Goal: Task Accomplishment & Management: Manage account settings

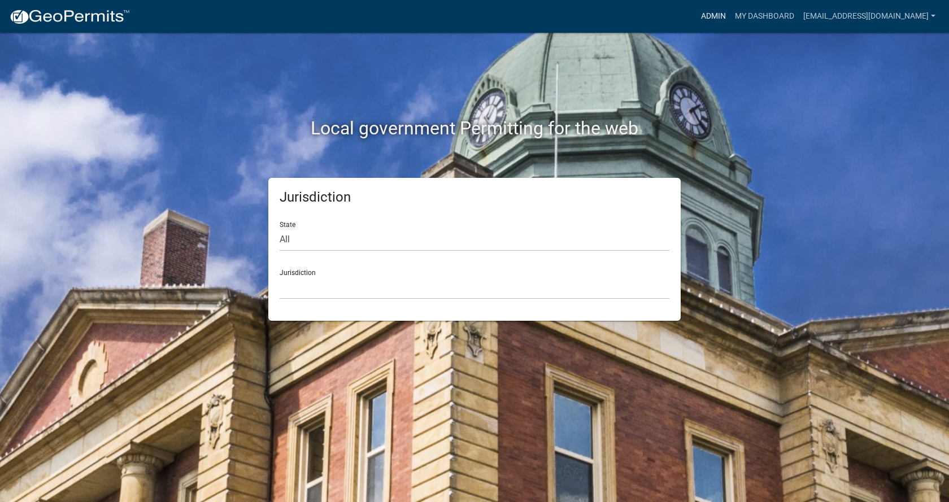
click at [697, 16] on link "Admin" at bounding box center [714, 16] width 34 height 21
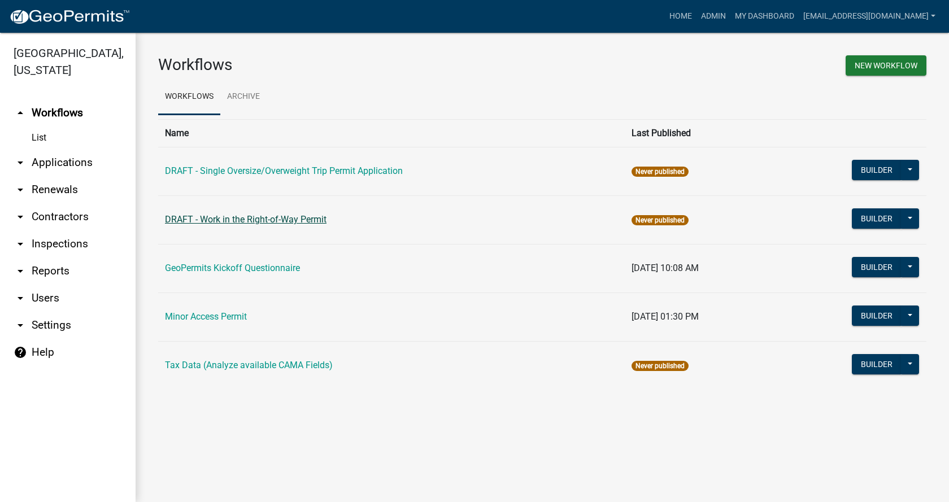
click at [242, 220] on link "DRAFT - Work in the Right-of-Way Permit" at bounding box center [246, 219] width 162 height 11
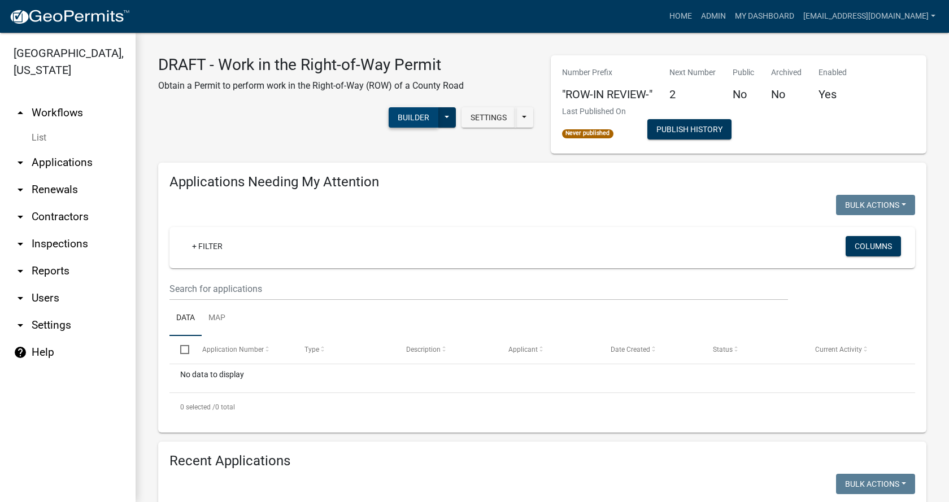
click at [414, 123] on button "Builder" at bounding box center [414, 117] width 50 height 20
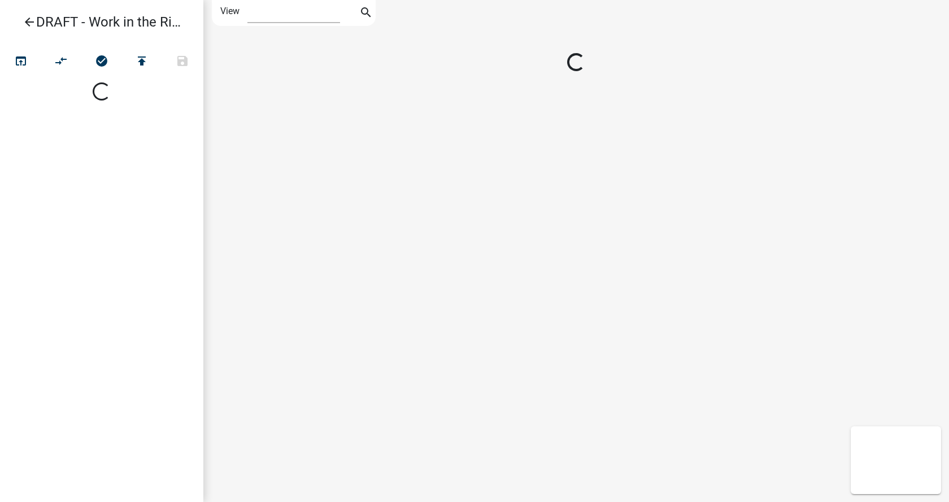
select select "1"
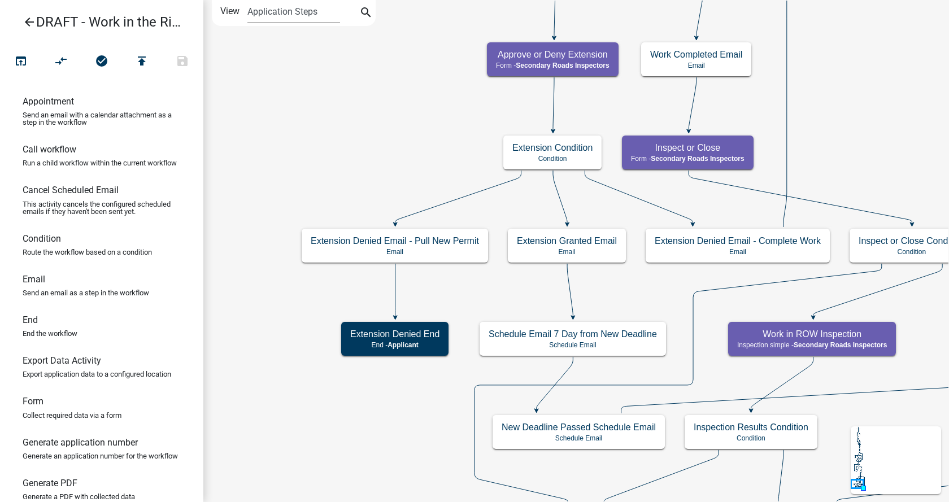
click at [28, 21] on icon "arrow_back" at bounding box center [30, 23] width 14 height 16
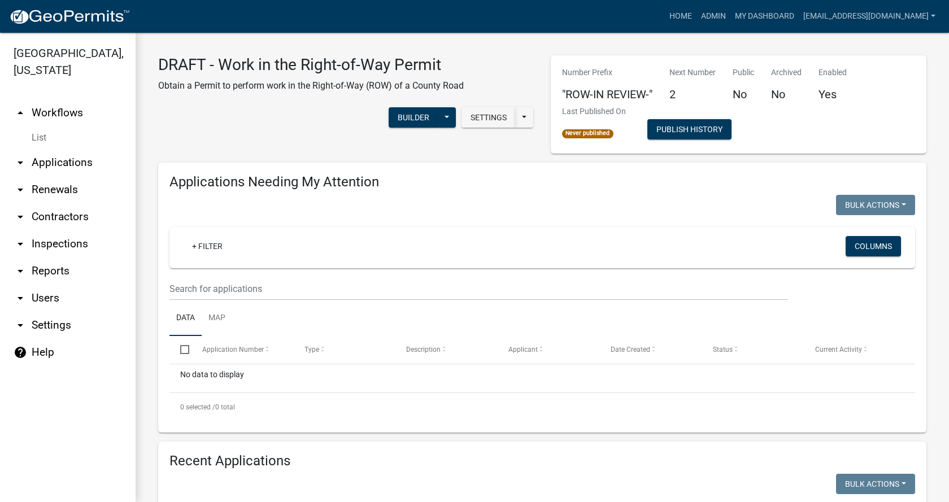
click at [59, 99] on link "arrow_drop_up Workflows" at bounding box center [68, 112] width 136 height 27
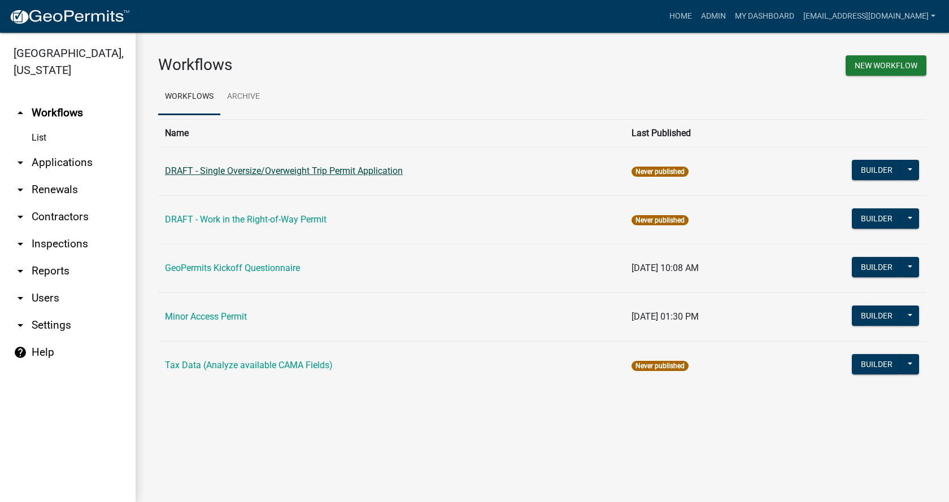
click at [210, 176] on link "DRAFT - Single Oversize/Overweight Trip Permit Application" at bounding box center [284, 171] width 238 height 11
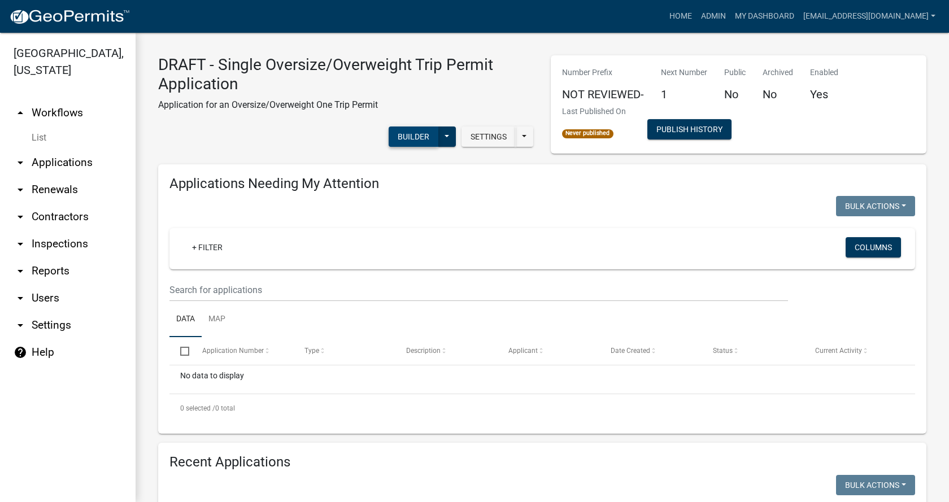
click at [407, 145] on button "Builder" at bounding box center [414, 137] width 50 height 20
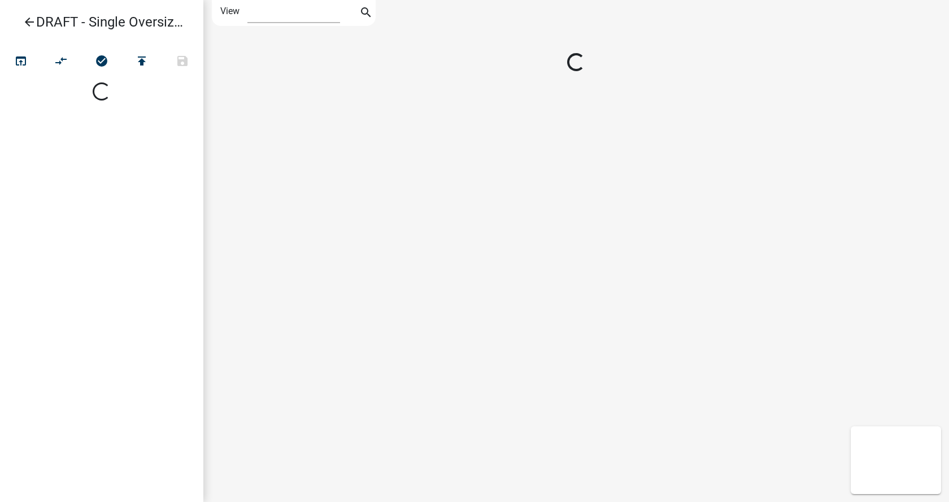
select select "1"
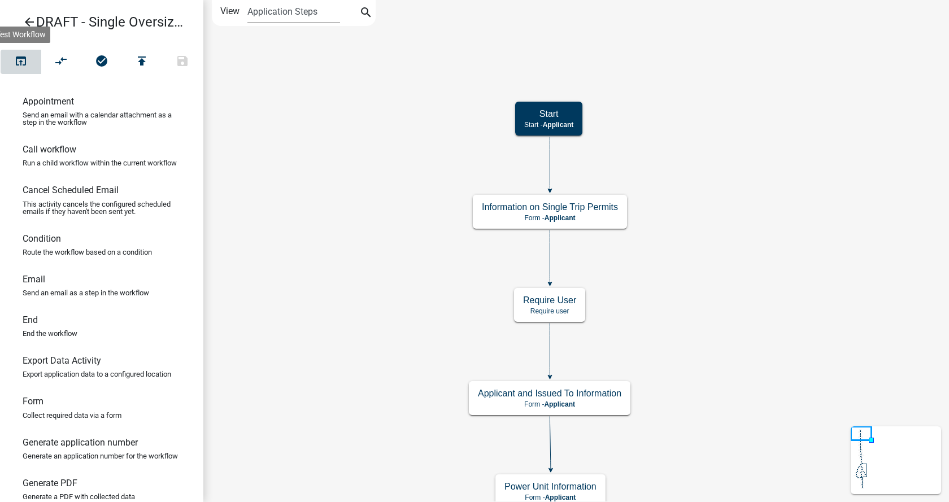
click at [27, 61] on icon "open_in_browser" at bounding box center [21, 62] width 14 height 16
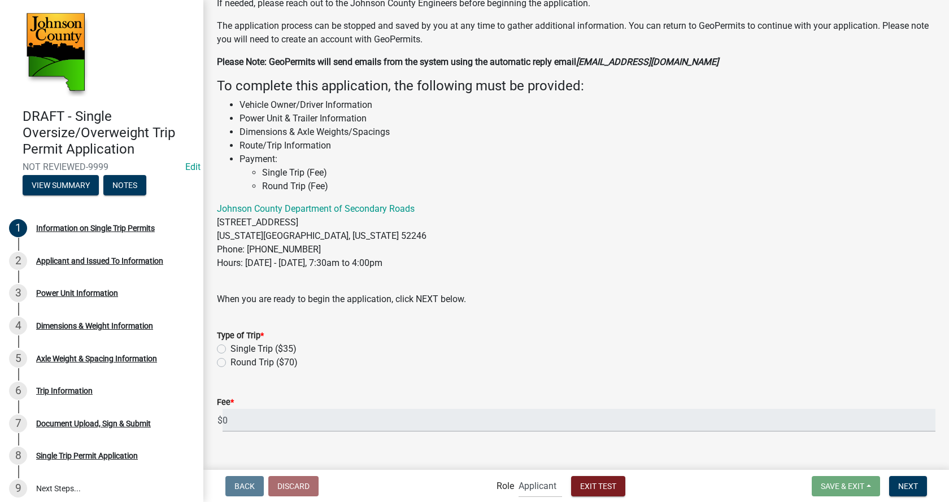
scroll to position [131, 0]
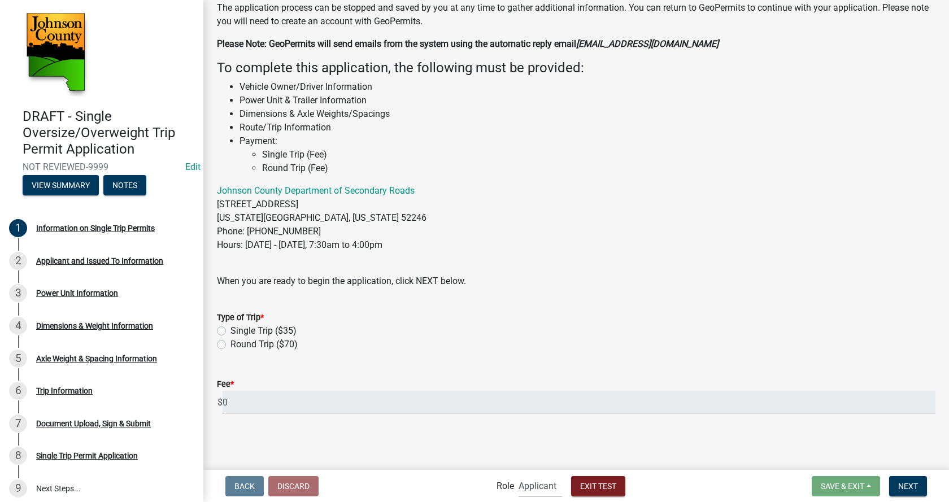
click at [258, 330] on label "Single Trip ($35)" at bounding box center [263, 331] width 66 height 14
click at [238, 330] on input "Single Trip ($35)" at bounding box center [233, 327] width 7 height 7
radio input "true"
click at [915, 483] on span "Next" at bounding box center [908, 485] width 20 height 9
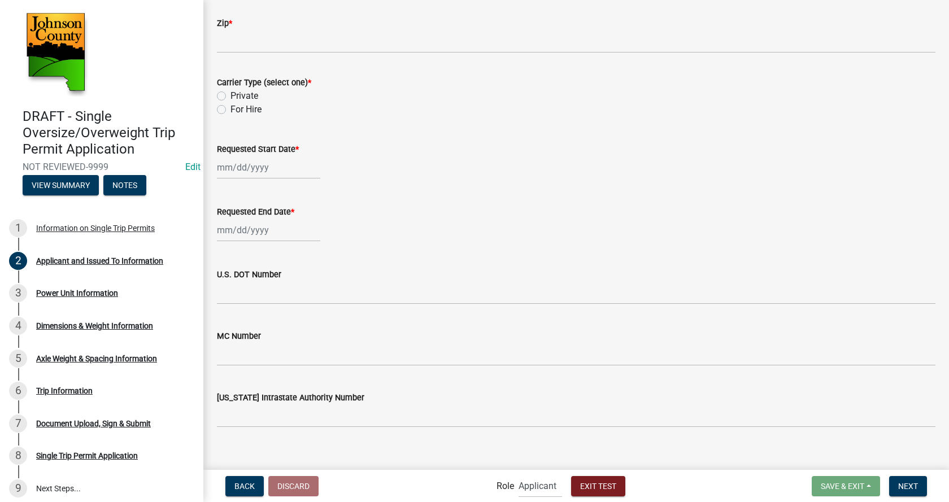
scroll to position [521, 0]
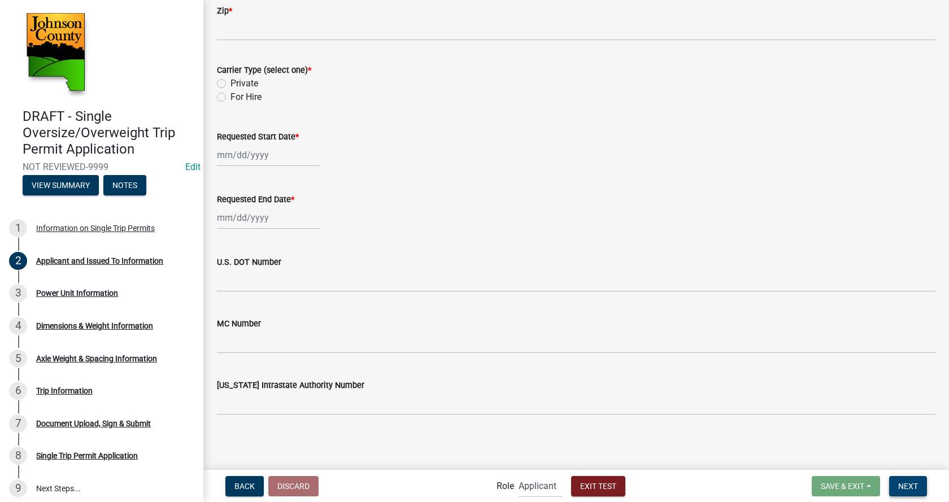
click at [913, 492] on button "Next" at bounding box center [908, 486] width 38 height 20
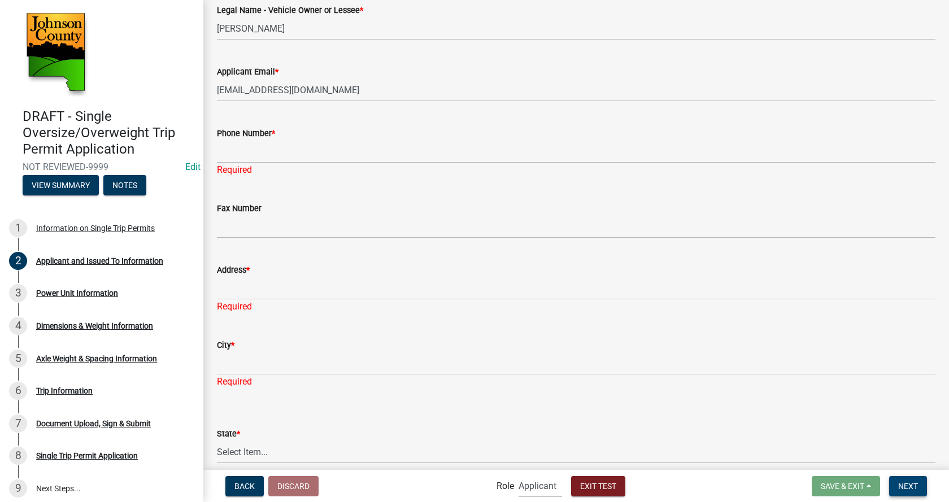
scroll to position [0, 0]
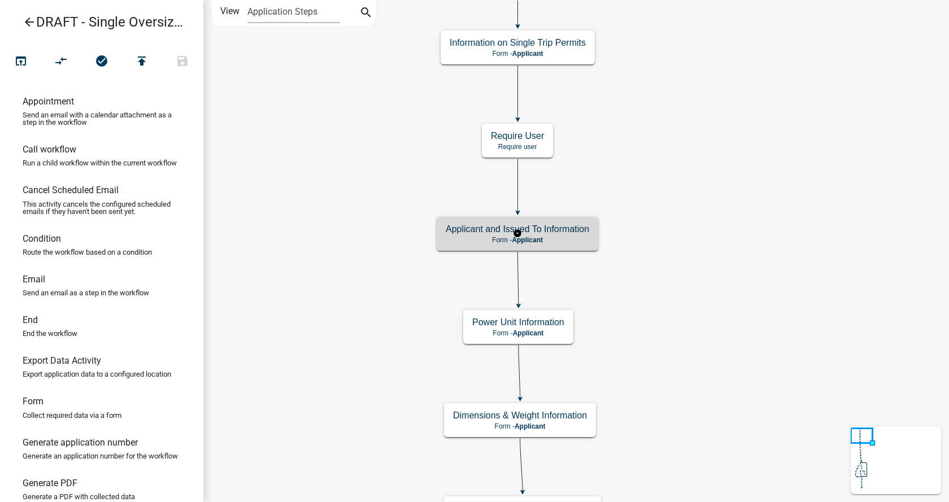
click at [513, 224] on h5 "Applicant and Issued To Information" at bounding box center [517, 229] width 143 height 11
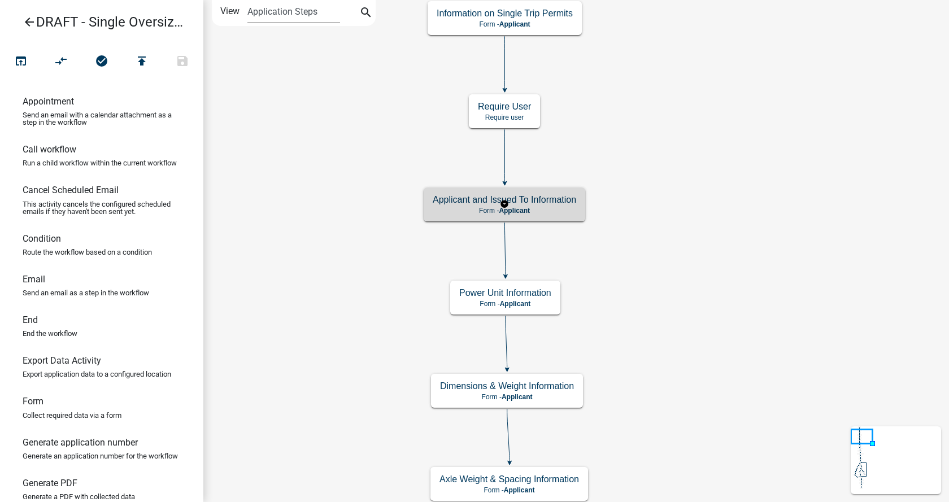
click at [478, 213] on p "Form - Applicant" at bounding box center [504, 211] width 143 height 8
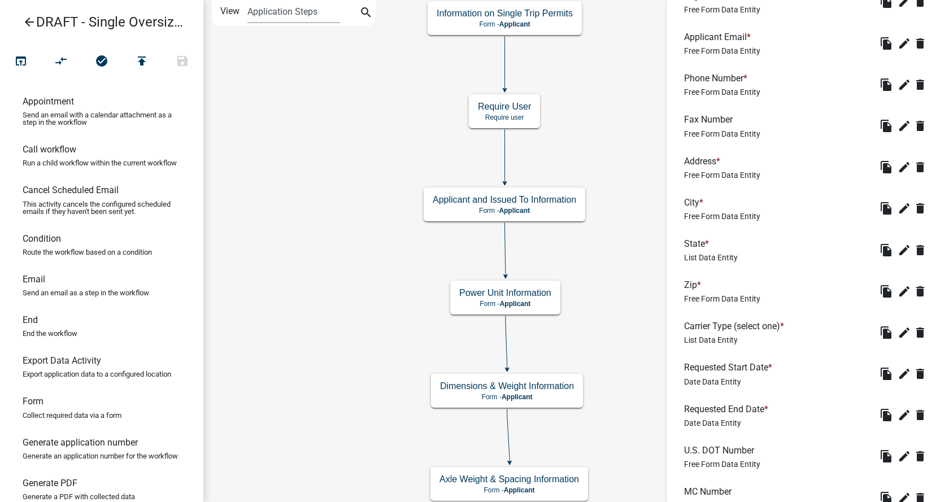
scroll to position [528, 0]
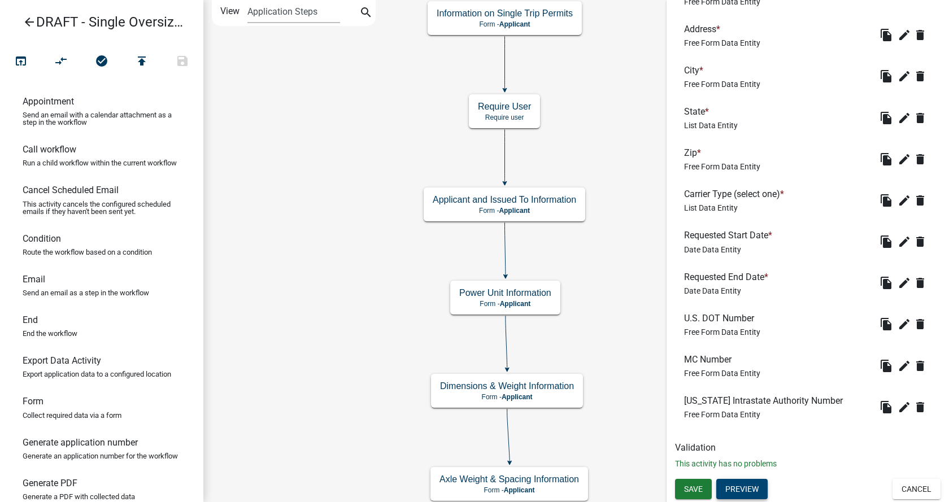
click at [739, 481] on button "Preview" at bounding box center [741, 489] width 51 height 20
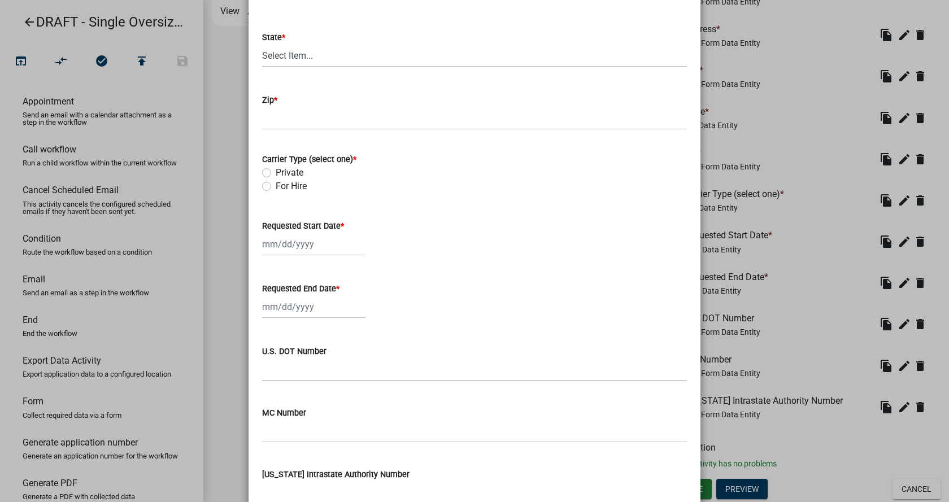
scroll to position [560, 0]
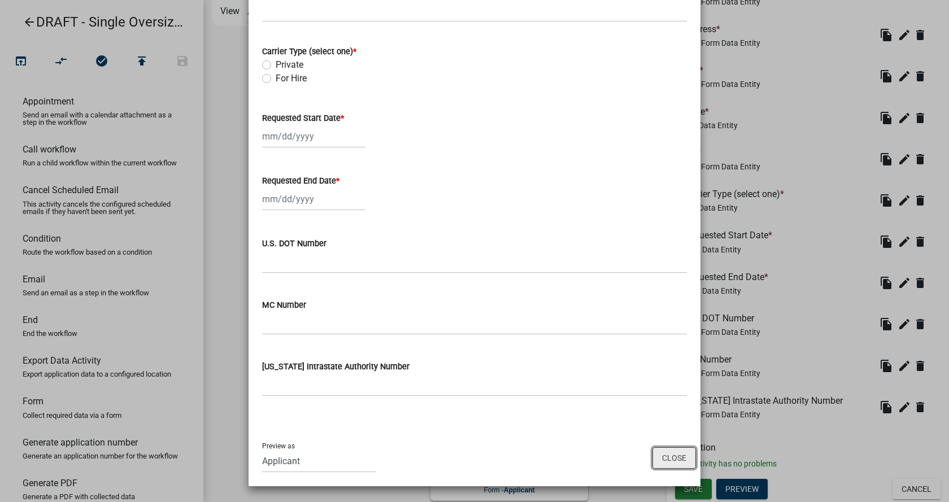
click at [668, 463] on button "Close" at bounding box center [673, 457] width 43 height 21
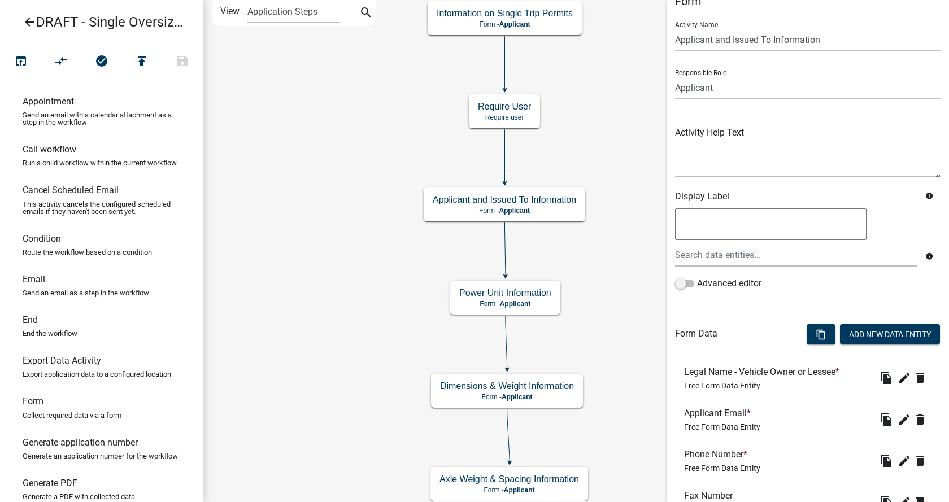
scroll to position [0, 0]
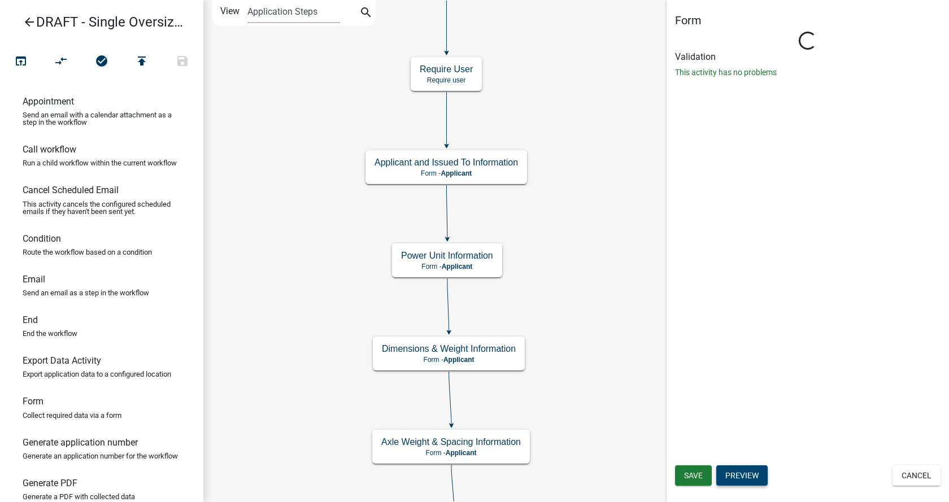
click at [762, 476] on button "Preview" at bounding box center [741, 475] width 51 height 20
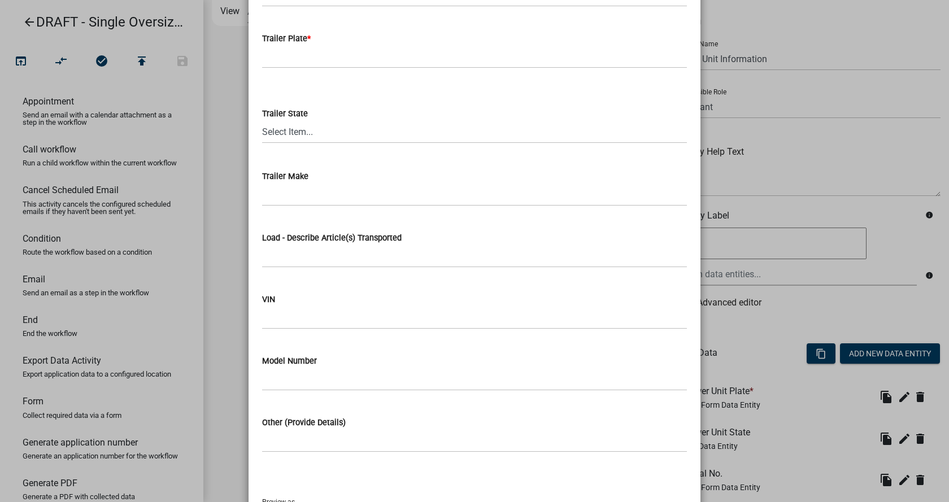
scroll to position [508, 0]
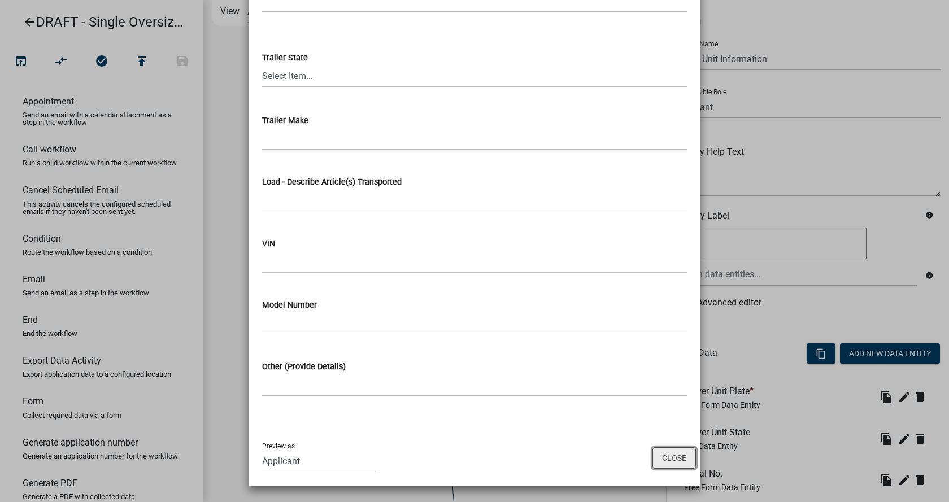
click at [676, 455] on button "Close" at bounding box center [673, 457] width 43 height 21
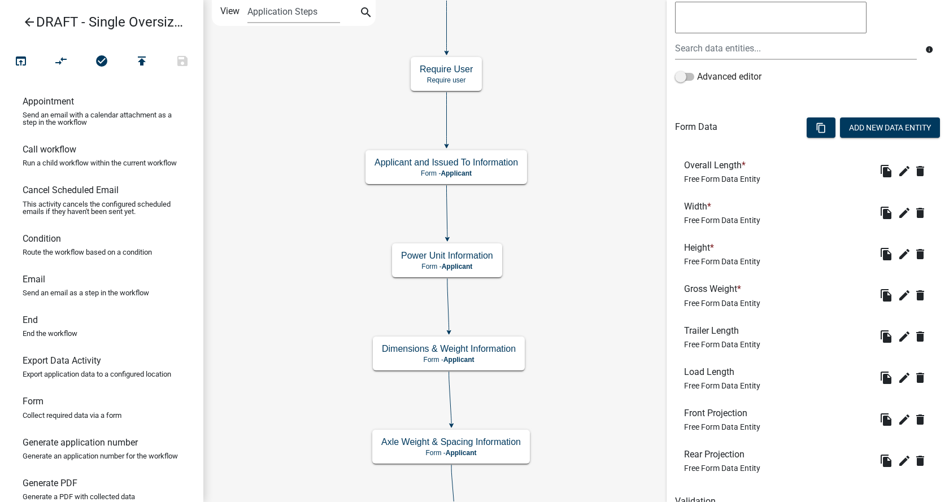
scroll to position [279, 0]
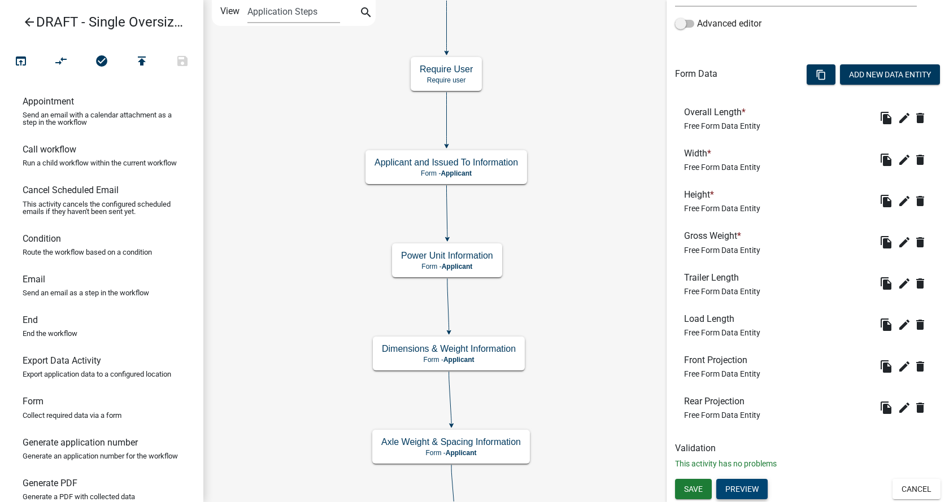
click at [748, 491] on button "Preview" at bounding box center [741, 489] width 51 height 20
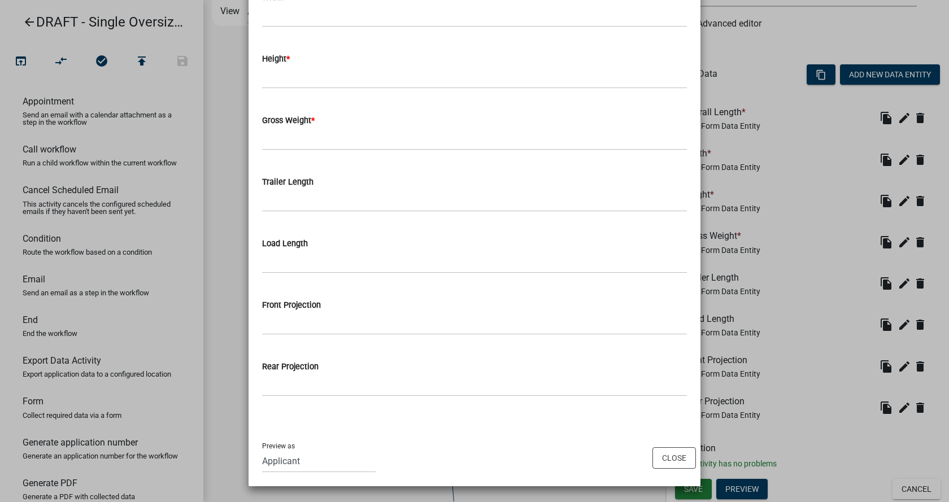
scroll to position [0, 0]
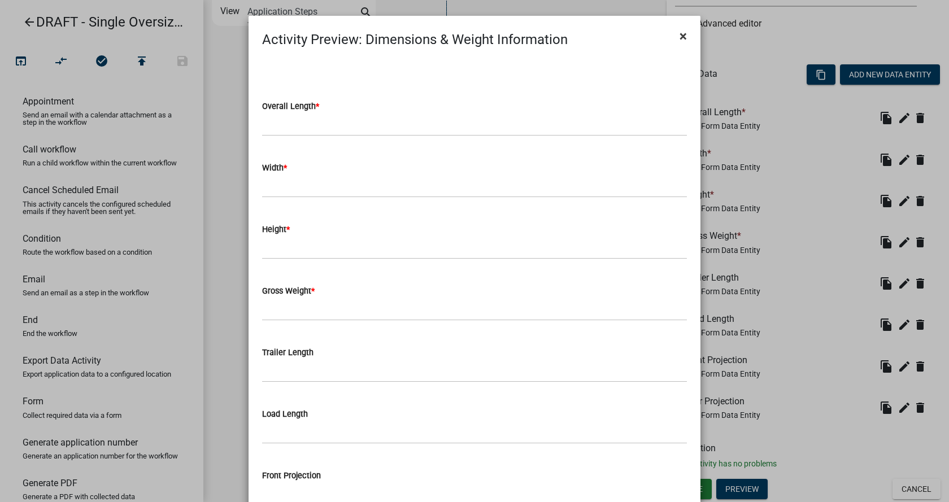
click at [680, 40] on span "×" at bounding box center [683, 36] width 7 height 16
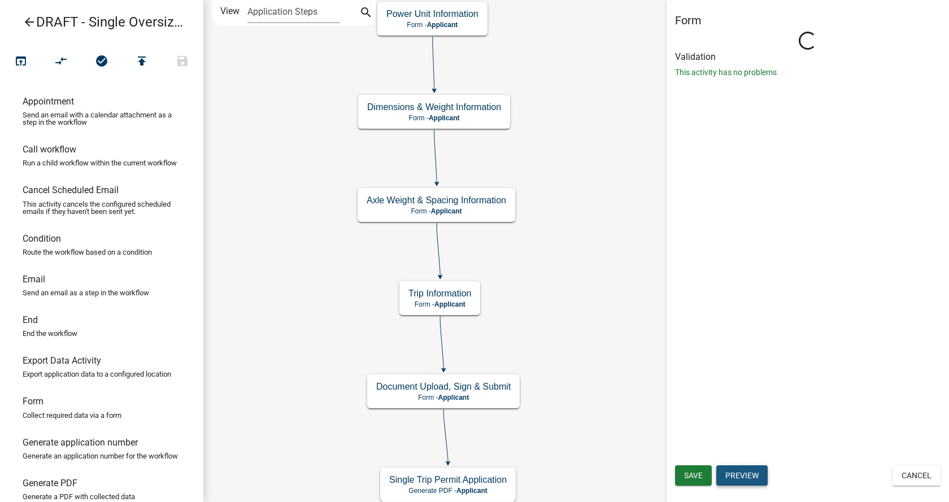
click at [756, 478] on button "Preview" at bounding box center [741, 475] width 51 height 20
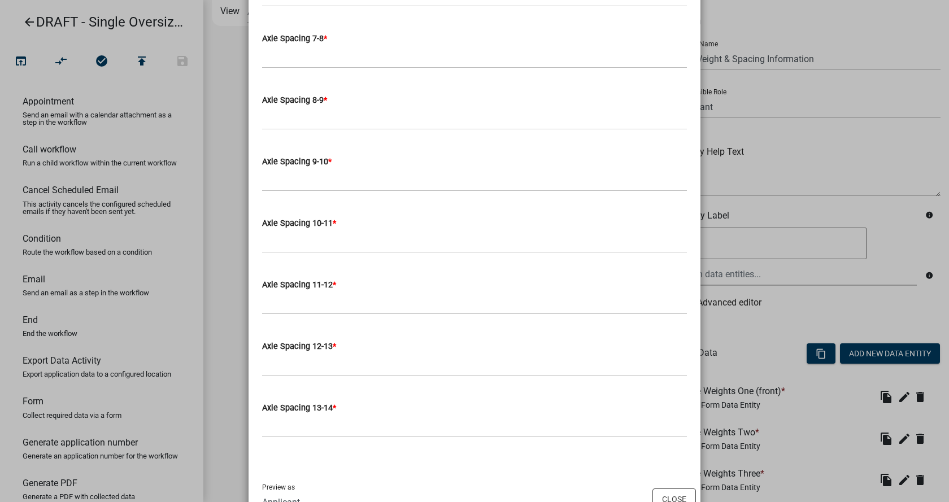
scroll to position [1340, 0]
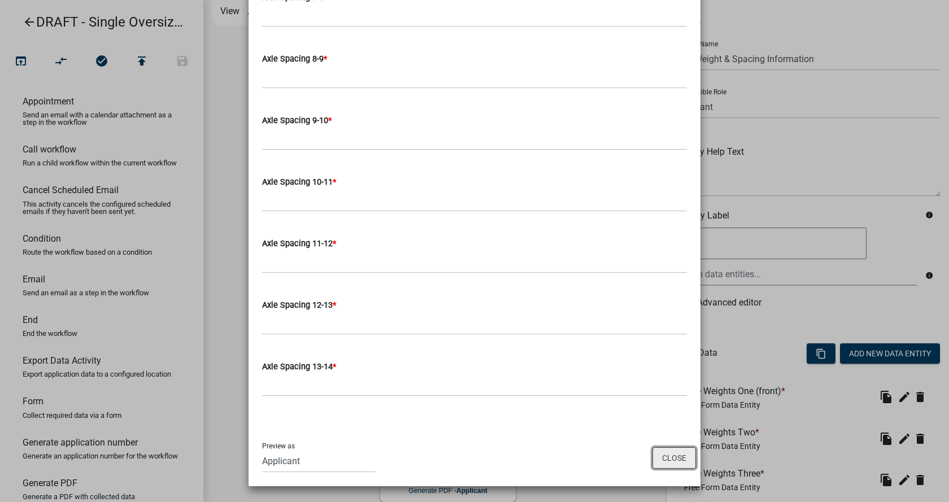
click at [671, 455] on button "Close" at bounding box center [673, 457] width 43 height 21
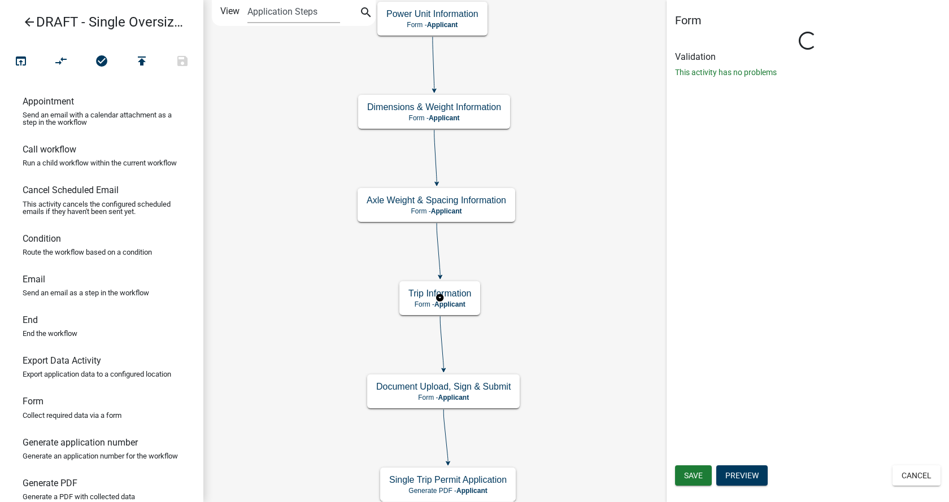
scroll to position [0, 0]
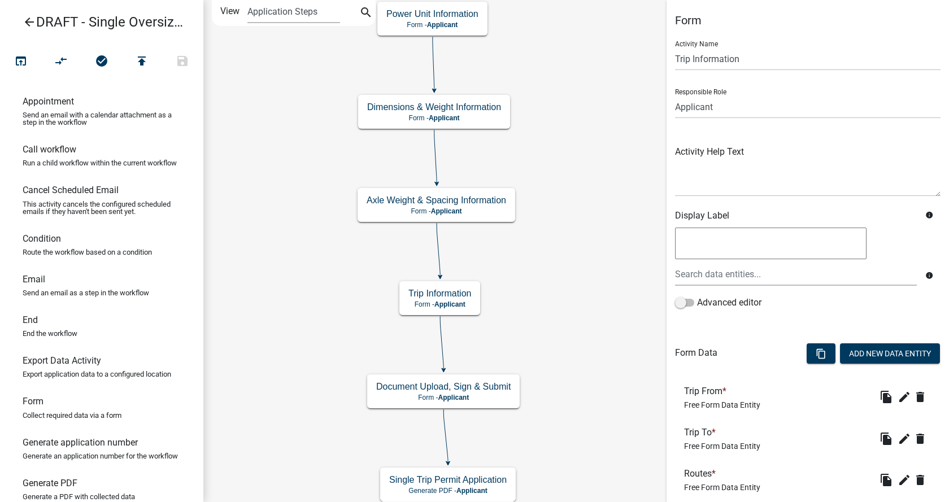
click at [746, 487] on span "Free Form Data Entity" at bounding box center [722, 487] width 76 height 9
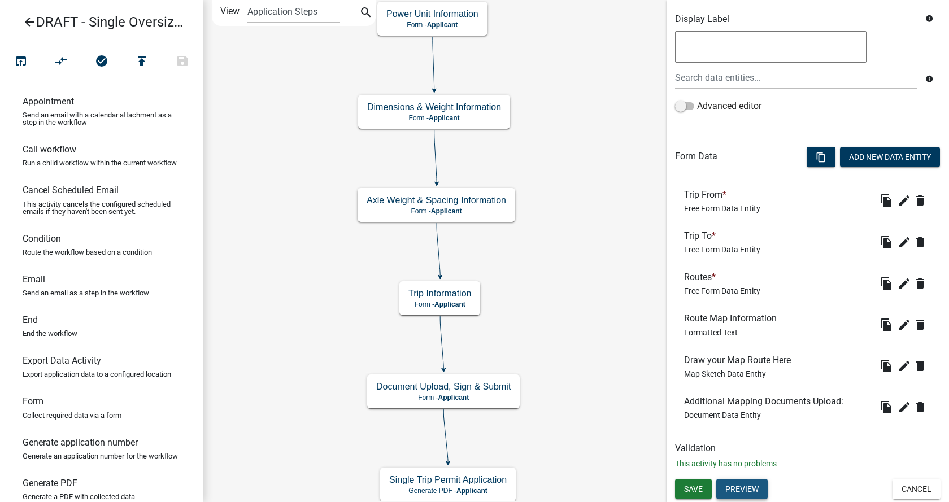
click at [754, 488] on button "Preview" at bounding box center [741, 489] width 51 height 20
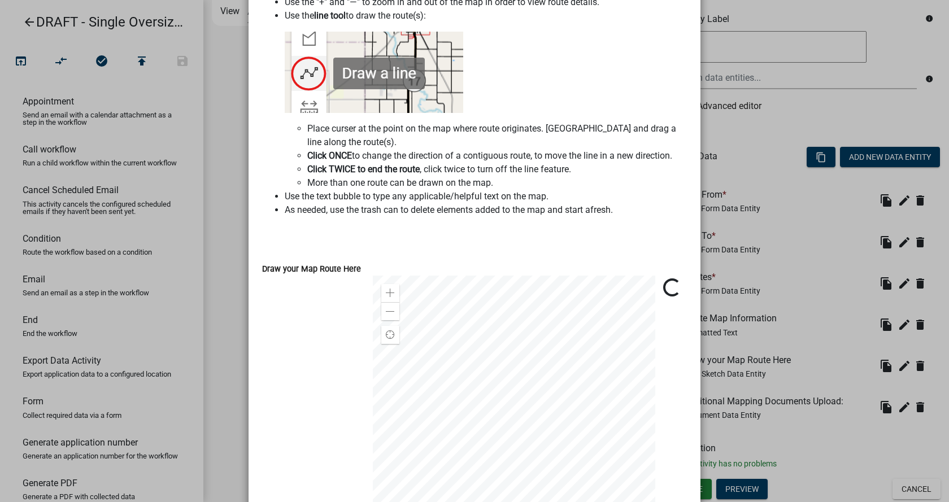
scroll to position [395, 0]
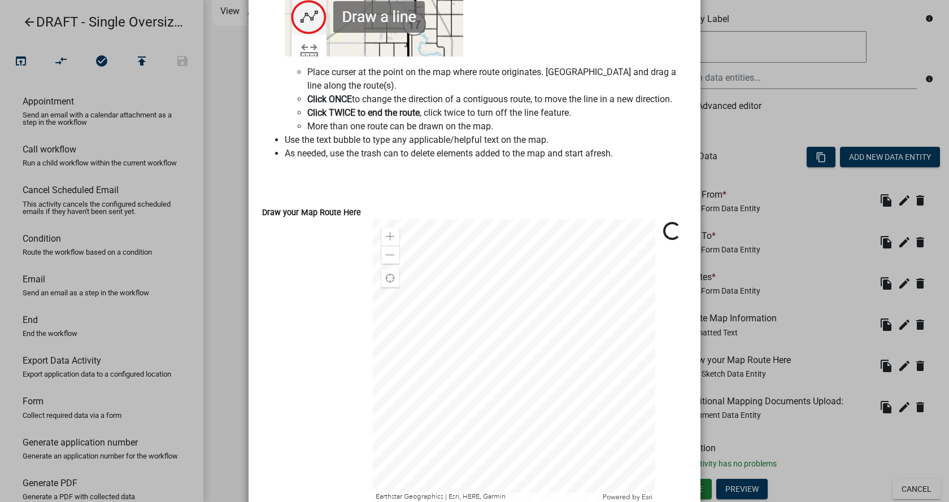
click at [549, 400] on div at bounding box center [514, 360] width 282 height 282
click at [511, 371] on div at bounding box center [514, 360] width 282 height 282
click at [542, 331] on div at bounding box center [514, 360] width 282 height 282
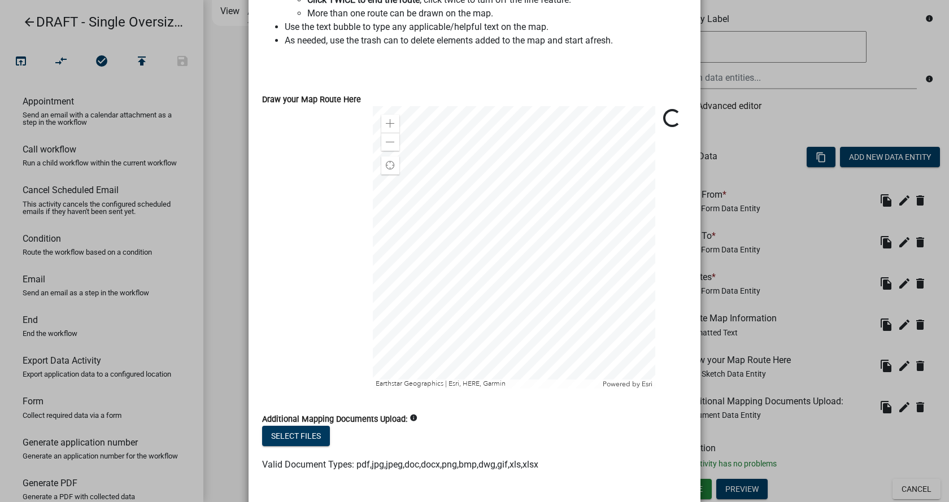
scroll to position [585, 0]
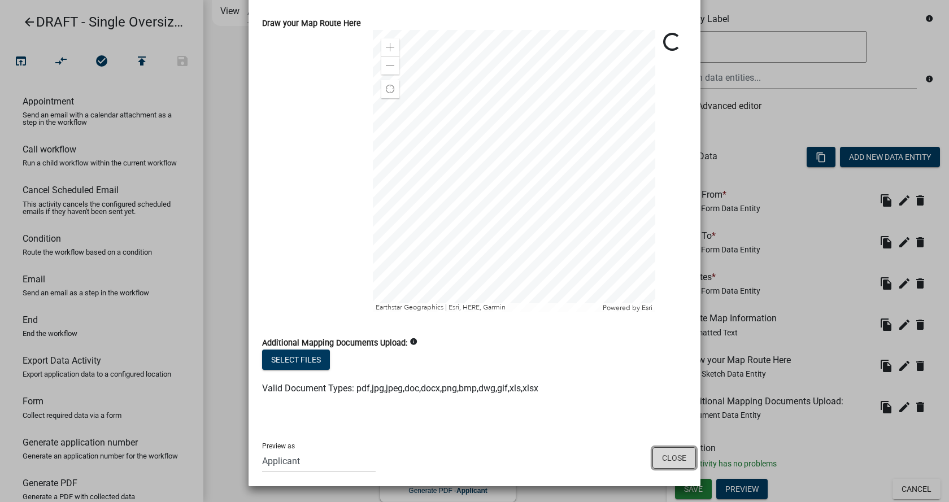
click at [686, 467] on button "Close" at bounding box center [673, 457] width 43 height 21
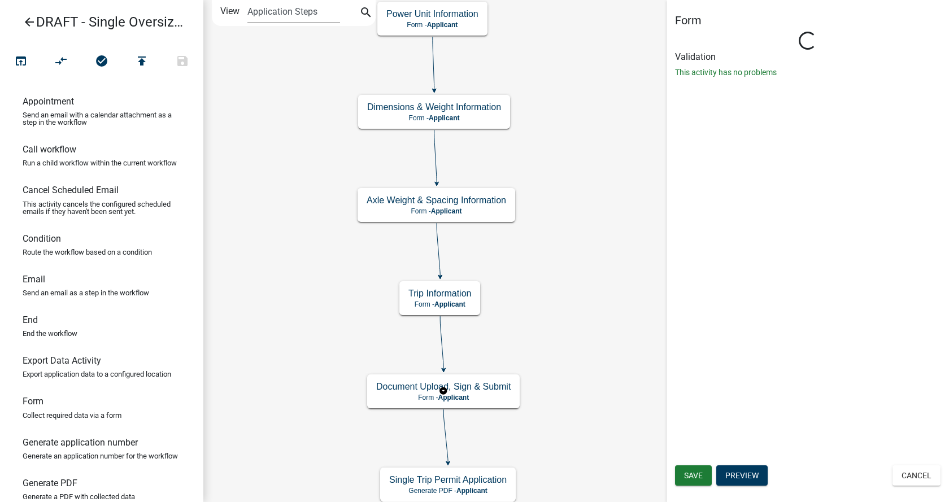
scroll to position [0, 0]
click at [732, 475] on button "Preview" at bounding box center [741, 475] width 51 height 20
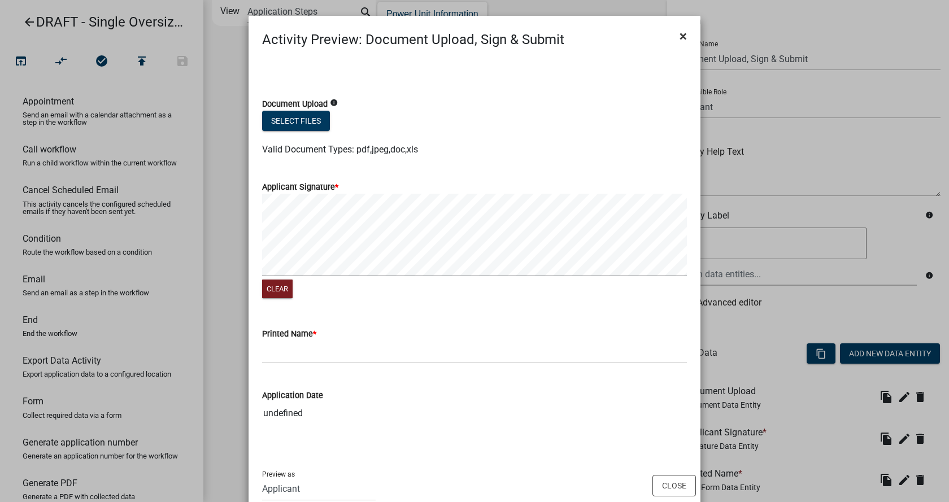
click at [674, 39] on button "×" at bounding box center [683, 36] width 25 height 32
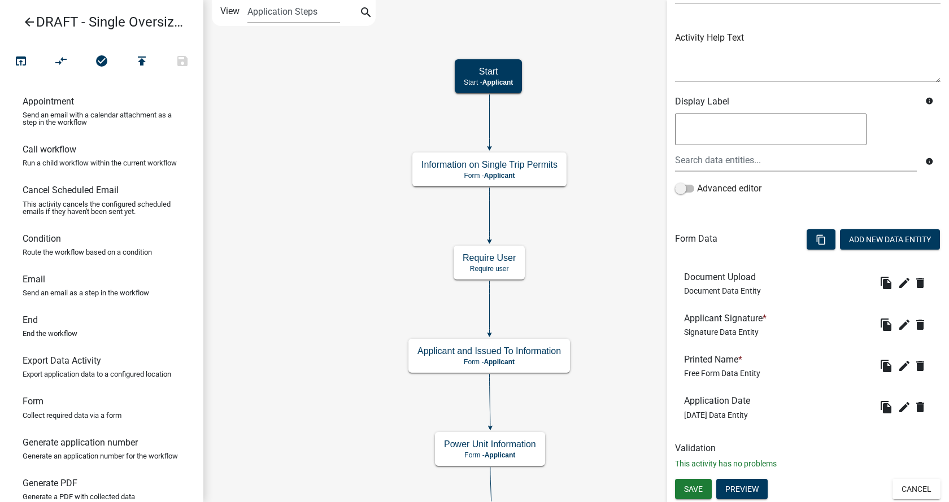
click at [31, 26] on icon "arrow_back" at bounding box center [30, 23] width 14 height 16
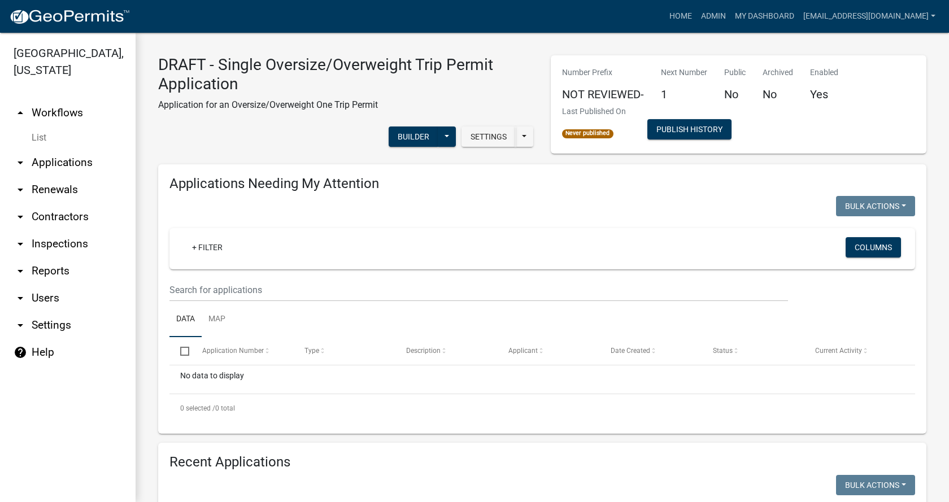
click at [37, 99] on link "arrow_drop_up Workflows" at bounding box center [68, 112] width 136 height 27
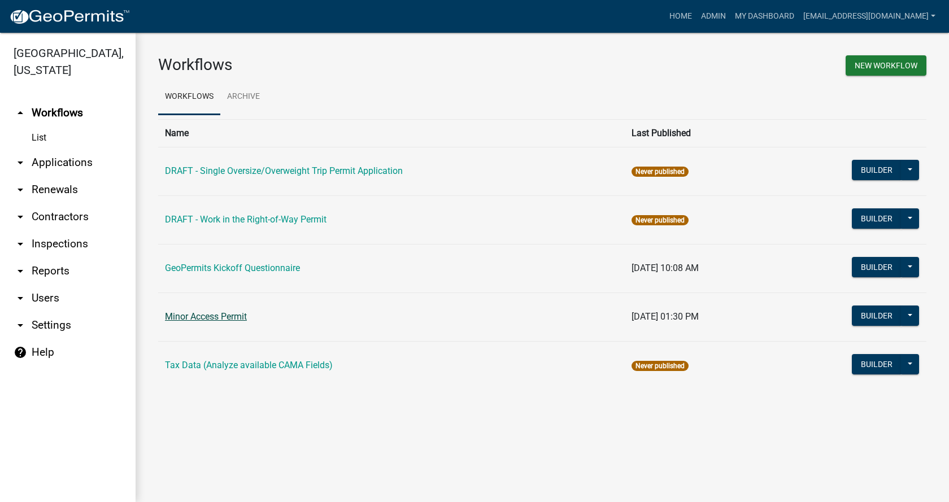
click at [233, 321] on link "Minor Access Permit" at bounding box center [206, 316] width 82 height 11
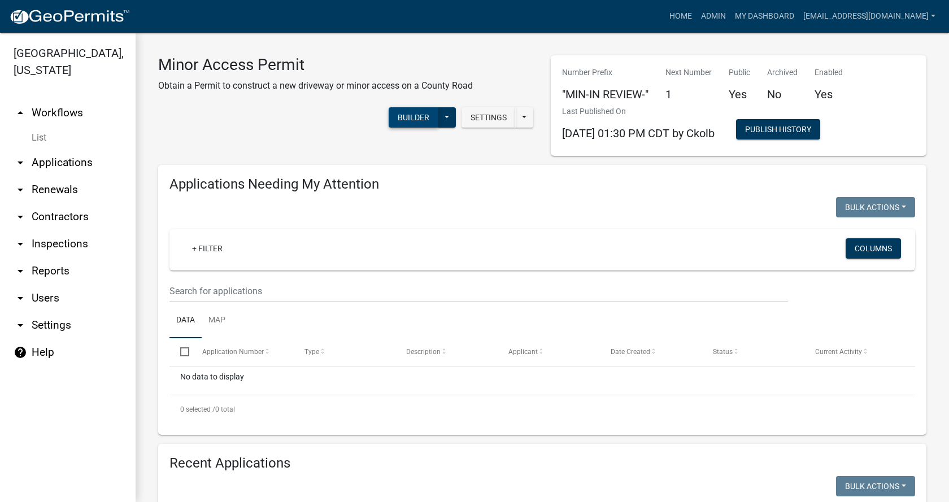
click at [420, 120] on button "Builder" at bounding box center [414, 117] width 50 height 20
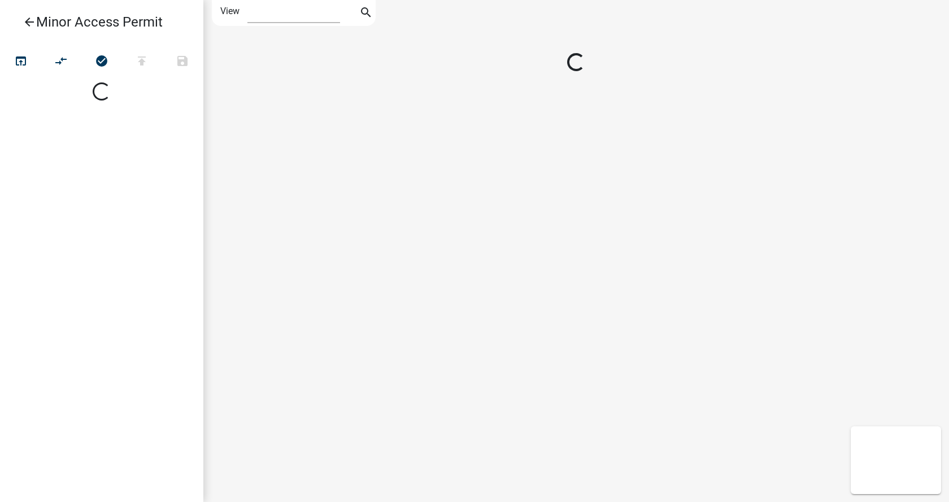
select select "1"
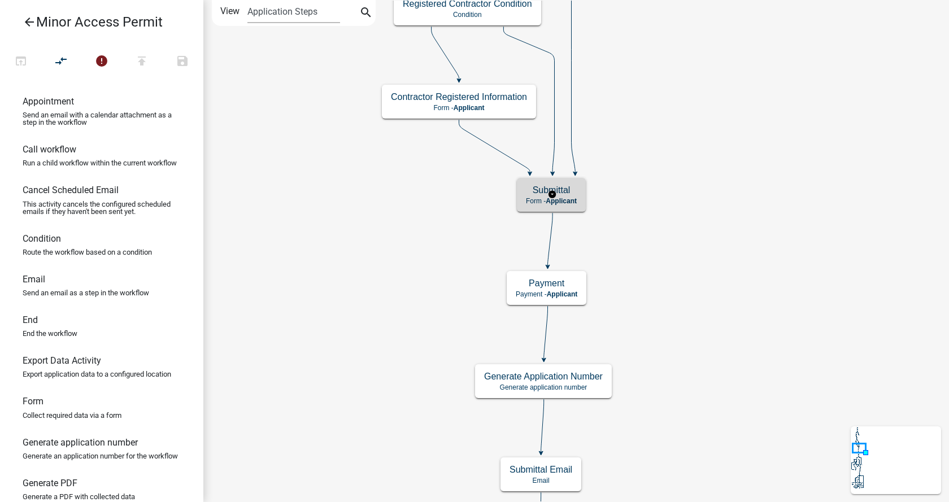
click at [536, 194] on h5 "Submittal" at bounding box center [551, 190] width 51 height 11
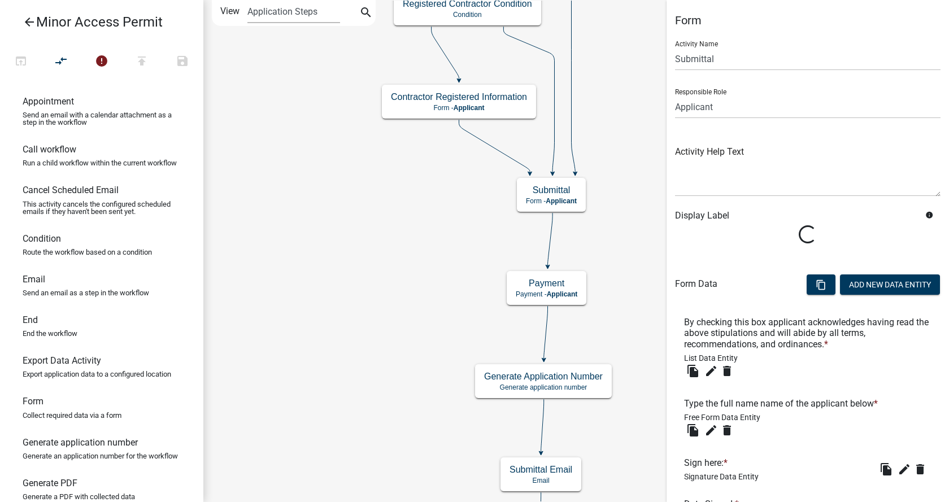
scroll to position [185, 0]
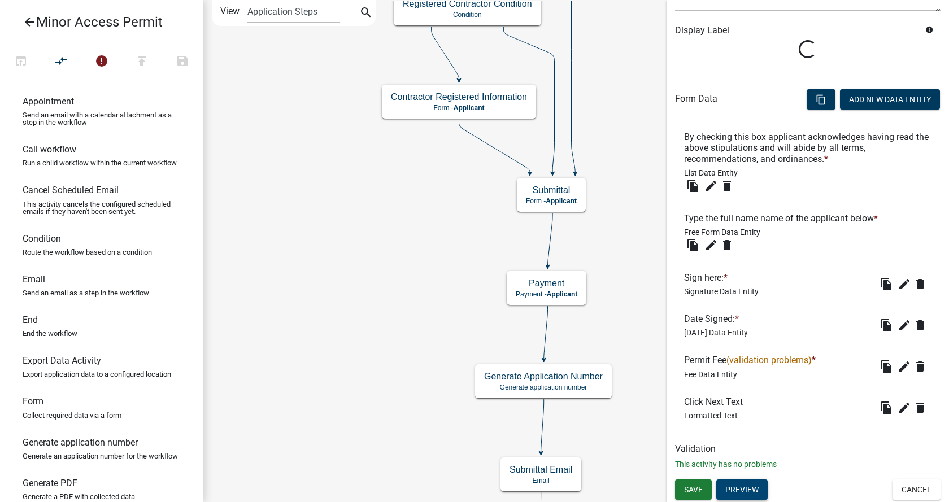
click at [745, 482] on button "Preview" at bounding box center [741, 490] width 51 height 20
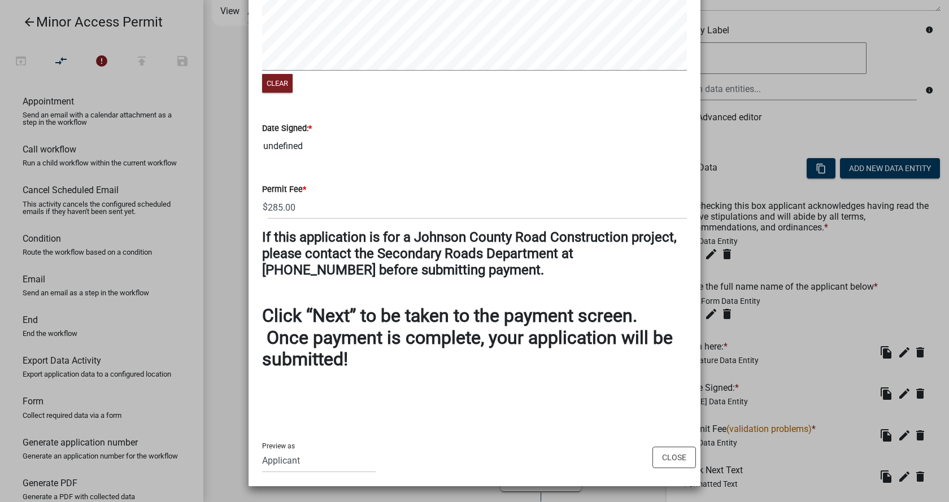
scroll to position [14, 0]
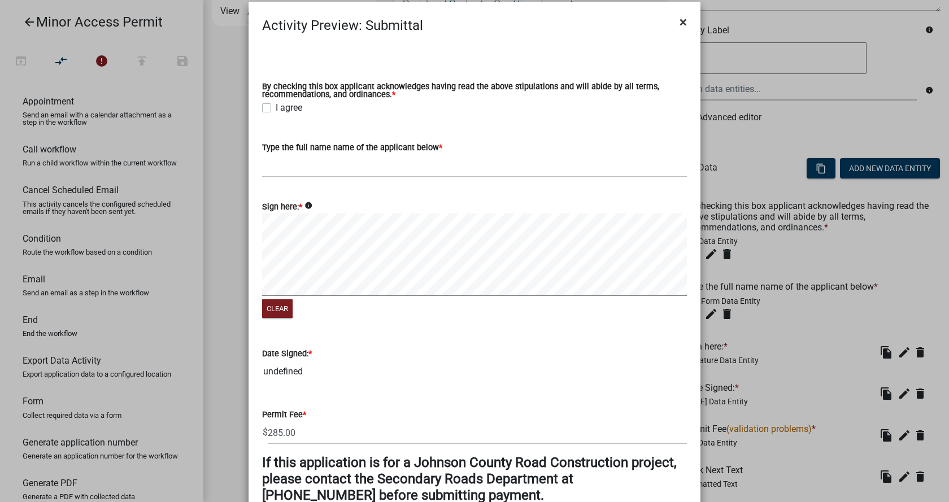
click at [680, 27] on span "×" at bounding box center [683, 22] width 7 height 16
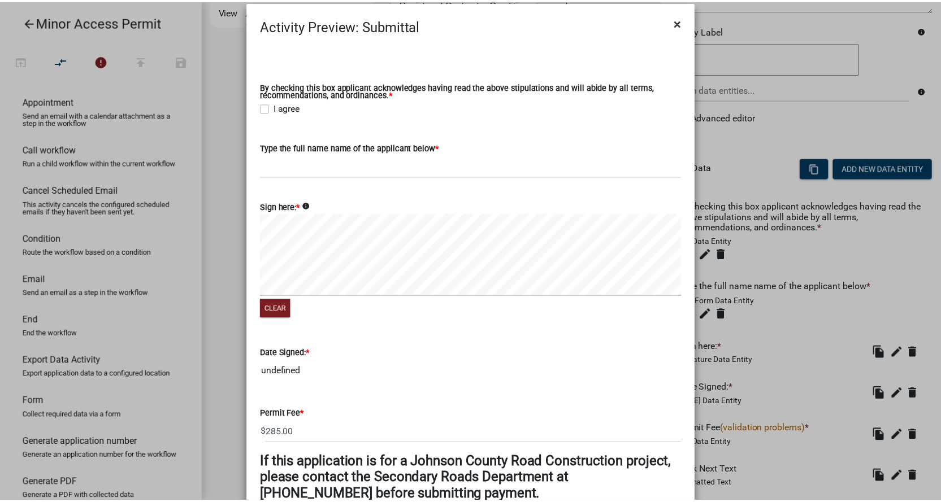
scroll to position [254, 0]
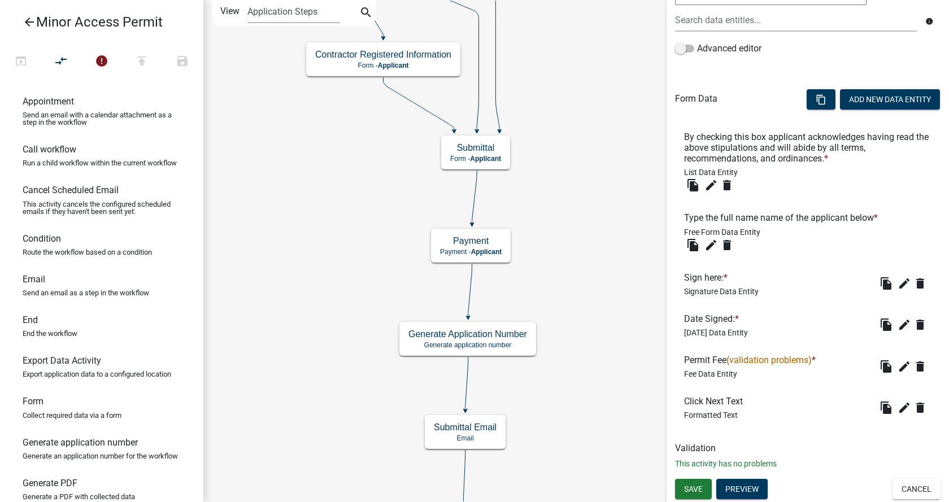
click at [24, 26] on icon "arrow_back" at bounding box center [30, 23] width 14 height 16
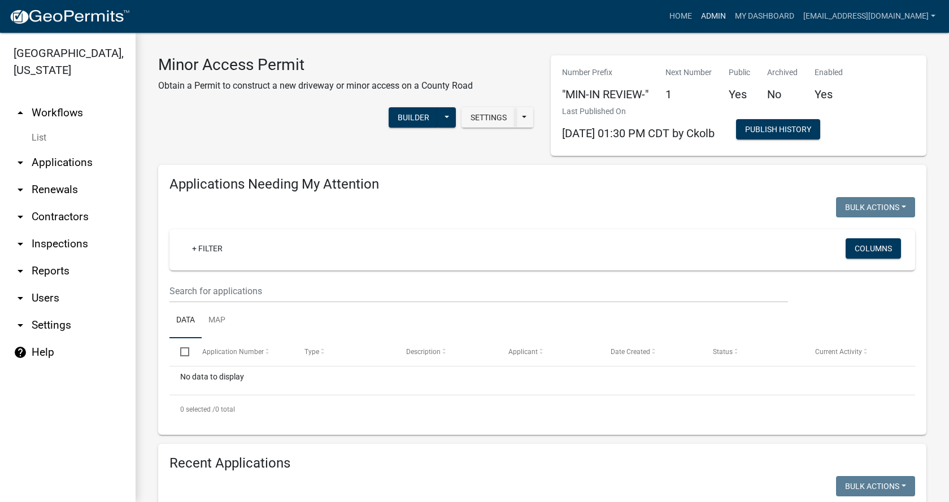
click at [703, 17] on link "Admin" at bounding box center [714, 16] width 34 height 21
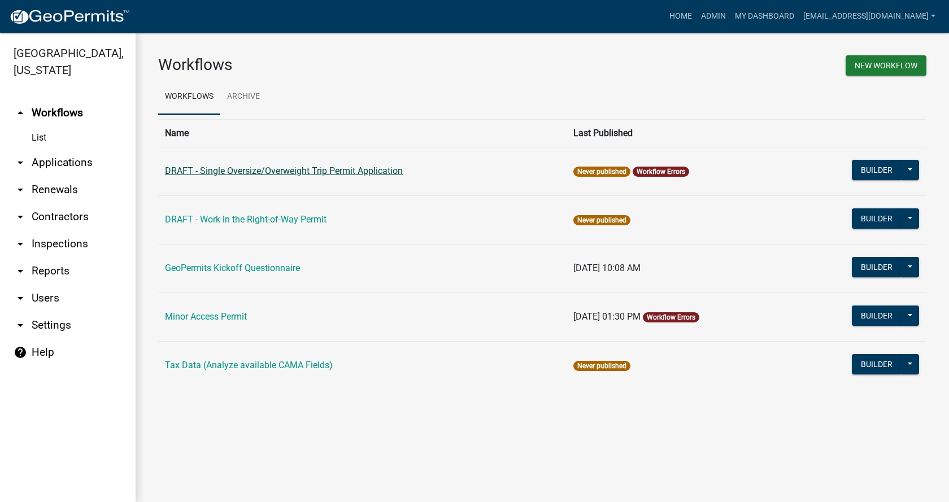
click at [247, 173] on link "DRAFT - Single Oversize/Overweight Trip Permit Application" at bounding box center [284, 171] width 238 height 11
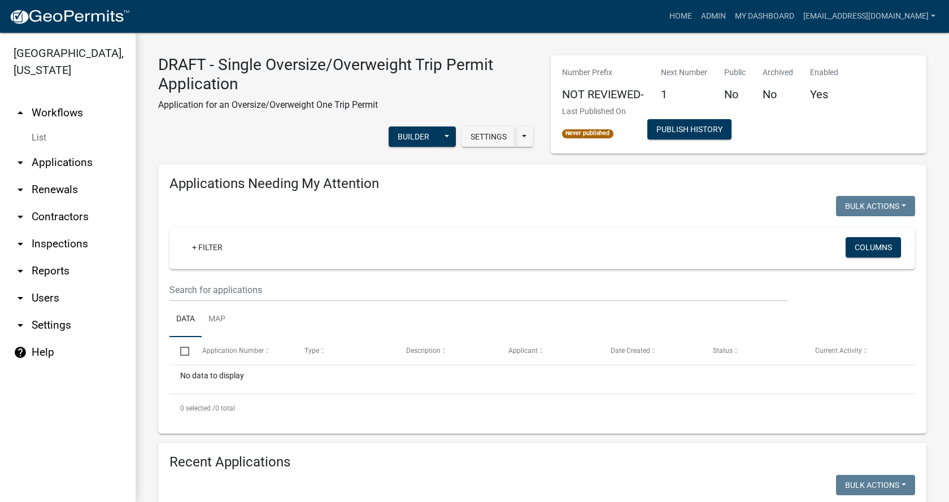
click at [64, 99] on link "arrow_drop_up Workflows" at bounding box center [68, 112] width 136 height 27
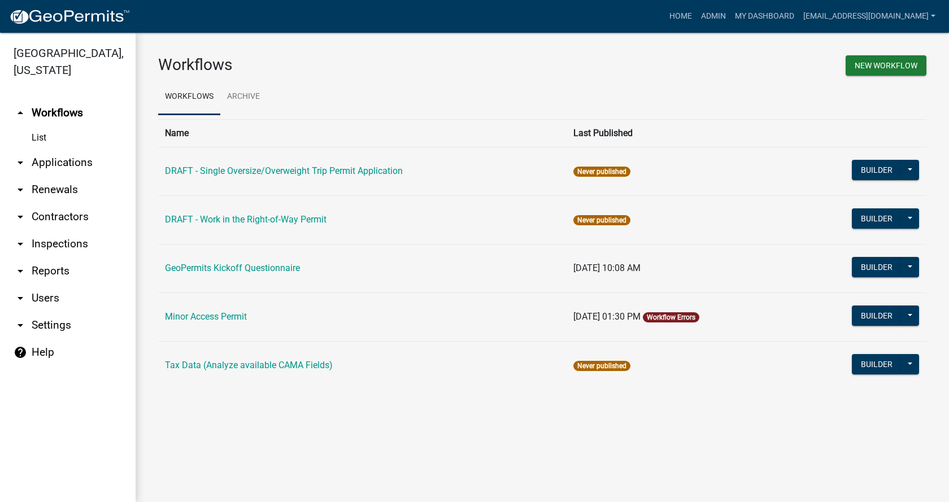
click at [680, 317] on link "Workflow Errors" at bounding box center [671, 318] width 49 height 8
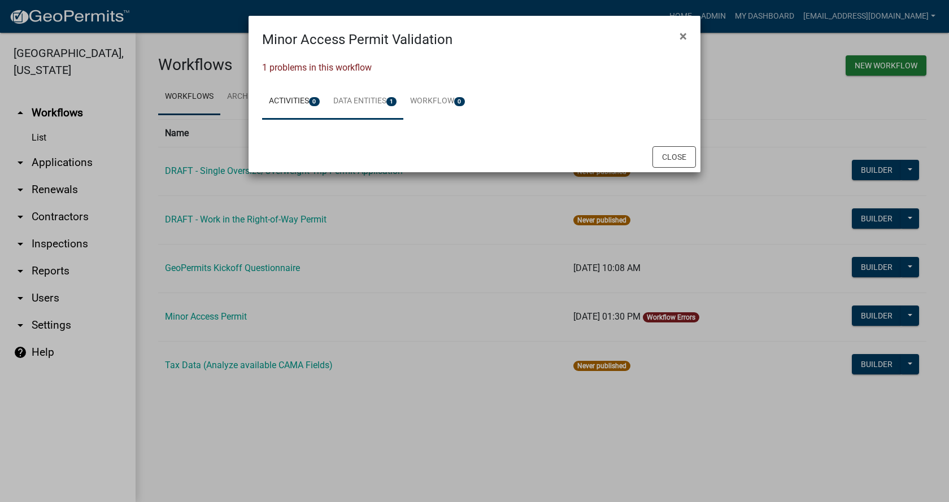
click at [371, 105] on link "Data Entities 1" at bounding box center [365, 102] width 77 height 36
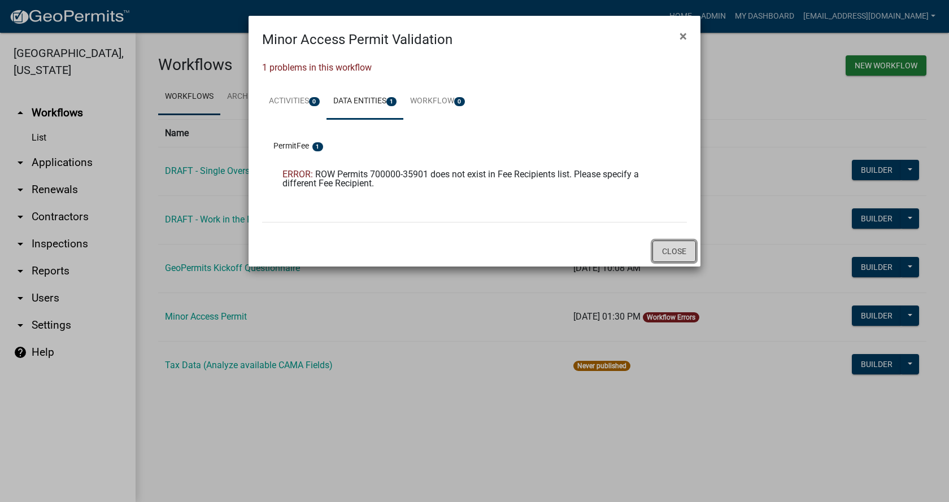
click at [667, 253] on button "Close" at bounding box center [673, 251] width 43 height 21
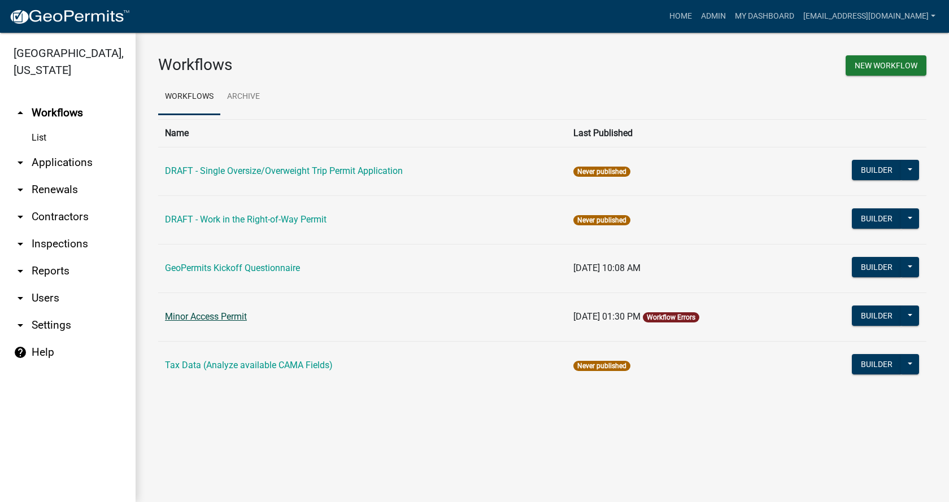
click at [238, 318] on link "Minor Access Permit" at bounding box center [206, 316] width 82 height 11
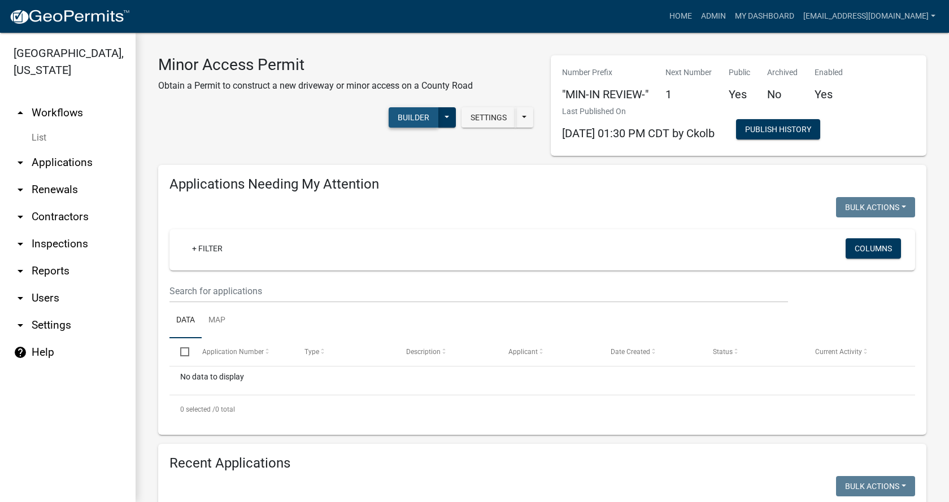
click at [408, 125] on button "Builder" at bounding box center [414, 117] width 50 height 20
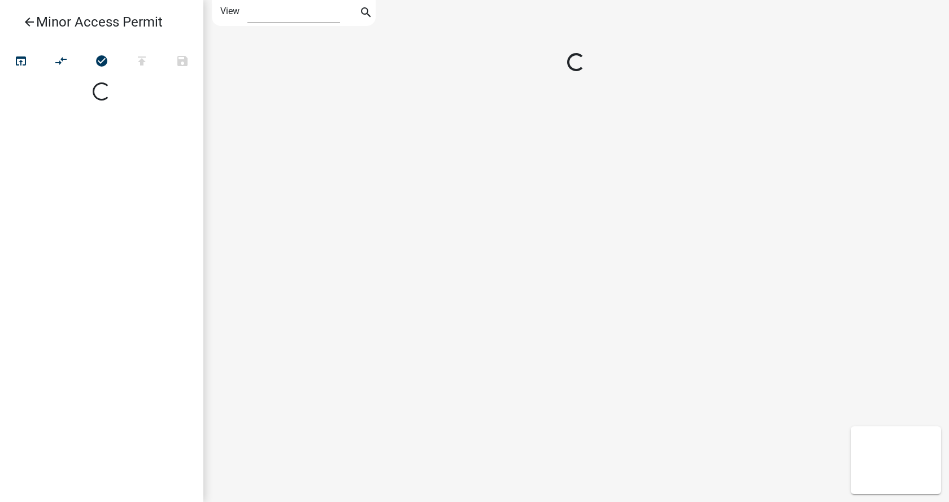
select select "1"
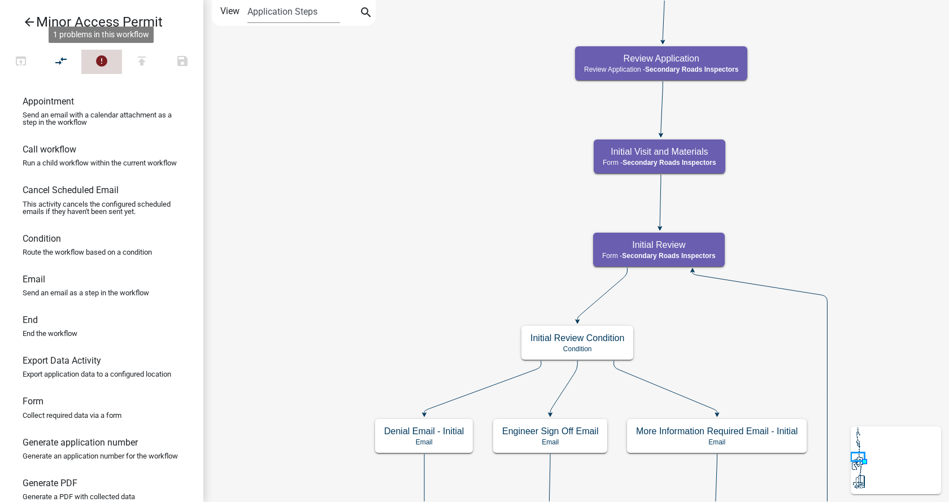
click at [106, 63] on icon "error" at bounding box center [102, 62] width 14 height 16
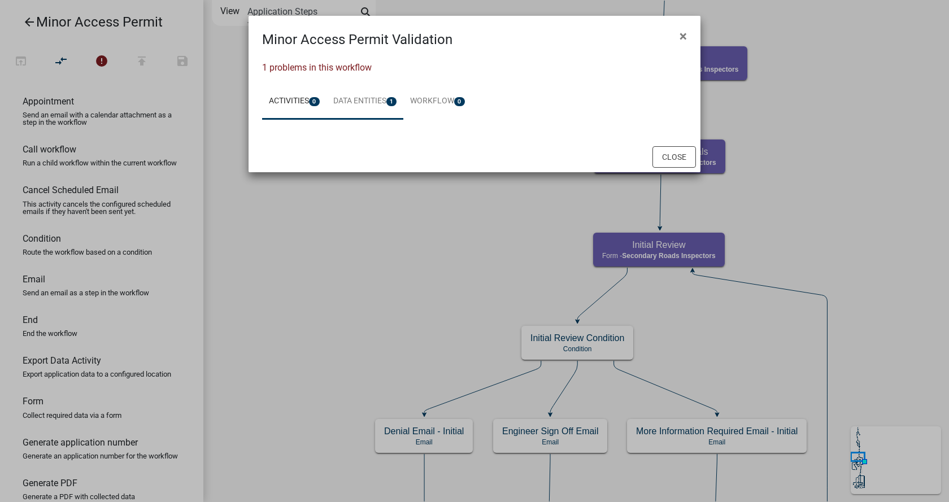
click at [389, 97] on link "Data Entities 1" at bounding box center [365, 102] width 77 height 36
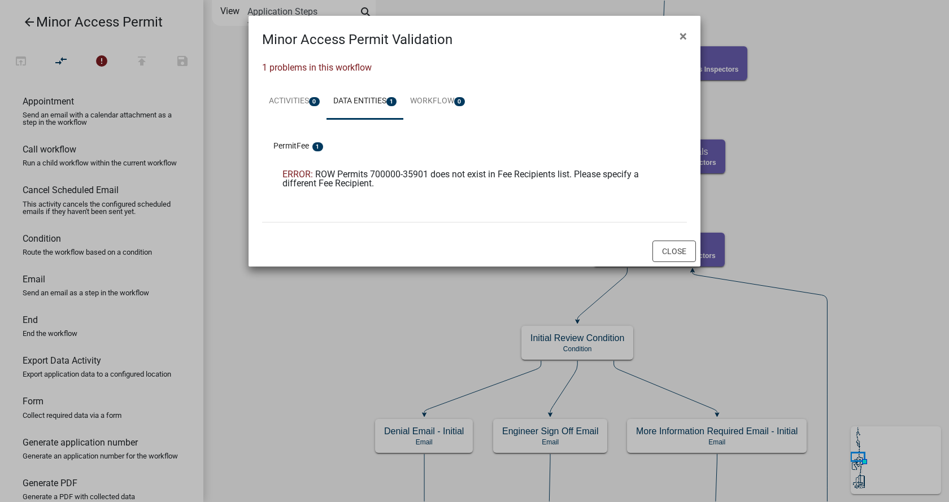
click at [355, 175] on span "ROW Permits 700000-35901 does not exist in Fee Recipients list. Please specify …" at bounding box center [460, 179] width 356 height 20
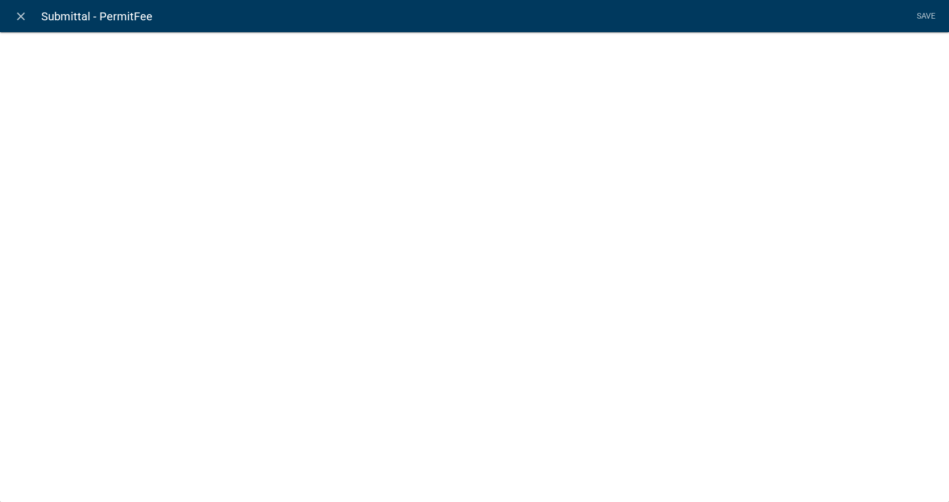
select select "fee"
select select "3: 376ed518-03ca-45af-ba9a-f8065a04f222"
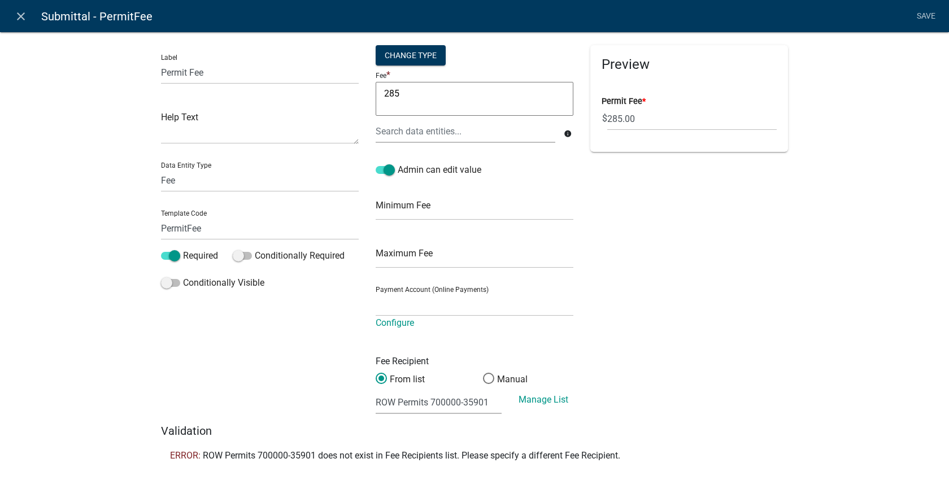
select select "e4d3c015-e470-4775-a537-97ea5c0eafe5"
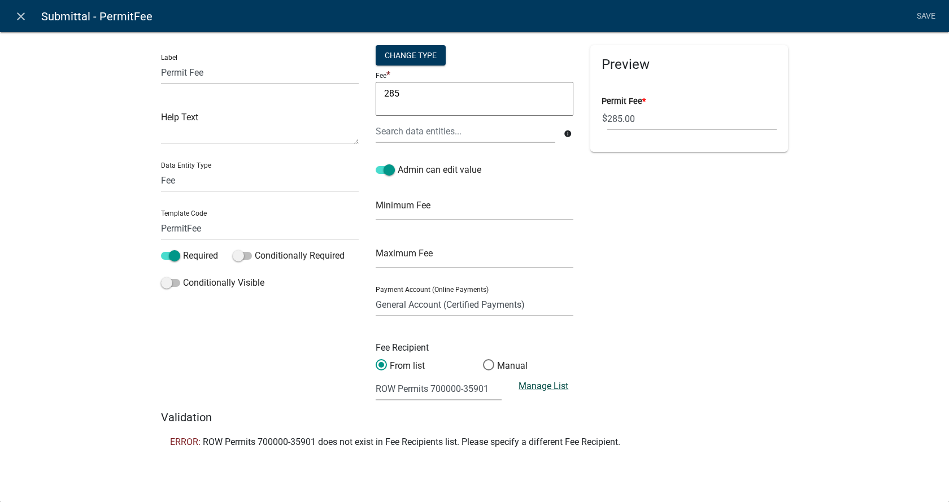
click at [551, 387] on link "Manage List" at bounding box center [544, 386] width 50 height 11
click at [20, 18] on icon "close" at bounding box center [21, 17] width 14 height 14
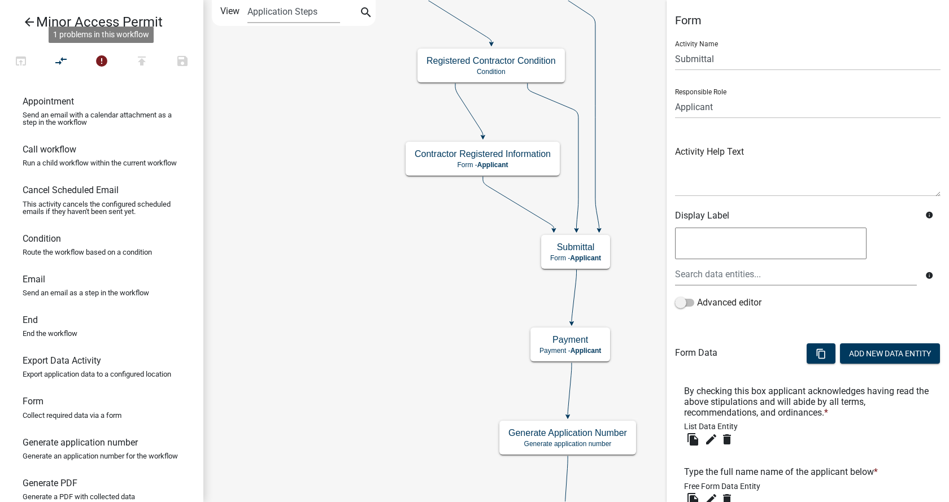
click at [26, 17] on icon "arrow_back" at bounding box center [30, 23] width 14 height 16
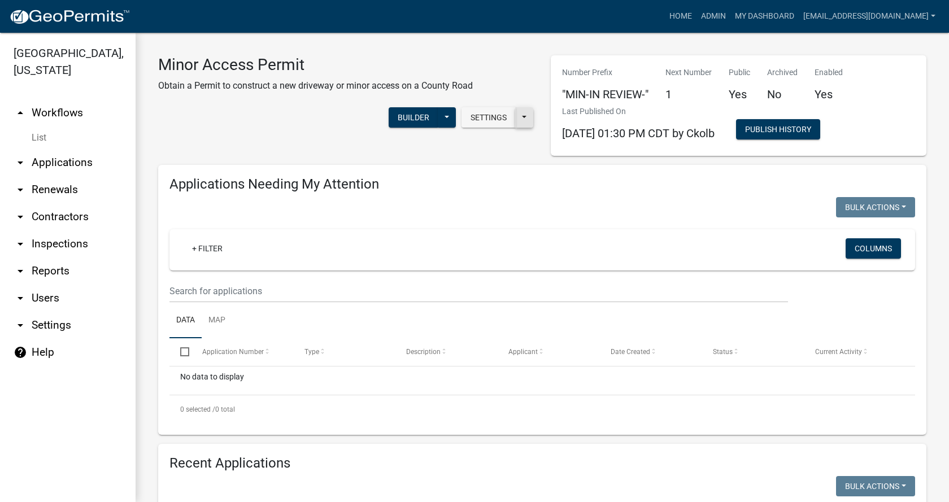
click at [522, 115] on button at bounding box center [524, 117] width 18 height 20
click at [577, 149] on button "Start Application URL" at bounding box center [595, 146] width 158 height 27
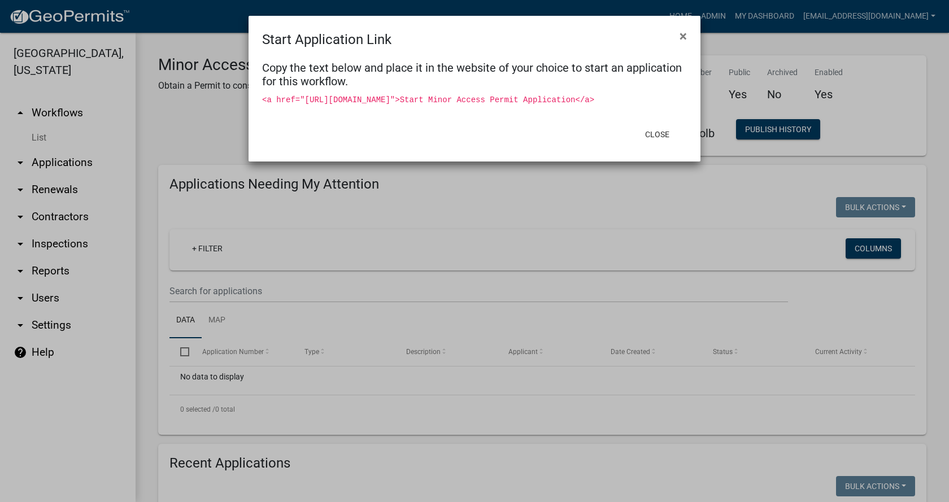
drag, startPoint x: 302, startPoint y: 98, endPoint x: 467, endPoint y: 116, distance: 166.0
click at [467, 105] on code "<a href="[URL][DOMAIN_NAME]">Start Minor Access Permit Application</a>" at bounding box center [428, 99] width 332 height 9
copy code "[URL][DOMAIN_NAME]"
click at [677, 40] on button "×" at bounding box center [683, 36] width 25 height 32
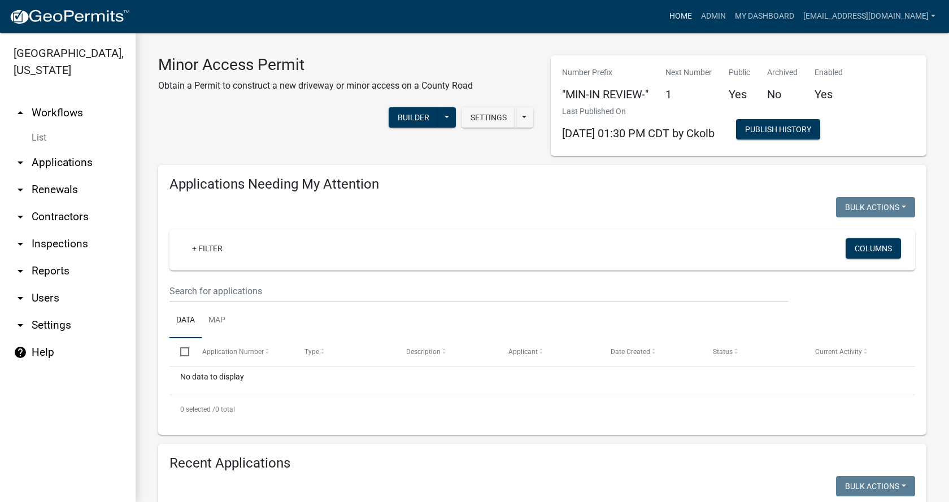
click at [667, 20] on link "Home" at bounding box center [681, 16] width 32 height 21
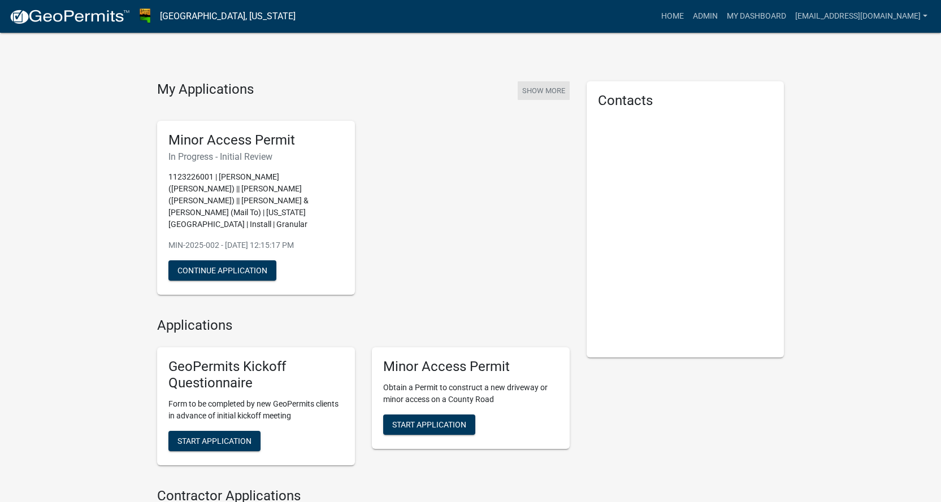
click at [551, 93] on button "Show More" at bounding box center [543, 90] width 52 height 19
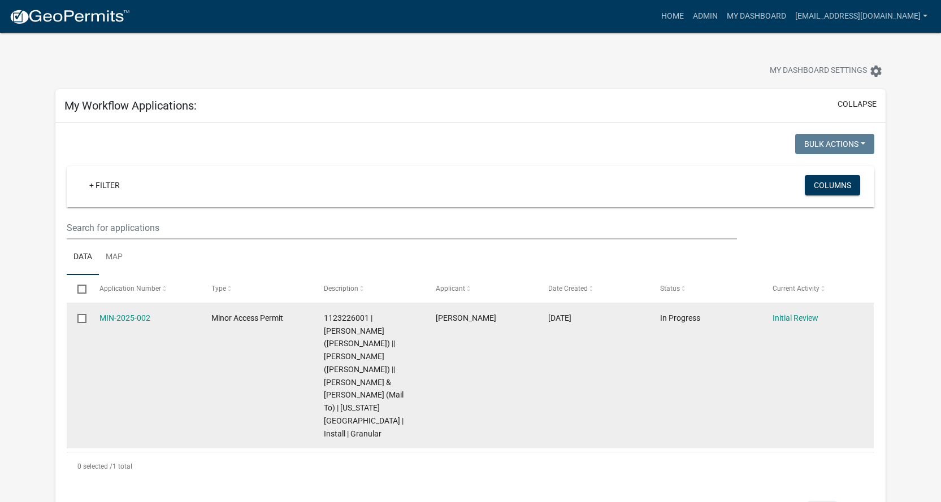
scroll to position [56, 0]
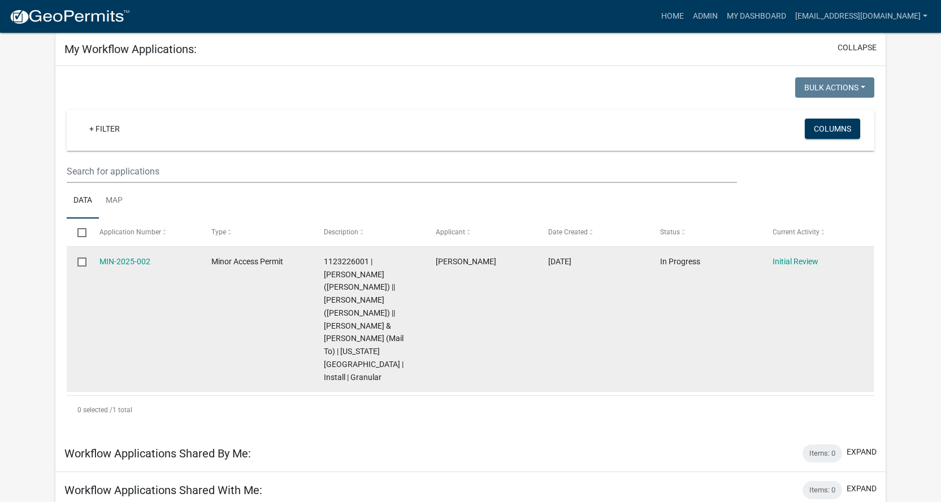
click at [77, 260] on input "checkbox" at bounding box center [80, 261] width 7 height 7
checkbox input "true"
click at [77, 260] on input "checkbox" at bounding box center [80, 261] width 7 height 7
checkbox input "false"
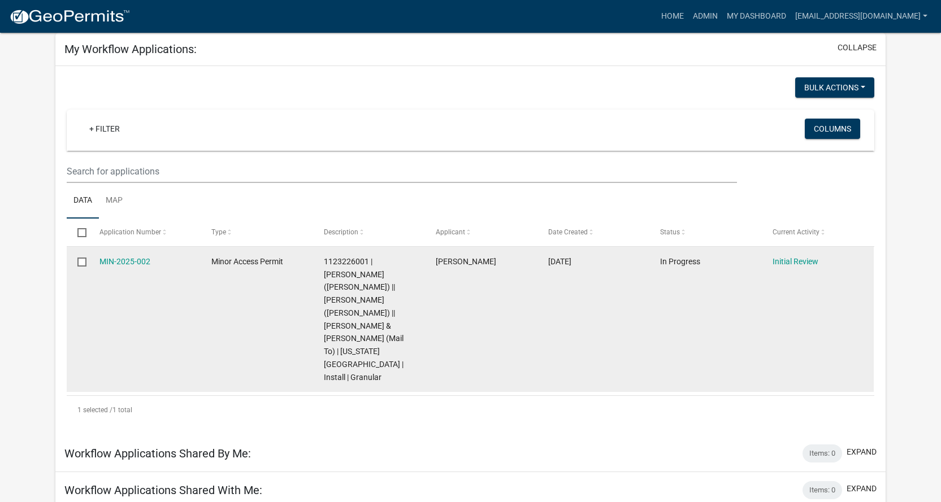
checkbox input "false"
drag, startPoint x: 537, startPoint y: 316, endPoint x: 127, endPoint y: 262, distance: 414.3
click at [127, 262] on link "MIN-2025-002" at bounding box center [124, 261] width 51 height 9
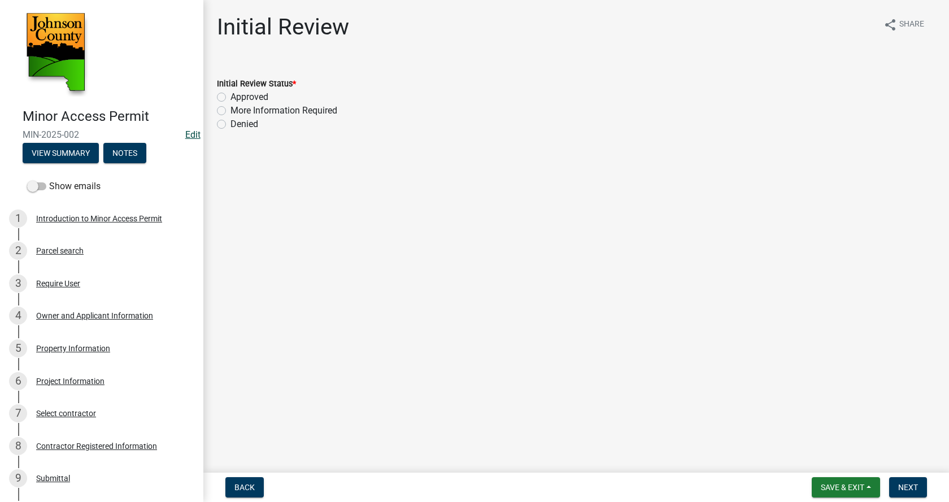
click at [185, 138] on link "Edit" at bounding box center [192, 134] width 15 height 11
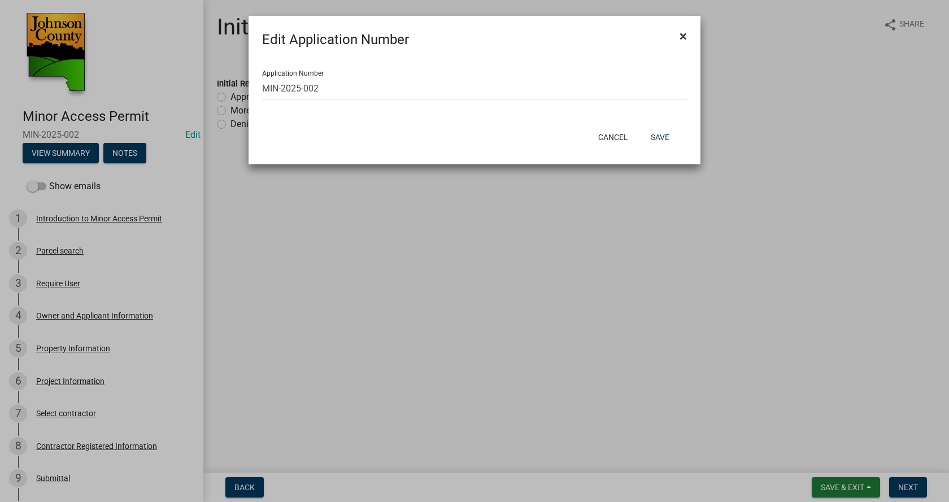
click at [685, 41] on span "×" at bounding box center [683, 36] width 7 height 16
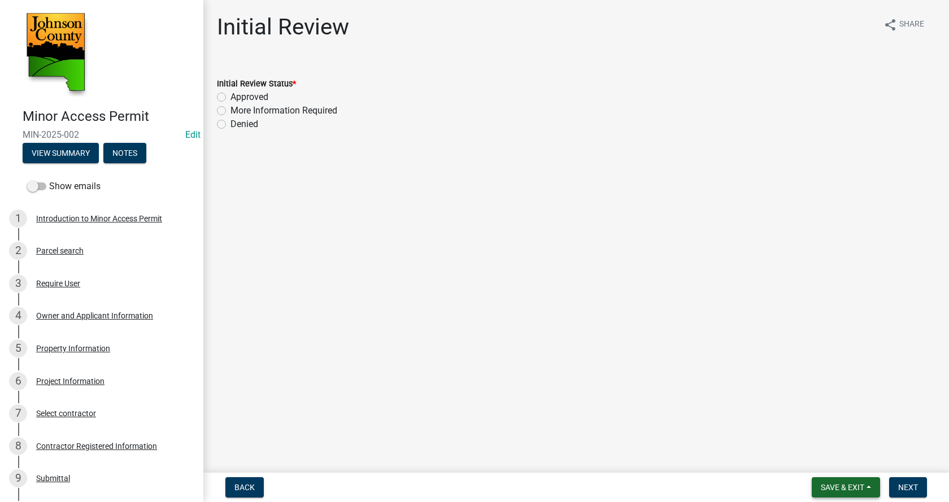
click at [872, 487] on button "Save & Exit" at bounding box center [846, 487] width 68 height 20
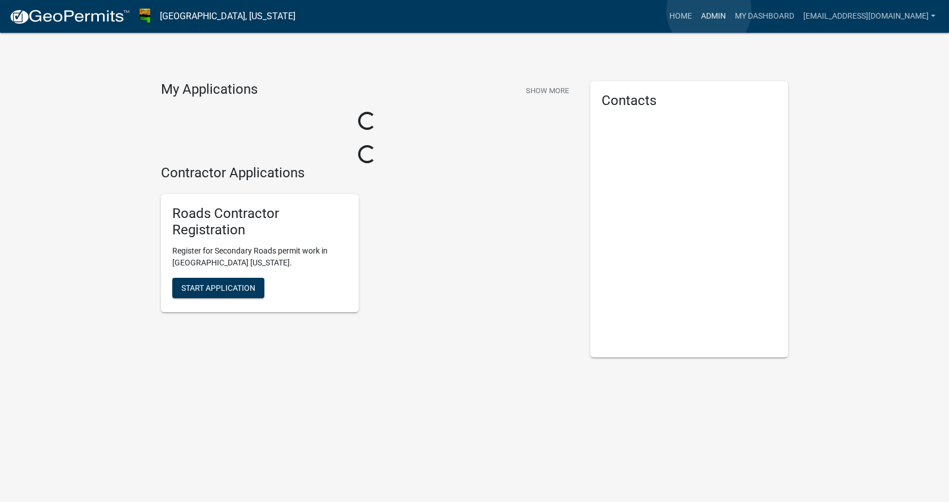
click at [709, 11] on link "Admin" at bounding box center [714, 16] width 34 height 21
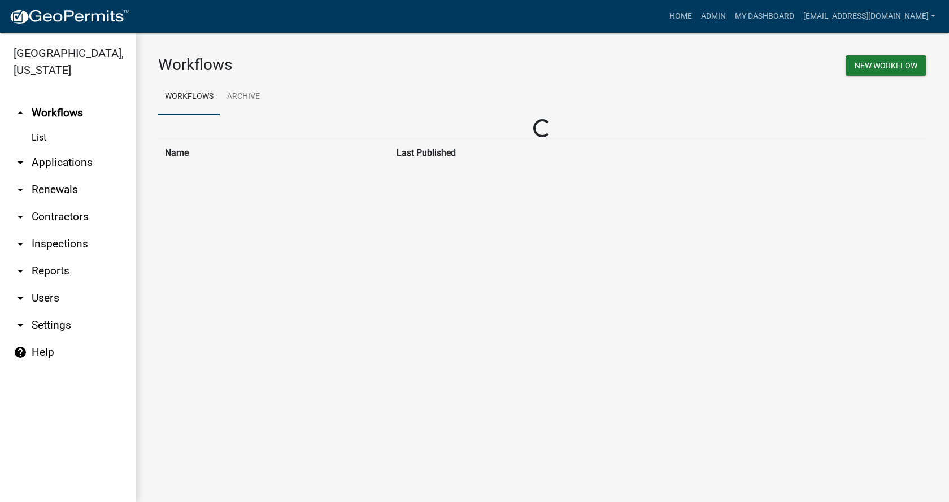
click at [70, 149] on link "arrow_drop_down Applications" at bounding box center [68, 162] width 136 height 27
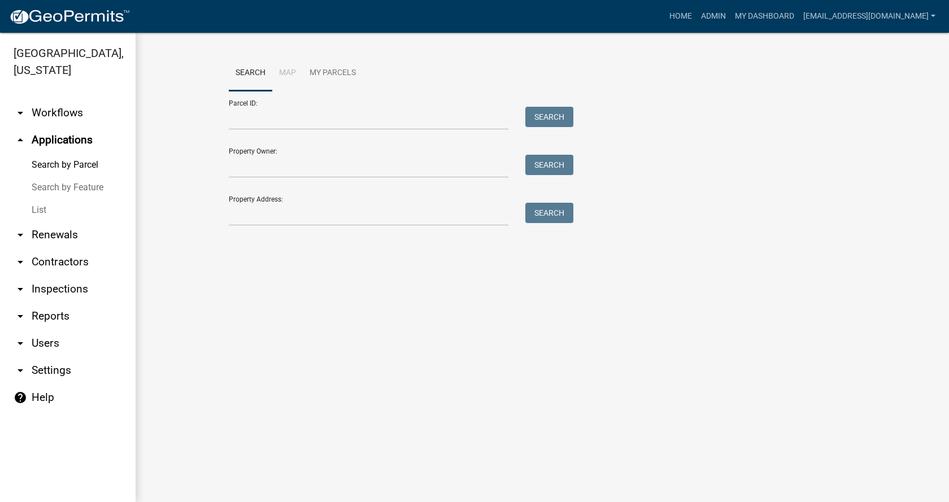
click at [33, 199] on link "List" at bounding box center [68, 210] width 136 height 23
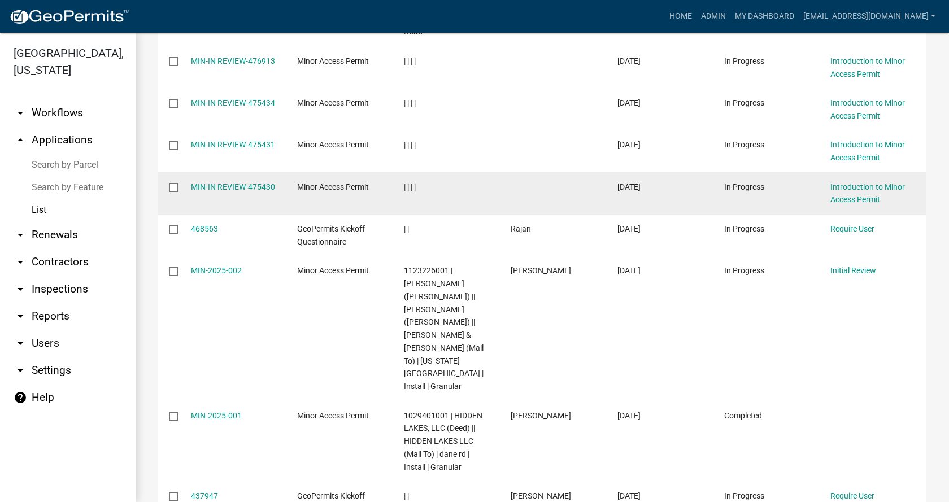
scroll to position [339, 0]
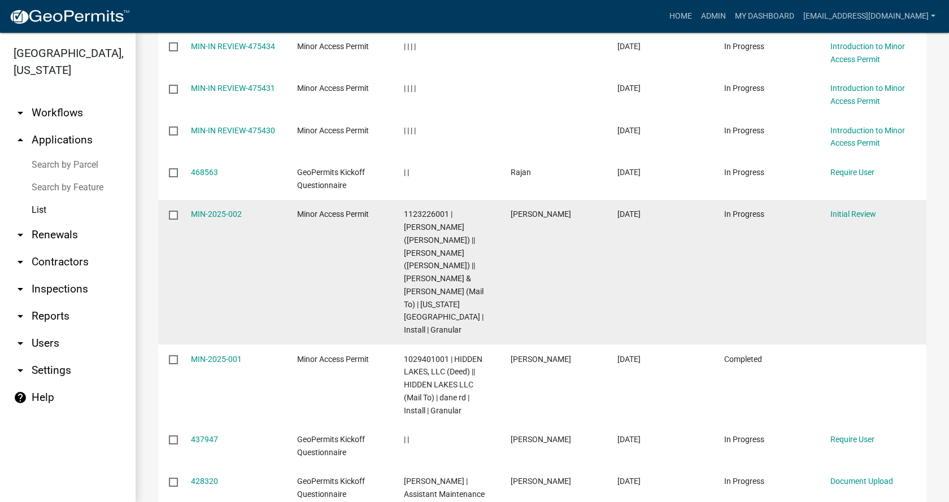
click at [175, 213] on input "checkbox" at bounding box center [172, 214] width 7 height 7
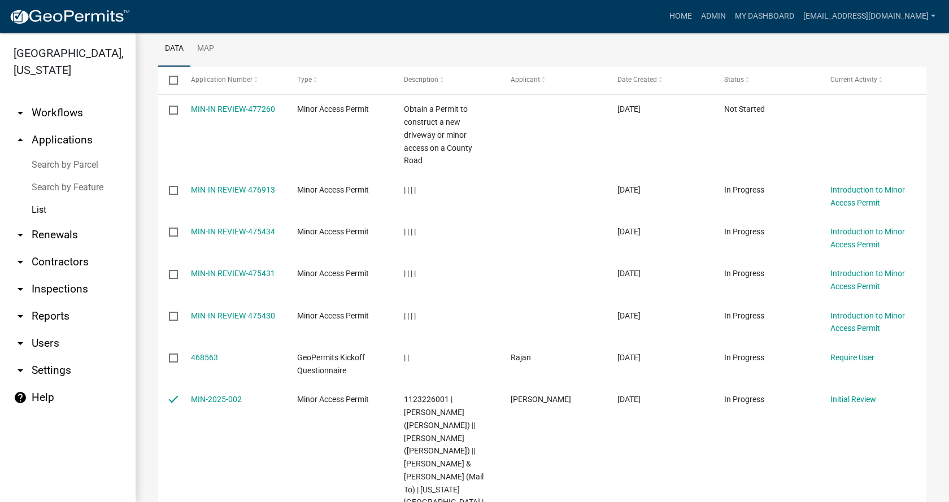
scroll to position [0, 0]
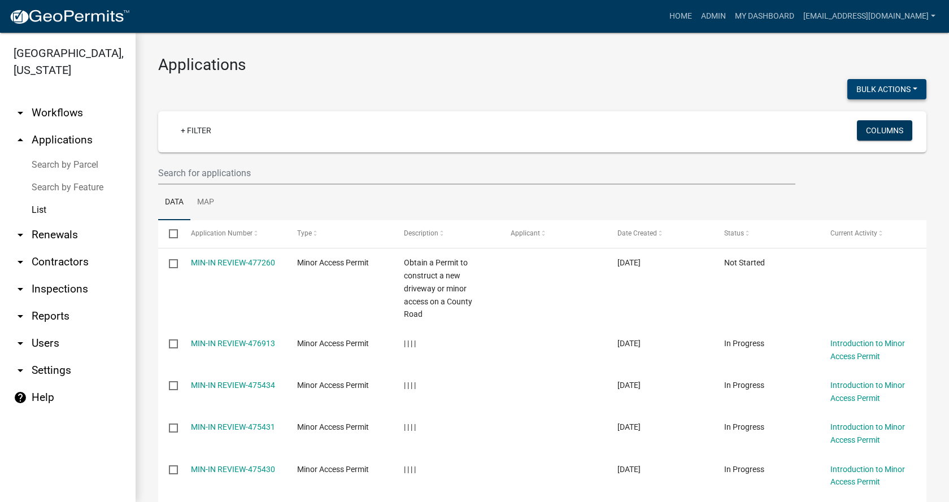
click at [913, 91] on button "Bulk Actions" at bounding box center [886, 89] width 79 height 20
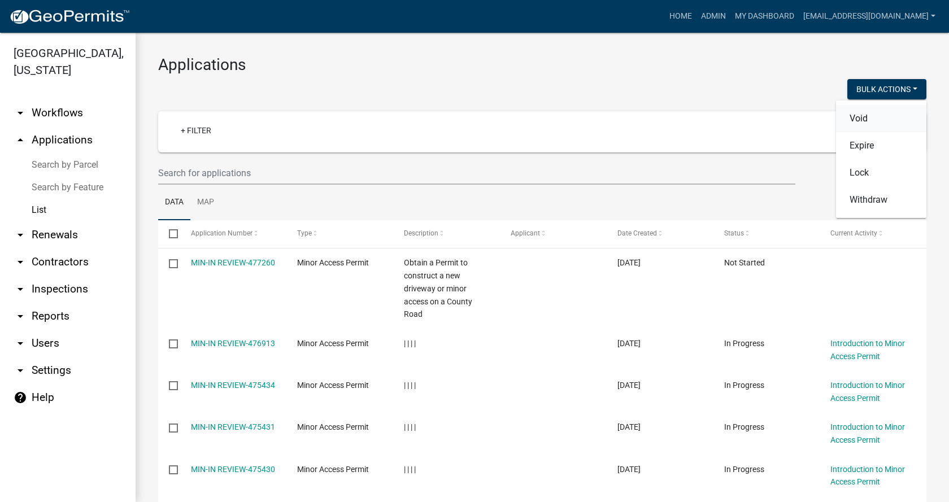
click at [850, 117] on button "Void" at bounding box center [881, 118] width 90 height 27
checkbox input "false"
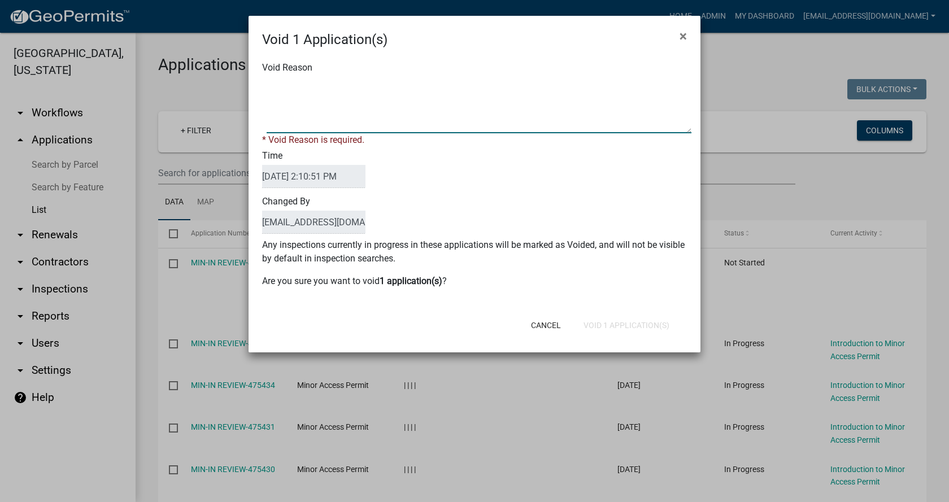
click at [334, 107] on textarea "Void Reason" at bounding box center [479, 105] width 425 height 56
type textarea "[PERSON_NAME] test"
click at [605, 325] on div "Cancel Void 1 Application(s)" at bounding box center [548, 325] width 278 height 29
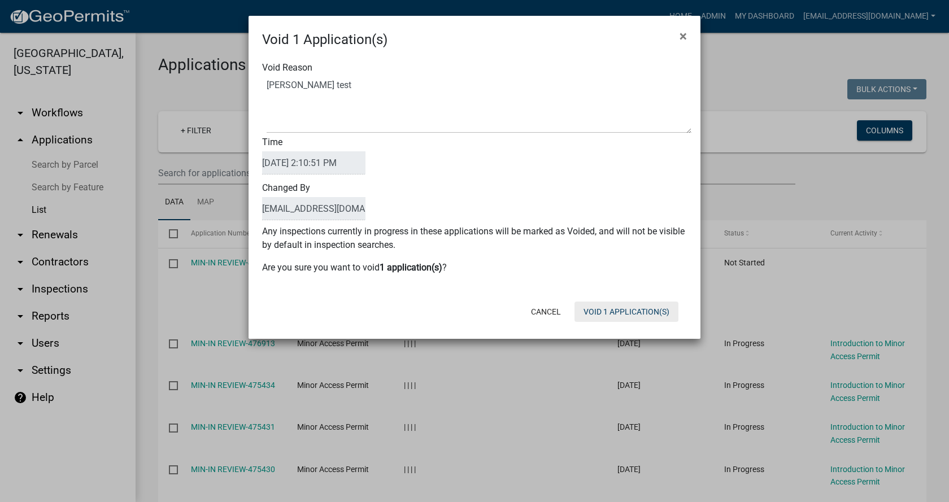
click at [632, 314] on button "Void 1 Application(s)" at bounding box center [626, 312] width 104 height 20
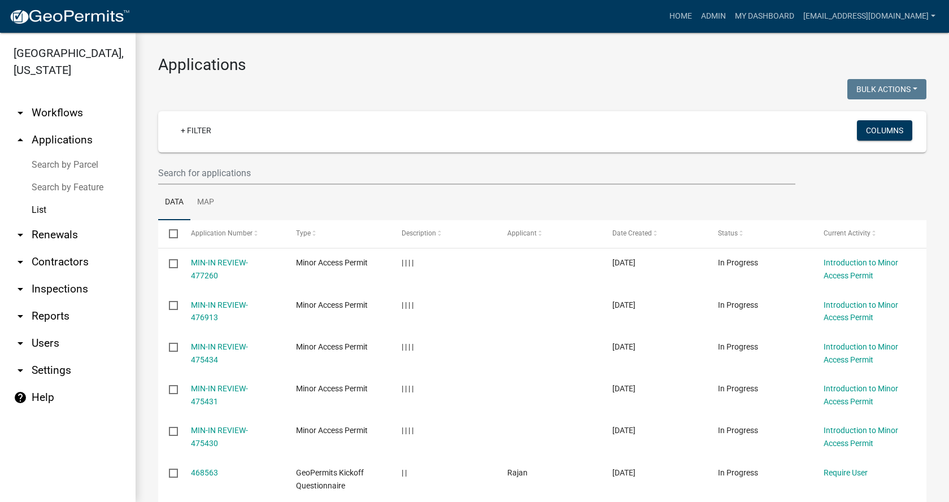
click at [45, 99] on link "arrow_drop_down Workflows" at bounding box center [68, 112] width 136 height 27
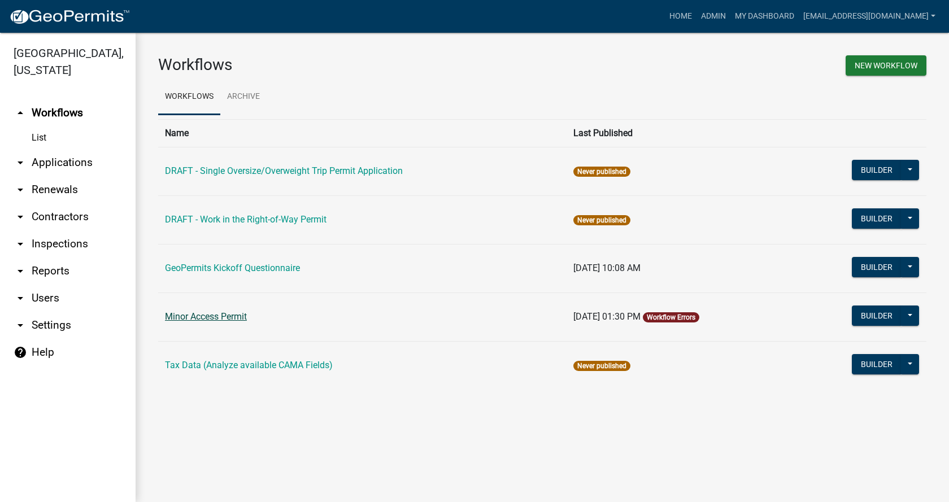
click at [237, 317] on link "Minor Access Permit" at bounding box center [206, 316] width 82 height 11
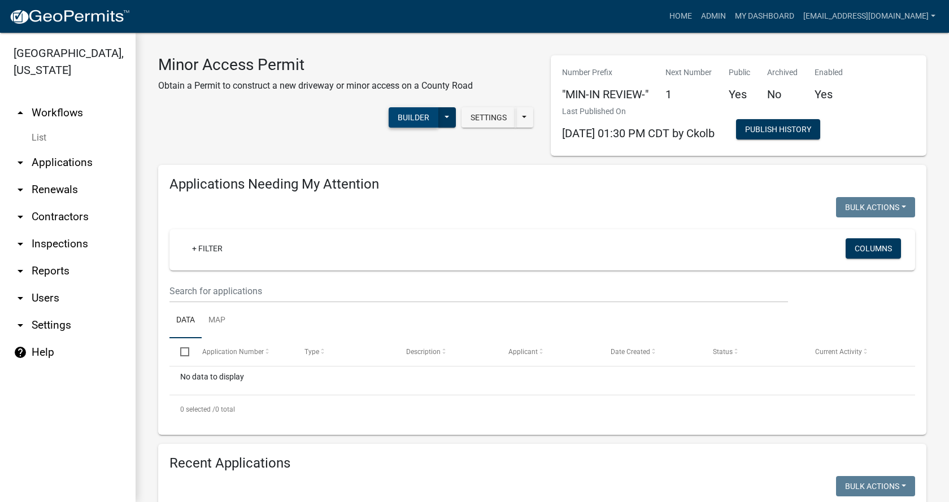
click at [402, 117] on button "Builder" at bounding box center [414, 117] width 50 height 20
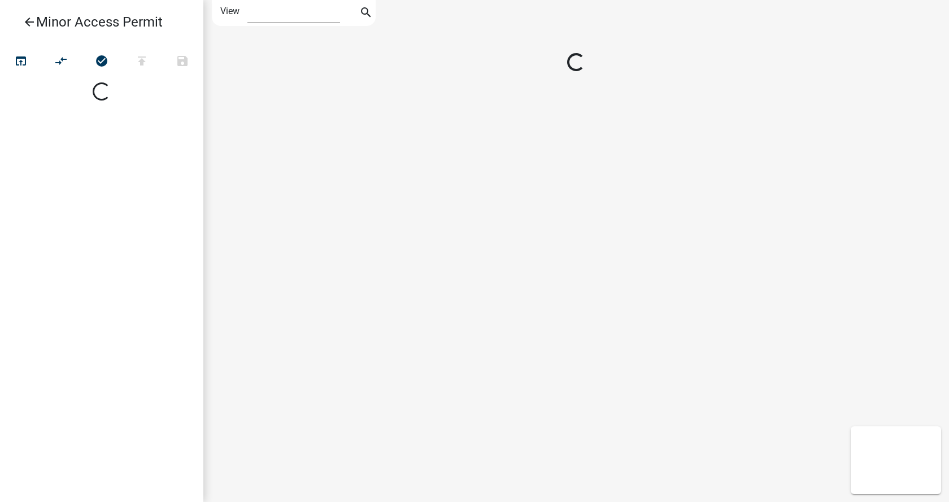
select select "1"
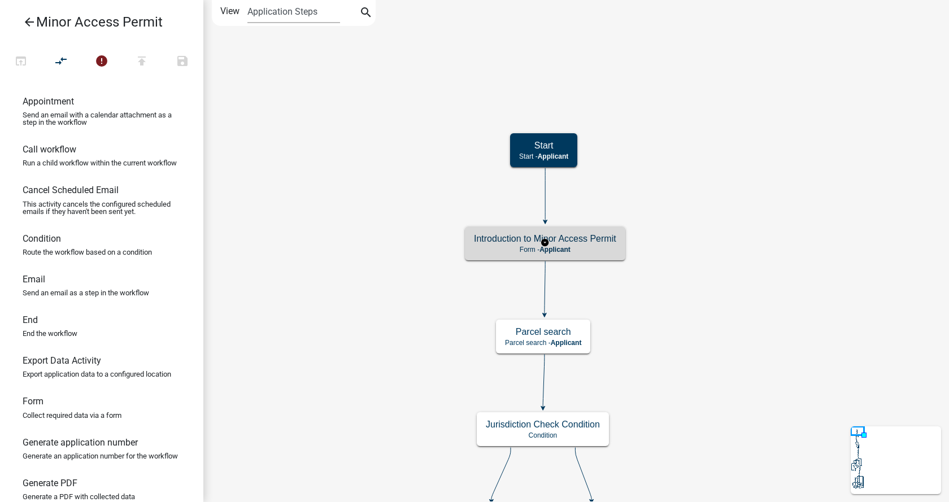
click at [586, 241] on h5 "Introduction to Minor Access Permit" at bounding box center [545, 238] width 142 height 11
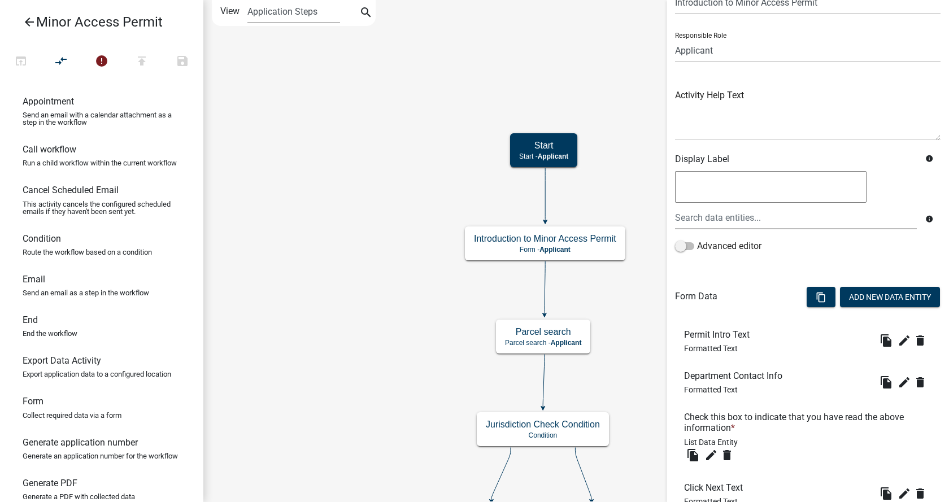
scroll to position [113, 0]
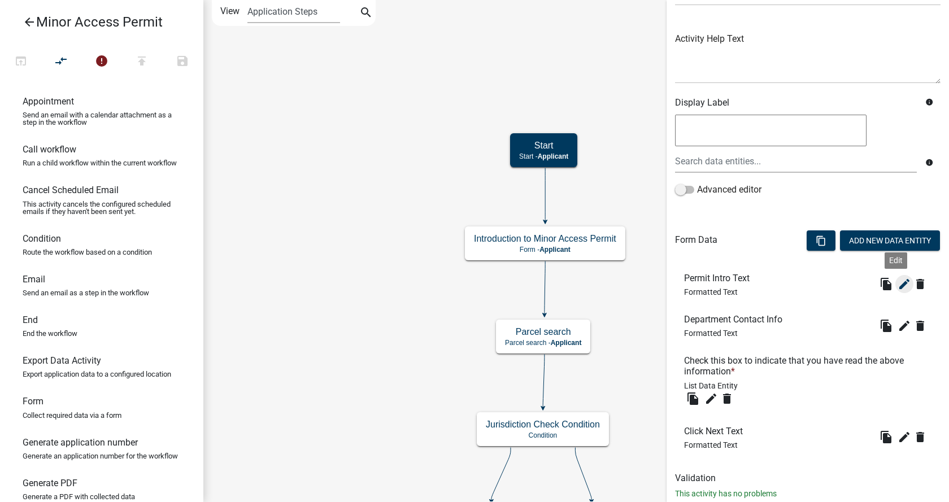
click at [899, 285] on icon "edit" at bounding box center [905, 284] width 14 height 14
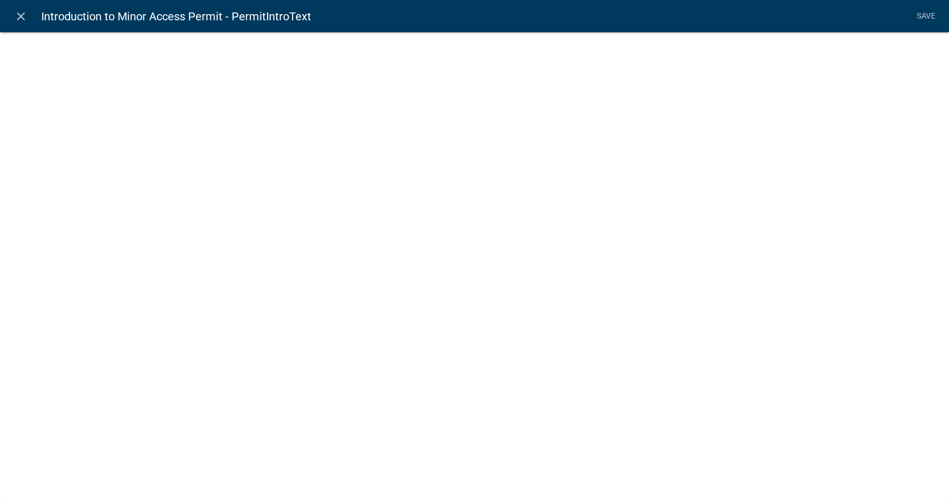
select select "rich-text"
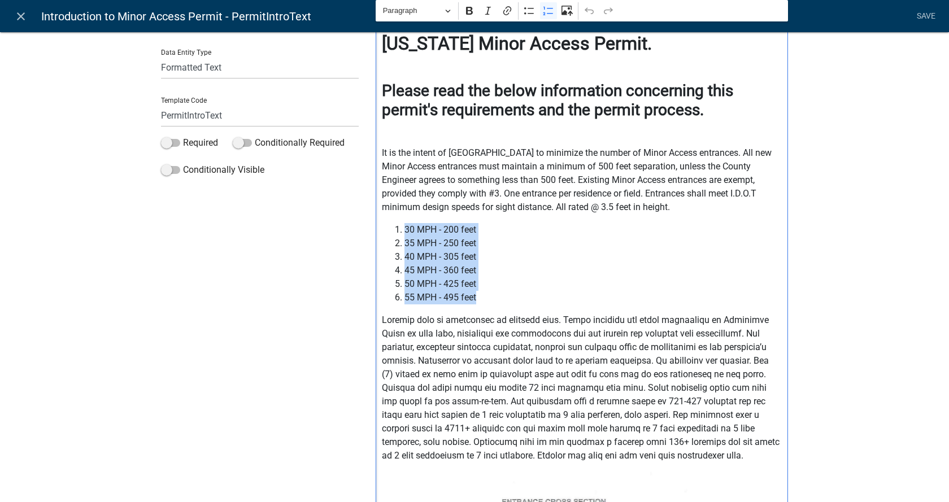
drag, startPoint x: 482, startPoint y: 299, endPoint x: 380, endPoint y: 225, distance: 125.8
click at [382, 225] on ol "30 MPH - 200 feet 35 MPH - 250 feet 40 MPH - 305 feet 45 MPH - 360 feet 50 MPH …" at bounding box center [582, 263] width 401 height 81
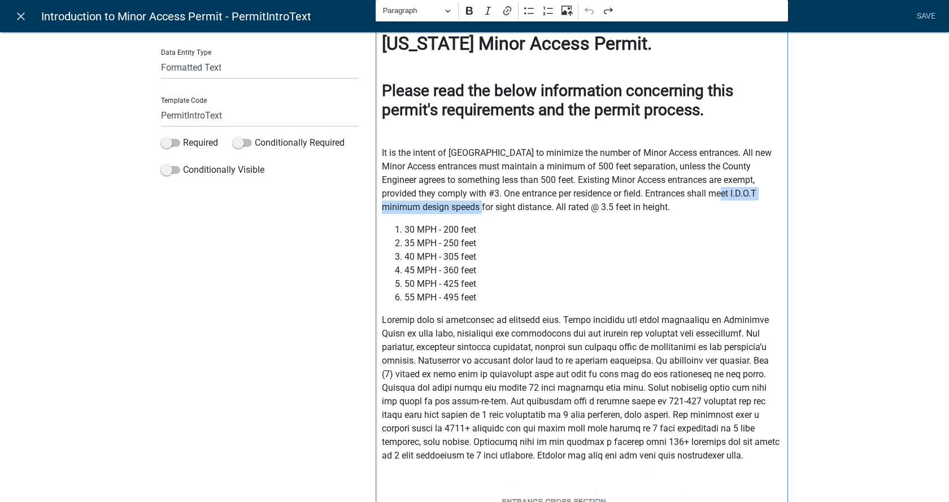
drag, startPoint x: 419, startPoint y: 207, endPoint x: 675, endPoint y: 196, distance: 256.1
click at [675, 196] on p "It is the intent of [GEOGRAPHIC_DATA] to minimize the number of Minor Access en…" at bounding box center [582, 180] width 401 height 68
click at [698, 193] on p "It is the intent of [GEOGRAPHIC_DATA] to minimize the number of Minor Access en…" at bounding box center [582, 180] width 401 height 68
drag, startPoint x: 714, startPoint y: 193, endPoint x: 388, endPoint y: 202, distance: 326.7
click at [388, 202] on p "It is the intent of [GEOGRAPHIC_DATA] to minimize the number of Minor Access en…" at bounding box center [582, 180] width 401 height 68
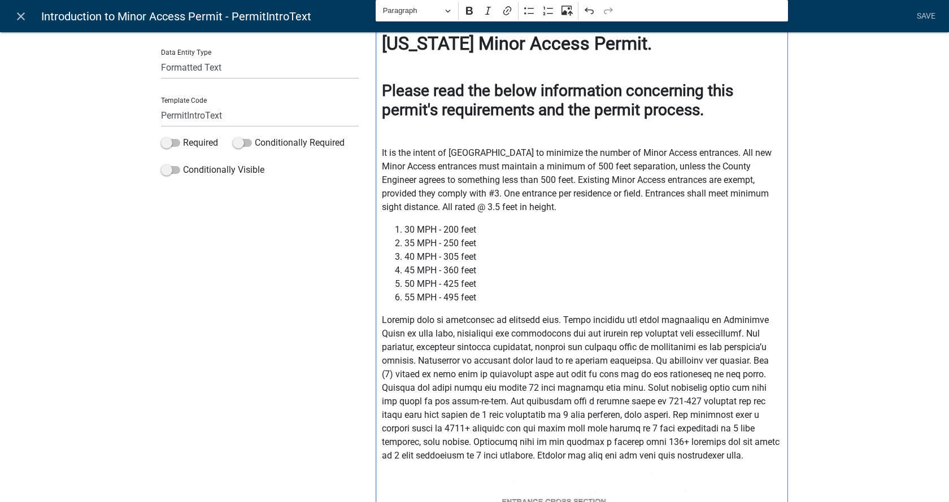
click at [770, 194] on p "It is the intent of [GEOGRAPHIC_DATA] to minimize the number of Minor Access en…" at bounding box center [582, 180] width 401 height 68
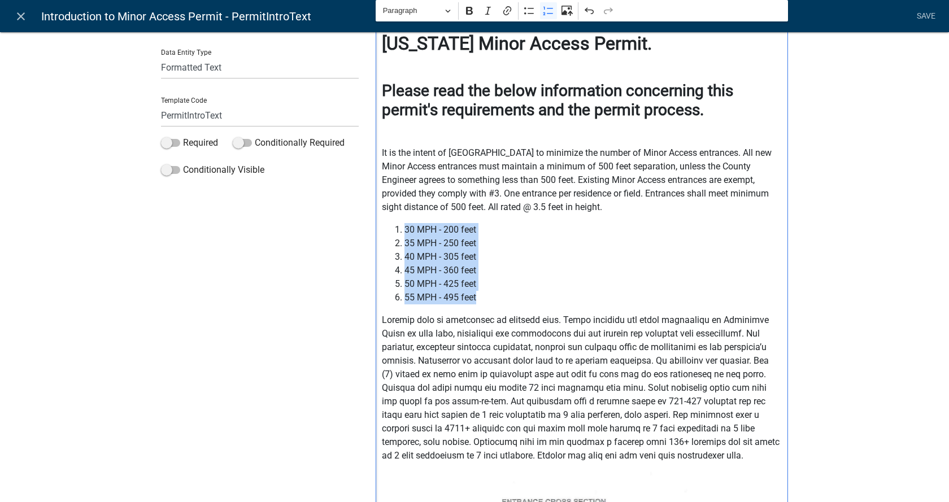
drag, startPoint x: 481, startPoint y: 298, endPoint x: 373, endPoint y: 230, distance: 127.6
click at [376, 230] on div "Welcome to the [GEOGRAPHIC_DATA], [US_STATE] Minor Access Permit. Please read t…" at bounding box center [582, 427] width 412 height 866
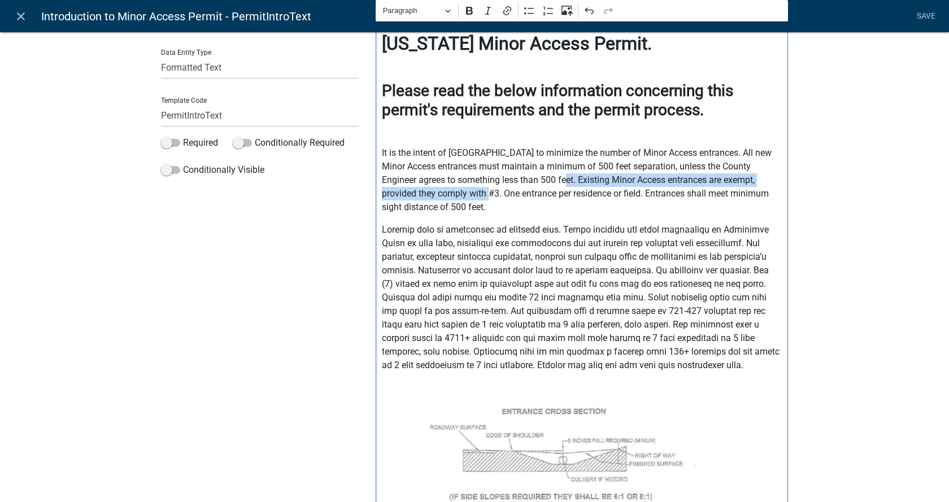
drag, startPoint x: 440, startPoint y: 195, endPoint x: 536, endPoint y: 183, distance: 96.8
click at [536, 183] on p "It is the intent of [GEOGRAPHIC_DATA] to minimize the number of Minor Access en…" at bounding box center [582, 180] width 401 height 68
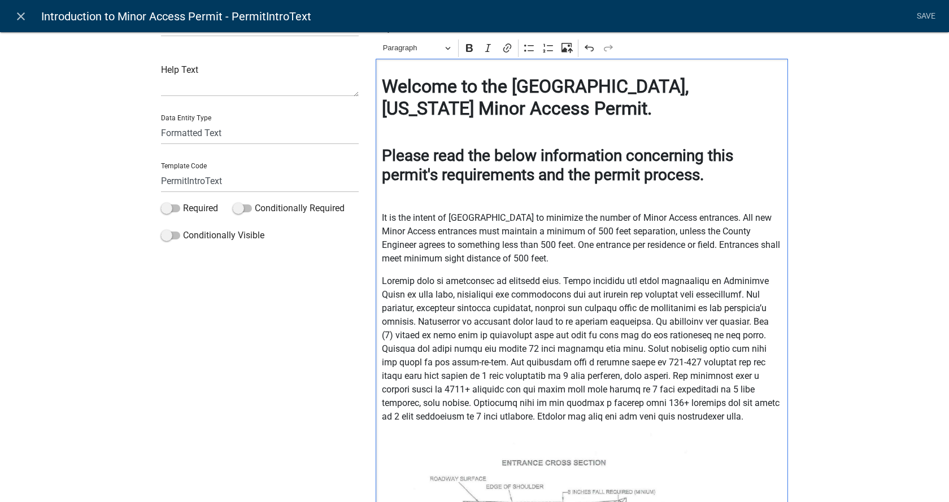
scroll to position [0, 0]
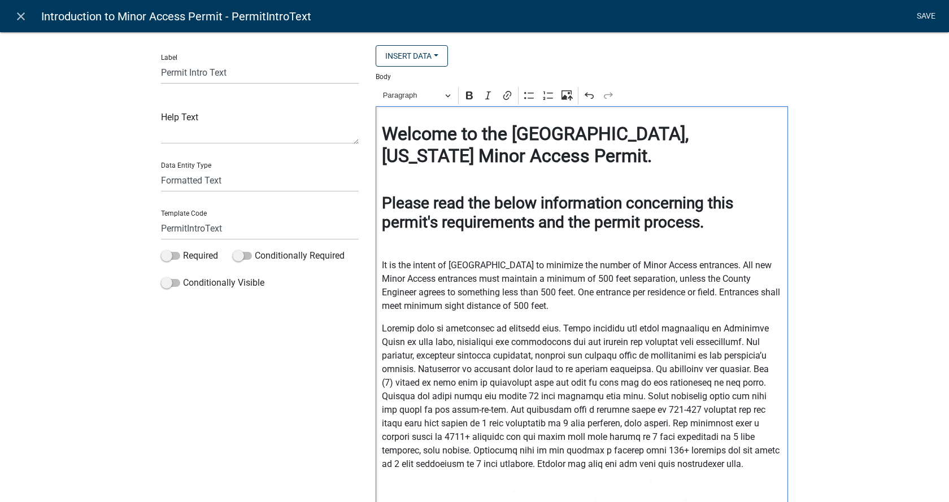
click at [919, 15] on link "Save" at bounding box center [926, 16] width 28 height 21
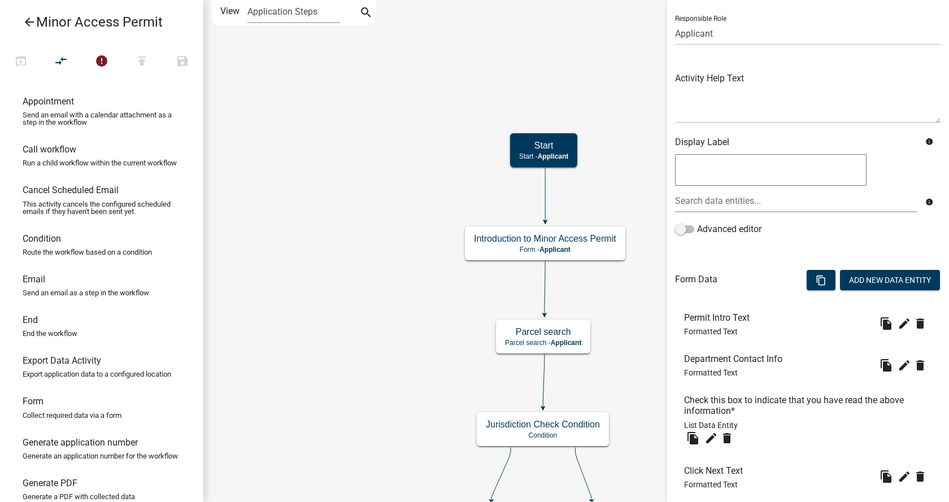
scroll to position [143, 0]
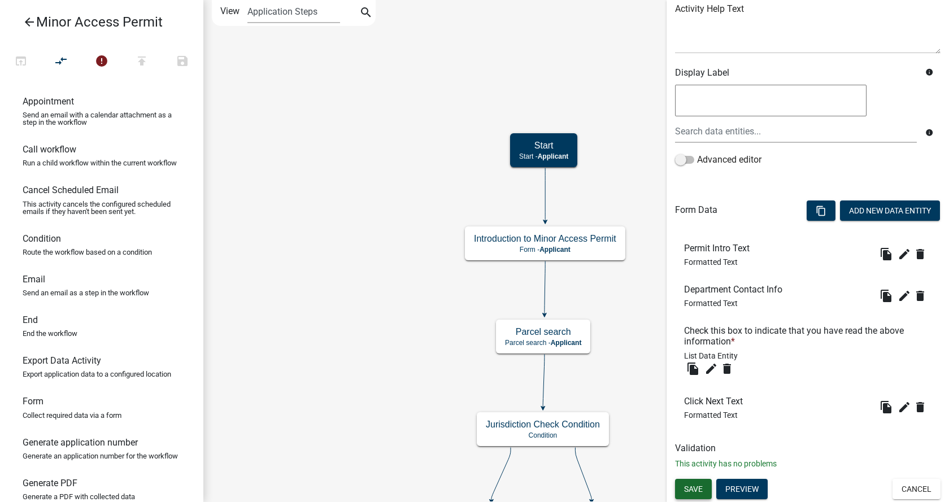
click at [686, 487] on span "Save" at bounding box center [693, 488] width 19 height 9
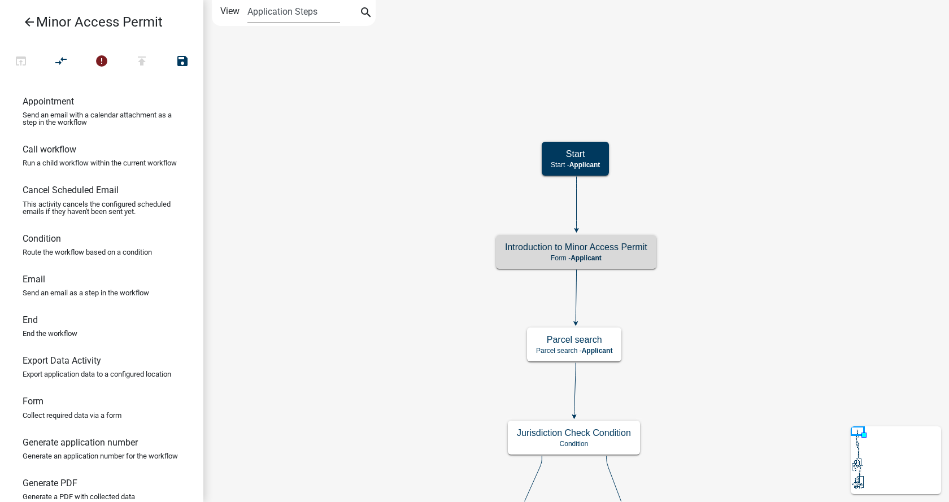
scroll to position [0, 0]
click at [146, 59] on icon "publish" at bounding box center [142, 62] width 14 height 16
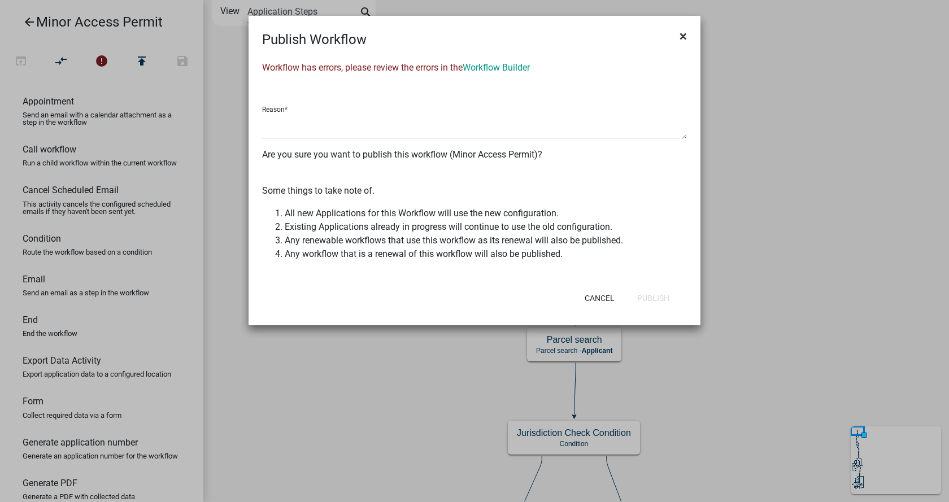
click at [682, 34] on span "×" at bounding box center [683, 36] width 7 height 16
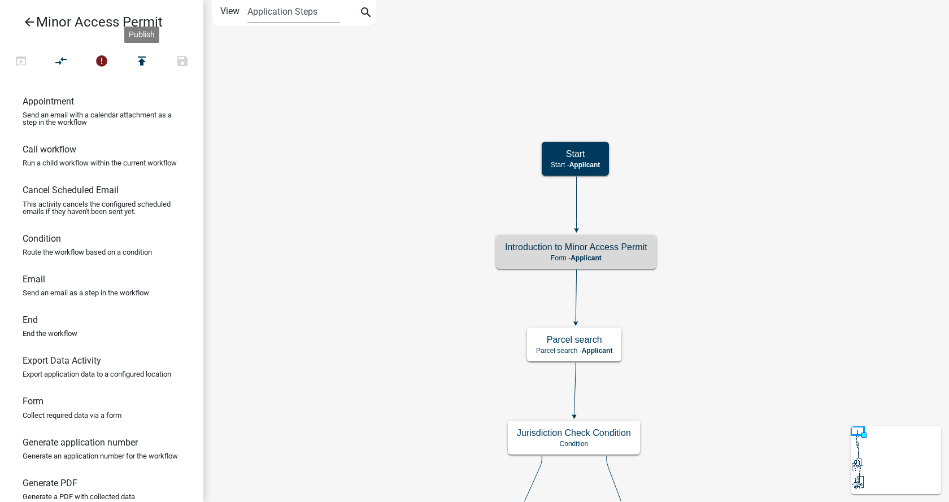
click at [28, 21] on icon "arrow_back" at bounding box center [30, 23] width 14 height 16
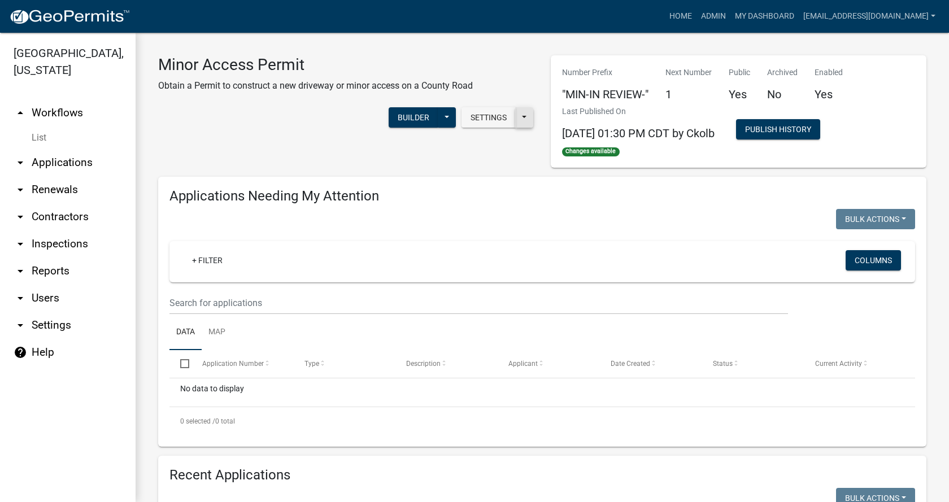
click at [527, 123] on button at bounding box center [524, 117] width 18 height 20
click at [458, 151] on div "Minor Access Permit Obtain a Permit to construct a new driveway or minor access…" at bounding box center [346, 111] width 393 height 112
click at [442, 124] on button at bounding box center [447, 117] width 18 height 20
click at [384, 145] on button "Publish" at bounding box center [409, 146] width 94 height 27
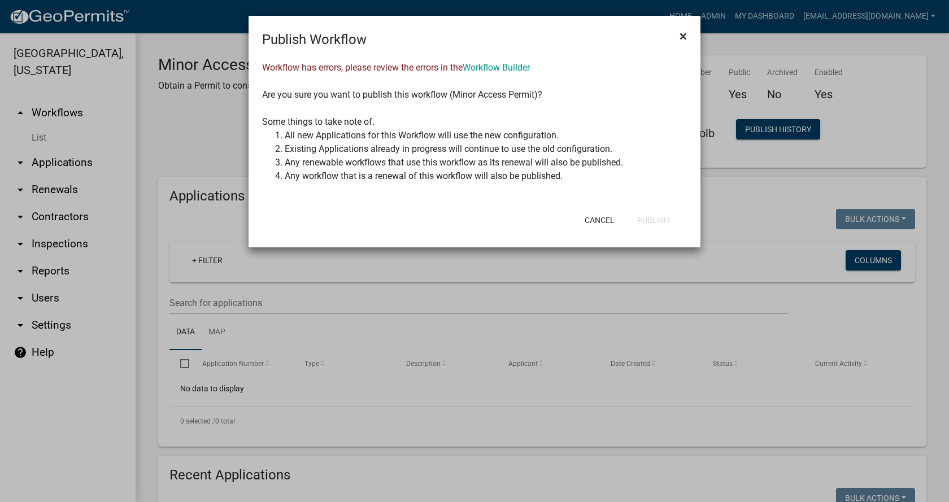
click at [686, 41] on span "×" at bounding box center [683, 36] width 7 height 16
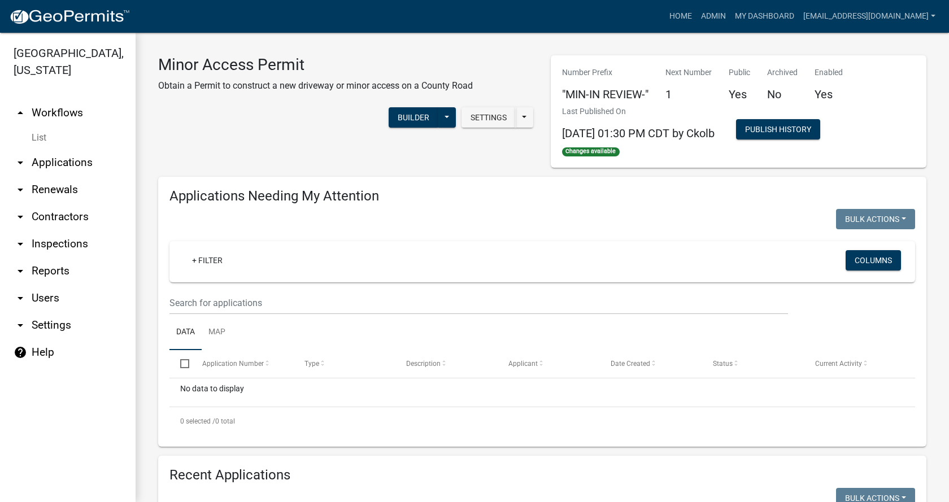
click at [68, 99] on link "arrow_drop_up Workflows" at bounding box center [68, 112] width 136 height 27
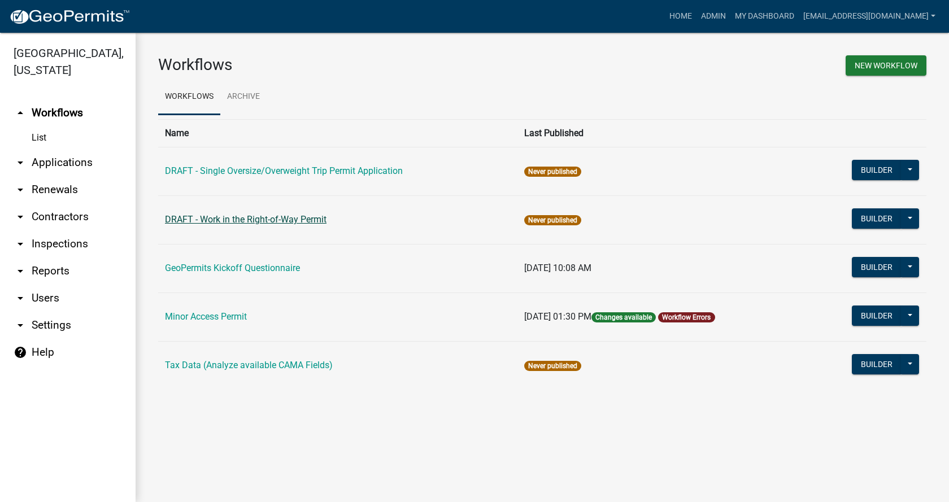
click at [266, 219] on link "DRAFT - Work in the Right-of-Way Permit" at bounding box center [246, 219] width 162 height 11
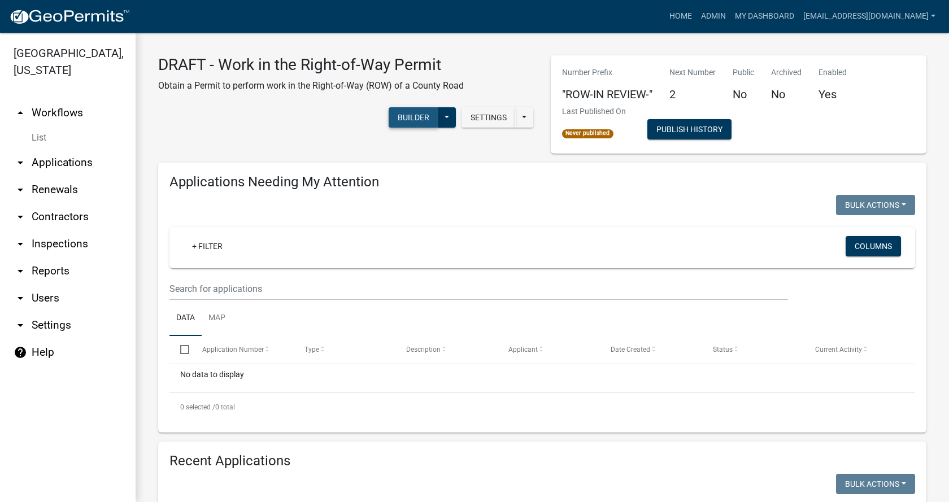
click at [406, 111] on button "Builder" at bounding box center [414, 117] width 50 height 20
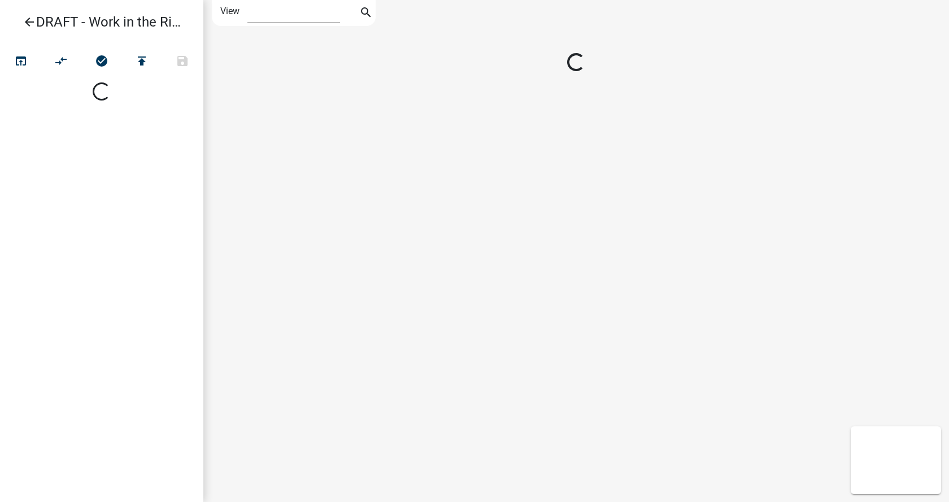
select select "1"
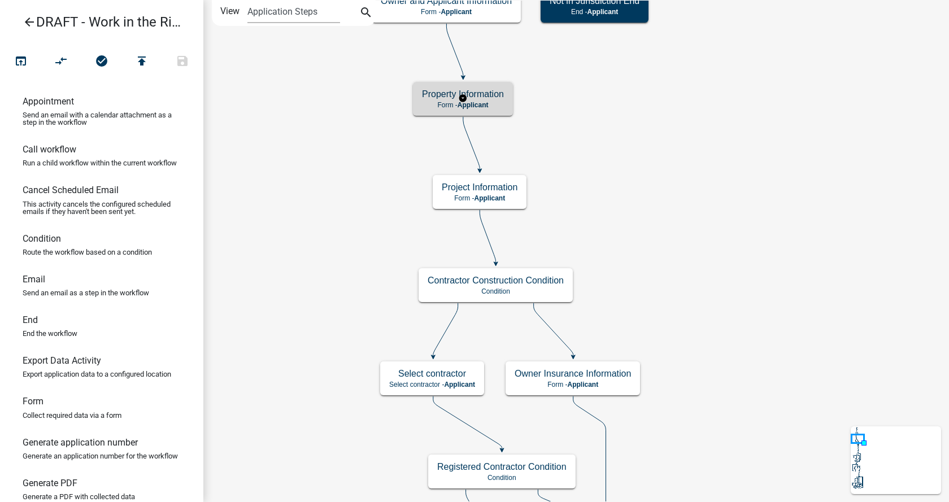
click at [491, 102] on p "Form - Applicant" at bounding box center [463, 105] width 82 height 8
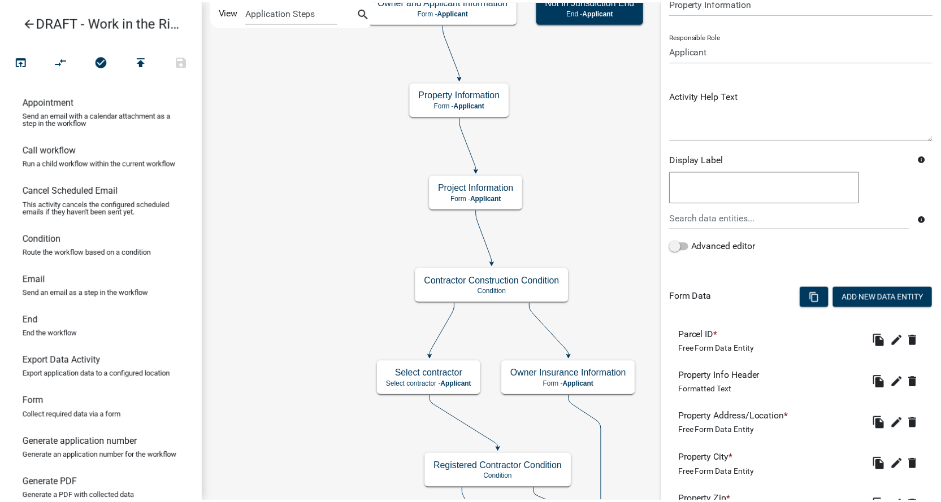
scroll to position [155, 0]
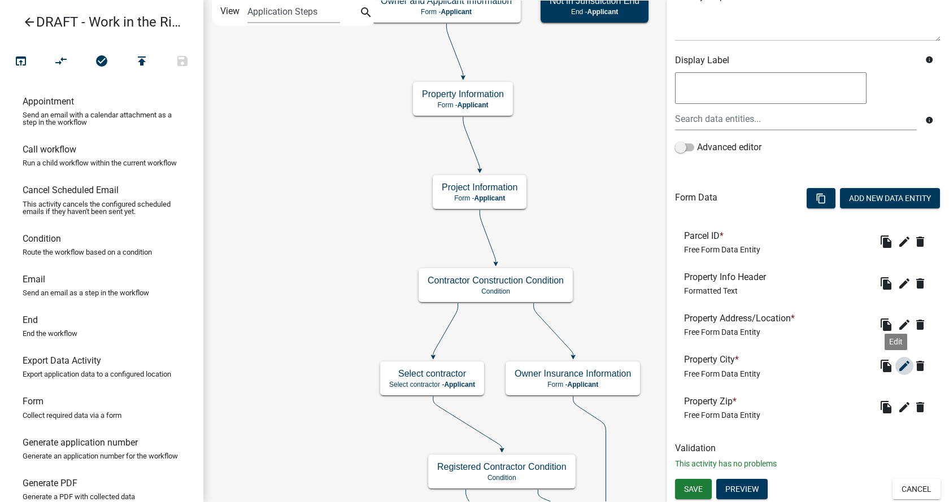
click at [898, 371] on icon "edit" at bounding box center [905, 366] width 14 height 14
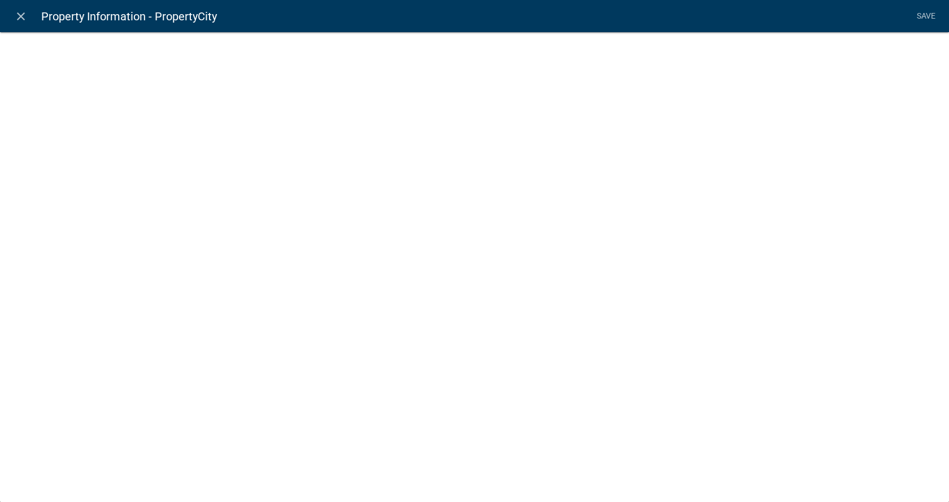
select select "1: Object"
select select "16: Object"
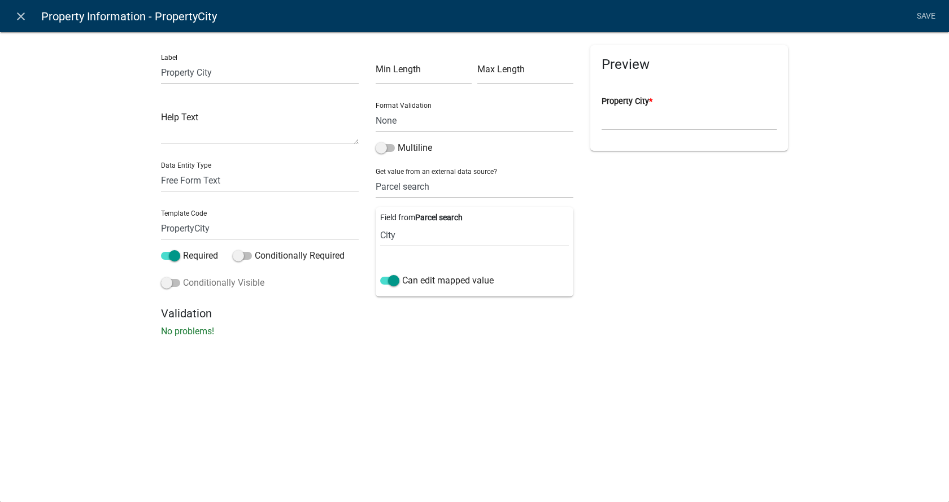
click at [171, 282] on span at bounding box center [170, 283] width 19 height 8
click at [183, 276] on input "Conditionally Visible" at bounding box center [183, 276] width 0 height 0
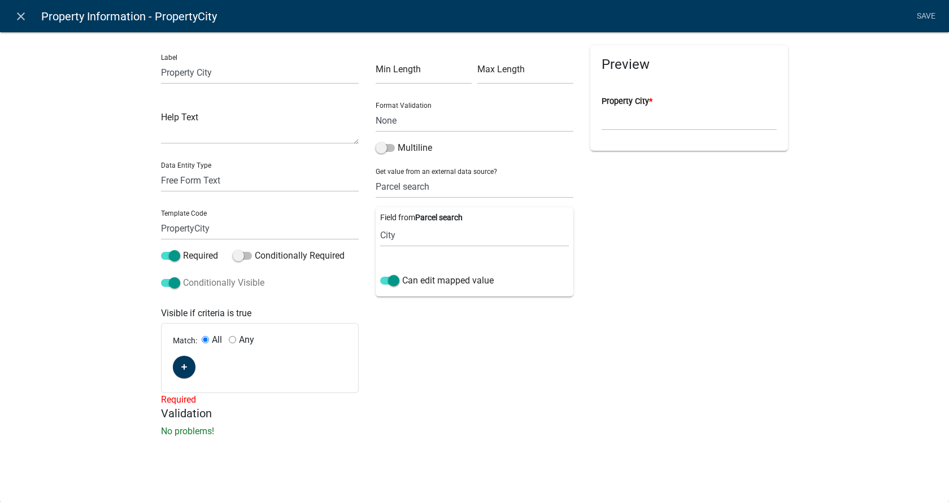
click at [171, 282] on span at bounding box center [170, 283] width 19 height 8
click at [183, 276] on input "Conditionally Visible" at bounding box center [183, 276] width 0 height 0
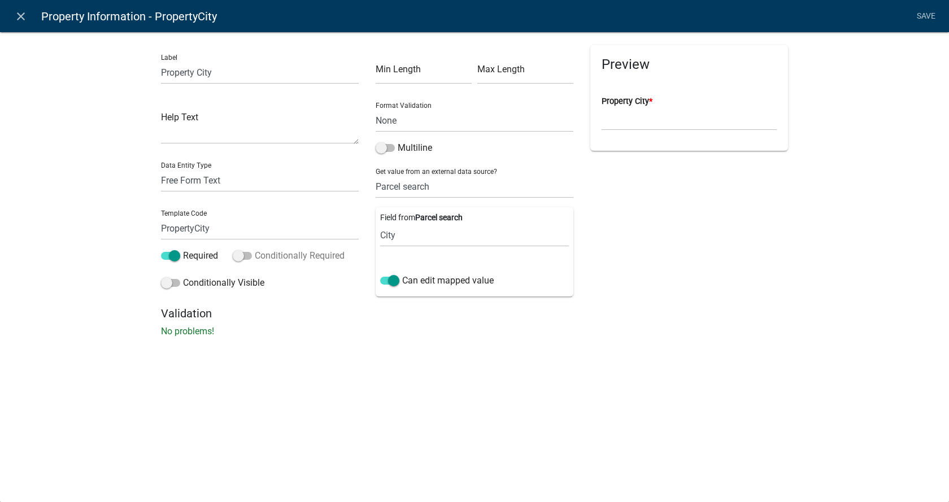
click at [242, 254] on span at bounding box center [242, 256] width 19 height 8
click at [255, 249] on input "Conditionally Required" at bounding box center [255, 249] width 0 height 0
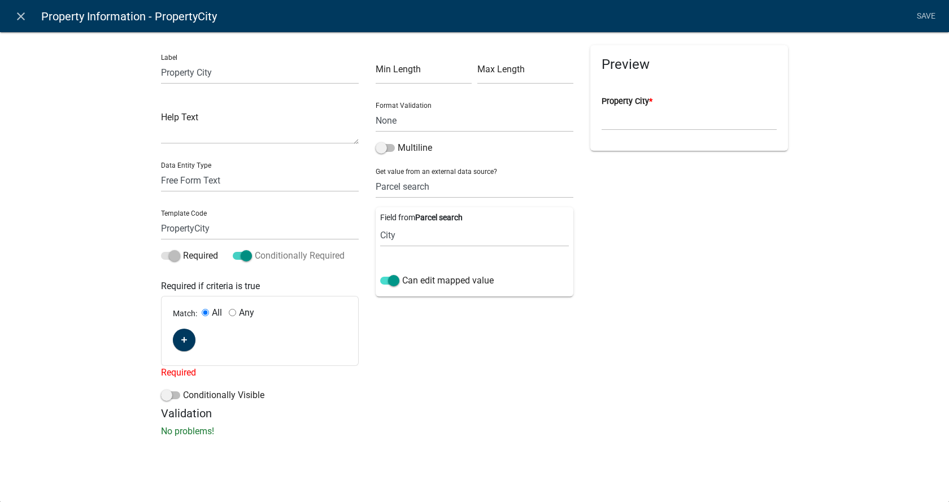
click at [242, 254] on span at bounding box center [242, 256] width 19 height 8
click at [255, 249] on input "Conditionally Required" at bounding box center [255, 249] width 0 height 0
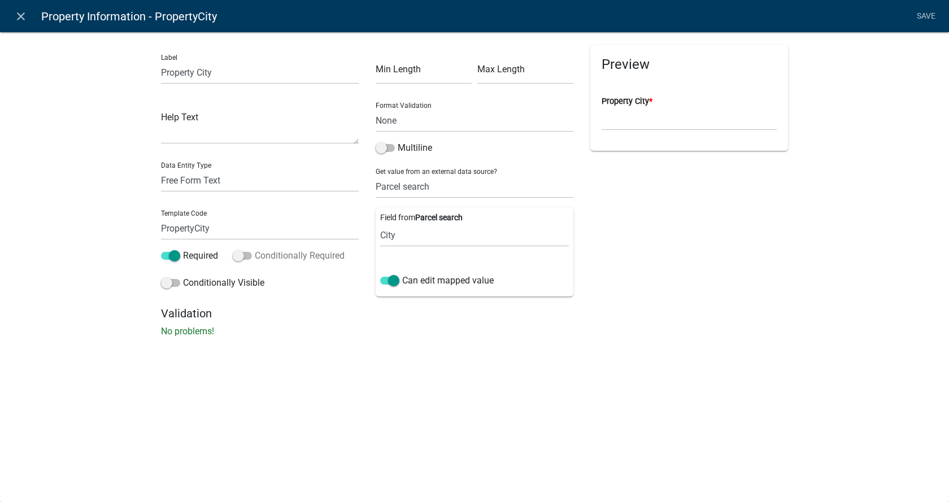
click at [242, 254] on span at bounding box center [242, 256] width 19 height 8
click at [255, 249] on input "Conditionally Required" at bounding box center [255, 249] width 0 height 0
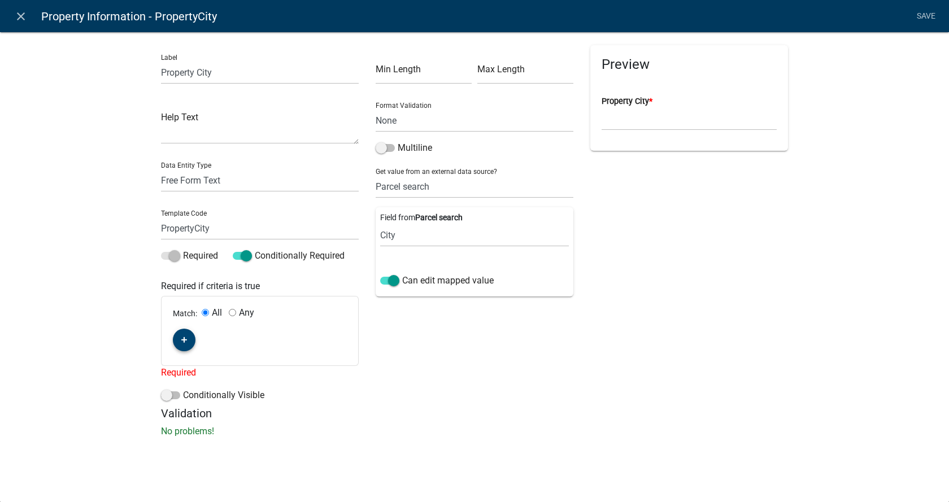
click at [190, 339] on button "button" at bounding box center [184, 340] width 23 height 23
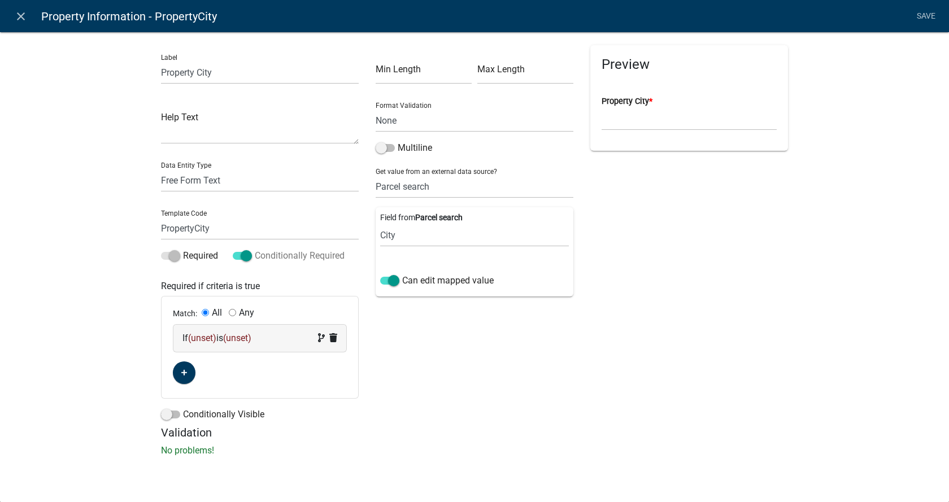
click at [244, 257] on span at bounding box center [242, 256] width 19 height 8
click at [255, 249] on input "Conditionally Required" at bounding box center [255, 249] width 0 height 0
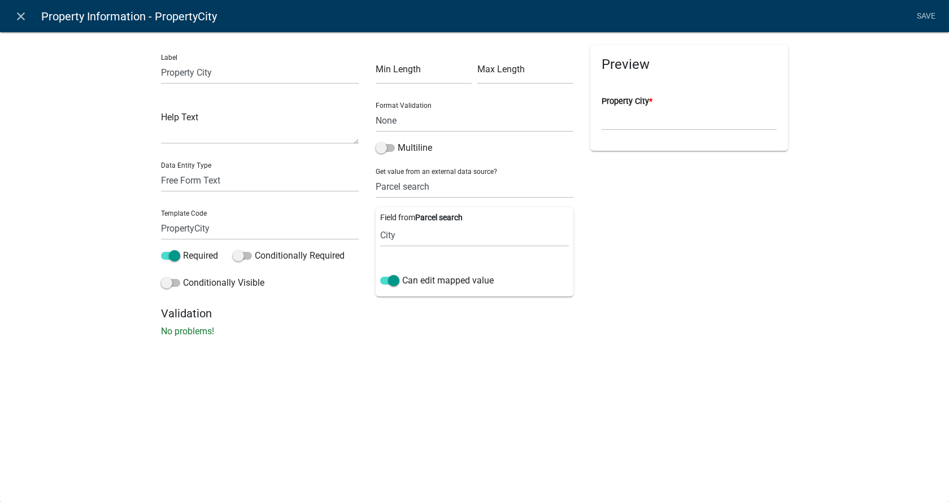
click at [27, 20] on icon "close" at bounding box center [21, 17] width 14 height 14
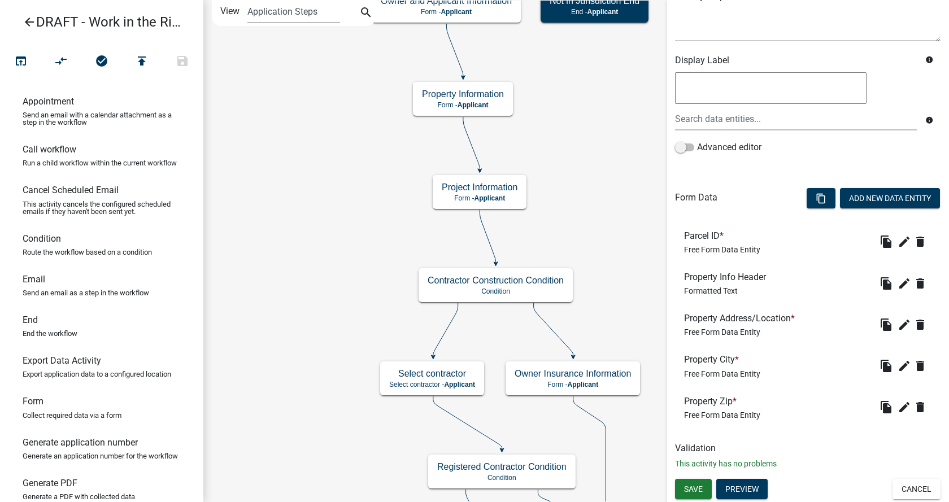
click at [27, 24] on icon "arrow_back" at bounding box center [30, 23] width 14 height 16
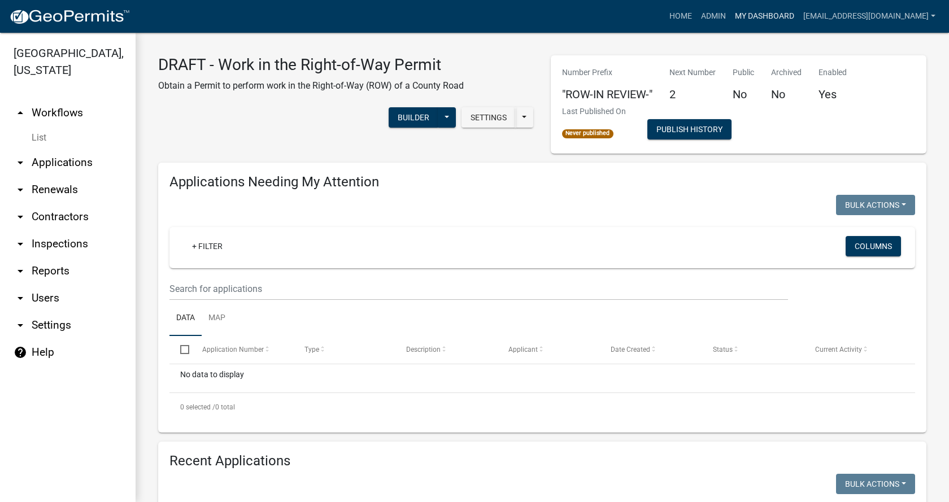
click at [734, 11] on link "My Dashboard" at bounding box center [764, 16] width 68 height 21
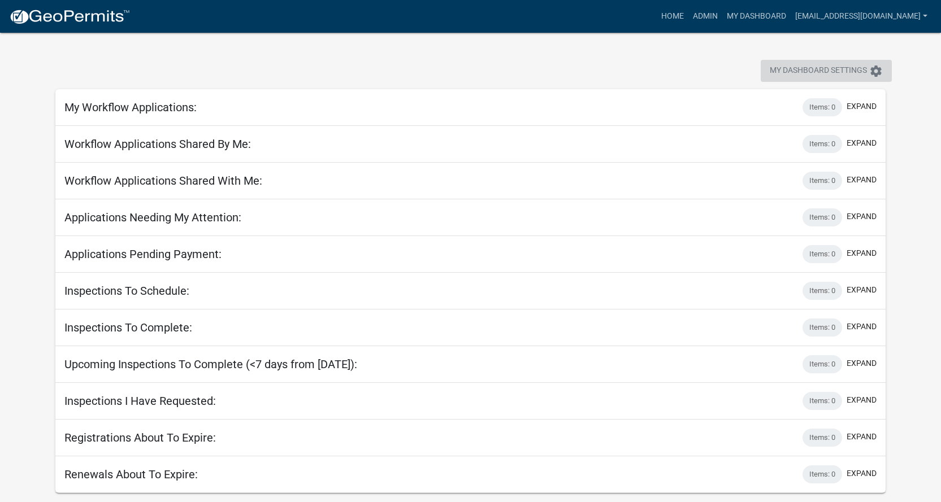
click at [803, 72] on span "My Dashboard Settings" at bounding box center [817, 71] width 97 height 14
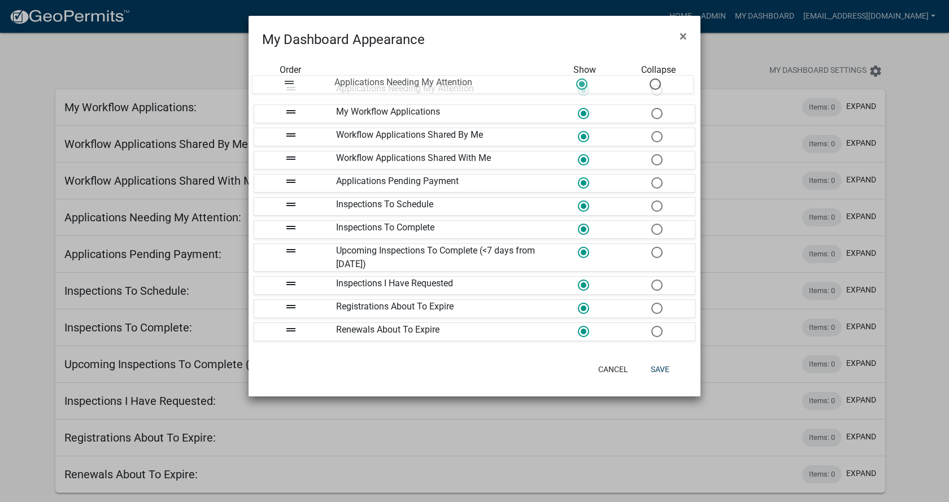
drag, startPoint x: 290, startPoint y: 158, endPoint x: 288, endPoint y: 82, distance: 76.3
click at [651, 112] on span at bounding box center [657, 114] width 24 height 24
click at [651, 108] on input "radio" at bounding box center [651, 108] width 0 height 0
click at [656, 137] on span at bounding box center [657, 137] width 24 height 24
click at [651, 131] on input "radio" at bounding box center [651, 131] width 0 height 0
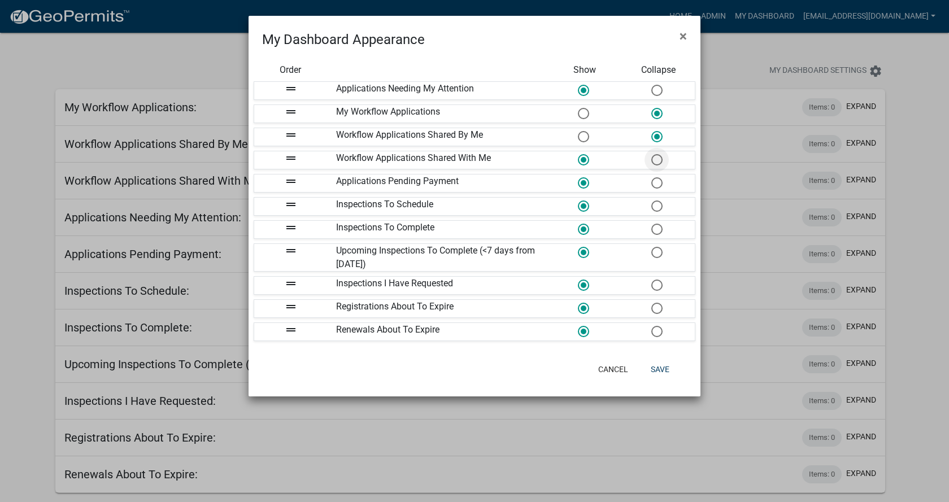
click at [659, 161] on span at bounding box center [657, 160] width 24 height 24
click at [651, 154] on input "radio" at bounding box center [651, 154] width 0 height 0
click at [658, 185] on span at bounding box center [657, 183] width 24 height 24
click at [651, 177] on input "radio" at bounding box center [651, 177] width 0 height 0
click at [659, 308] on span at bounding box center [657, 309] width 24 height 24
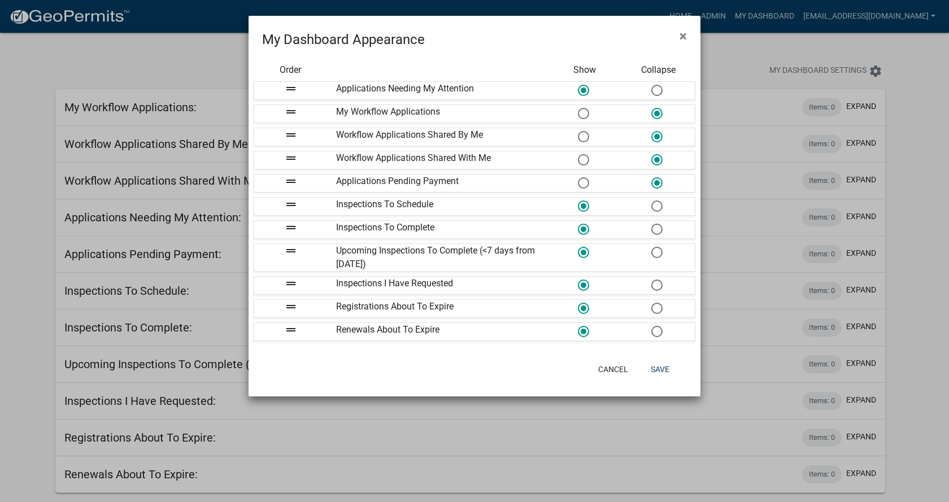
click at [651, 303] on input "radio" at bounding box center [651, 303] width 0 height 0
click at [665, 373] on button "Save" at bounding box center [660, 369] width 37 height 20
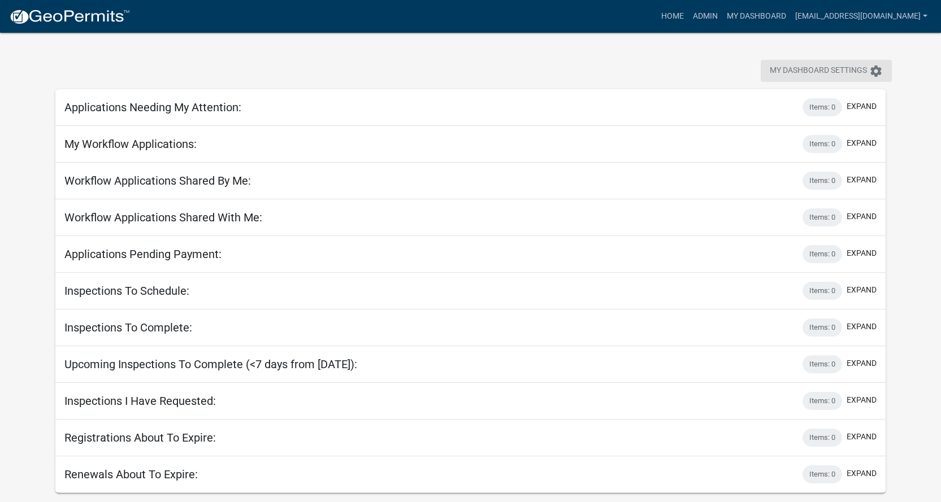
click at [873, 72] on icon "settings" at bounding box center [876, 71] width 14 height 14
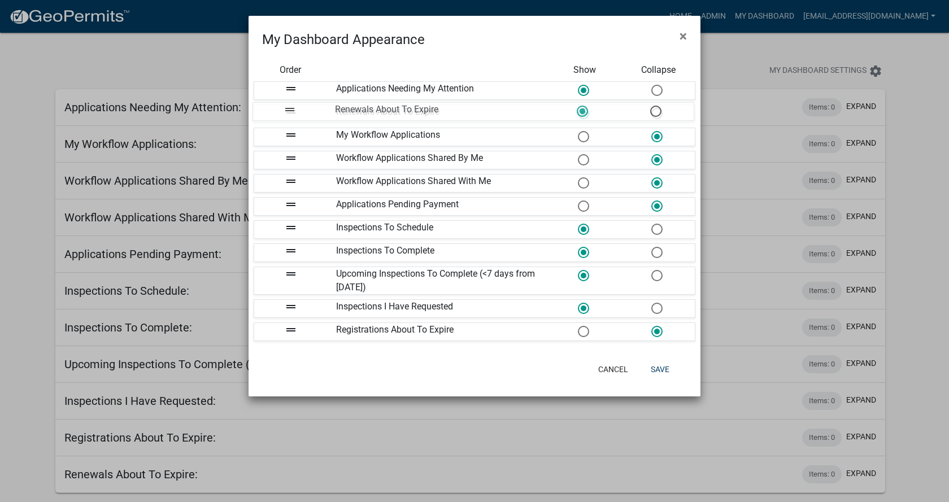
drag, startPoint x: 291, startPoint y: 329, endPoint x: 290, endPoint y: 107, distance: 221.4
drag, startPoint x: 289, startPoint y: 230, endPoint x: 289, endPoint y: 128, distance: 101.7
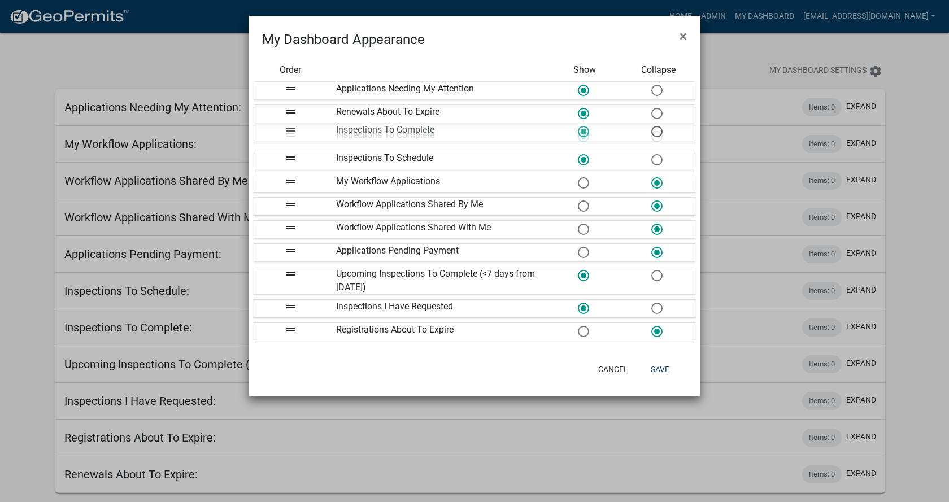
drag, startPoint x: 289, startPoint y: 248, endPoint x: 289, endPoint y: 121, distance: 127.1
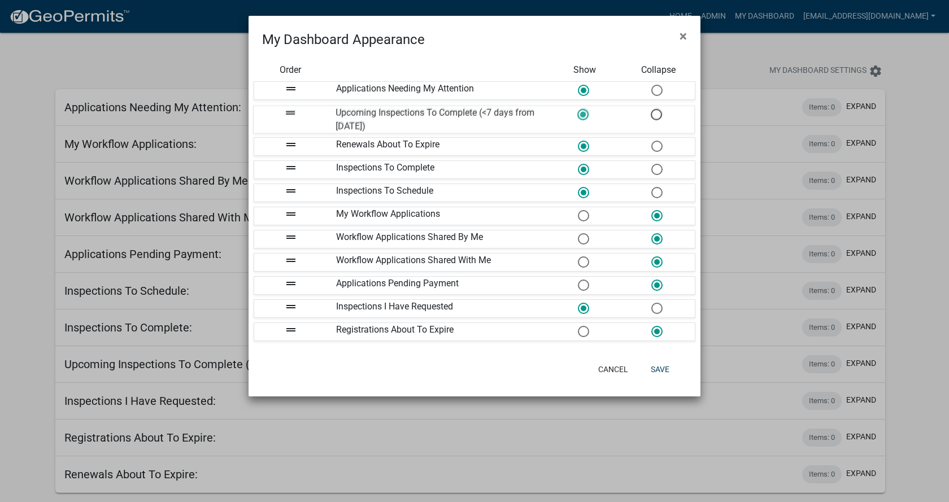
drag, startPoint x: 288, startPoint y: 274, endPoint x: 288, endPoint y: 109, distance: 165.0
click at [661, 110] on span at bounding box center [657, 114] width 24 height 24
click at [651, 108] on input "radio" at bounding box center [651, 108] width 0 height 0
click at [659, 146] on span at bounding box center [657, 146] width 24 height 24
click at [651, 141] on input "radio" at bounding box center [651, 141] width 0 height 0
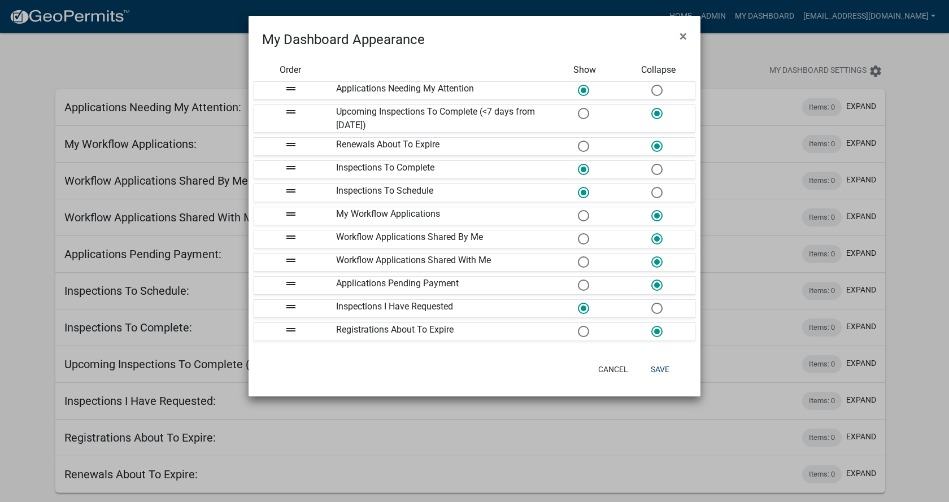
click at [659, 172] on span at bounding box center [657, 170] width 24 height 24
click at [651, 164] on input "radio" at bounding box center [651, 164] width 0 height 0
click at [656, 190] on span at bounding box center [657, 193] width 24 height 24
click at [651, 187] on input "radio" at bounding box center [651, 187] width 0 height 0
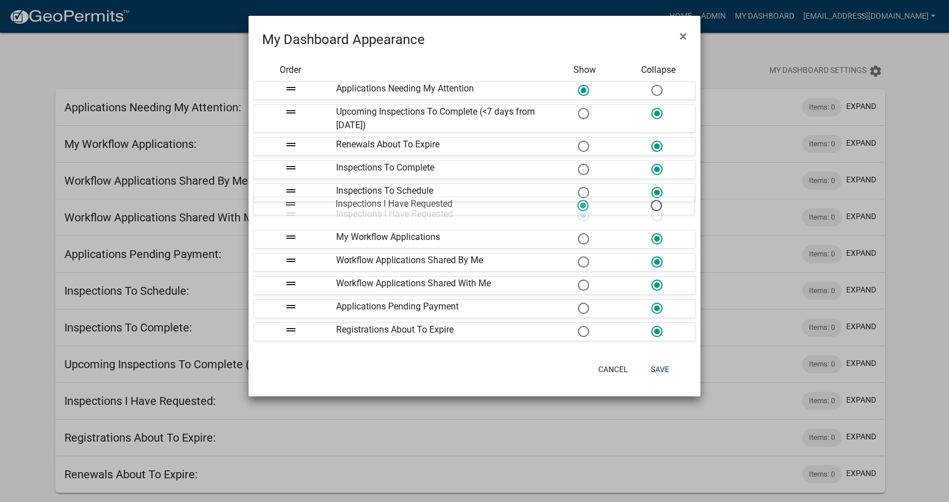
drag, startPoint x: 293, startPoint y: 309, endPoint x: 292, endPoint y: 203, distance: 105.6
click at [657, 216] on span at bounding box center [657, 216] width 24 height 24
click at [651, 210] on input "radio" at bounding box center [651, 210] width 0 height 0
click at [659, 373] on button "Save" at bounding box center [660, 369] width 37 height 20
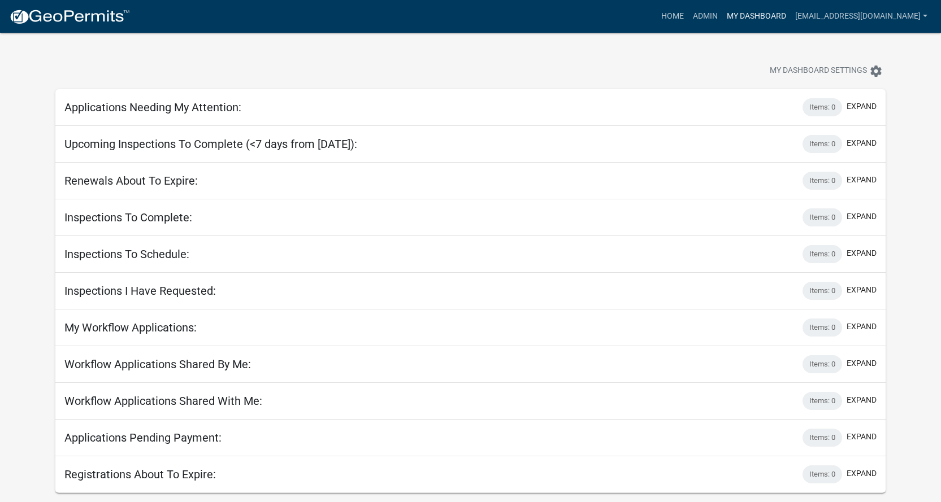
click at [729, 14] on link "My Dashboard" at bounding box center [756, 16] width 68 height 21
click at [688, 20] on link "Admin" at bounding box center [705, 16] width 34 height 21
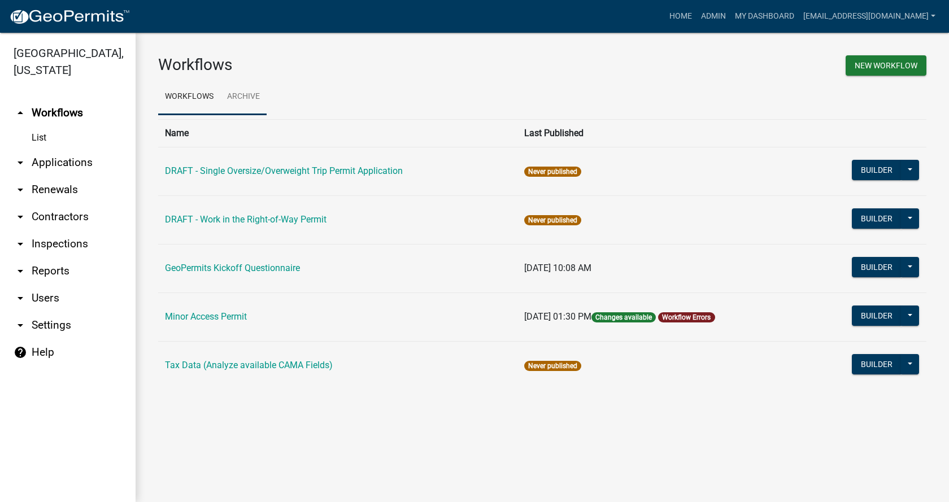
click at [234, 94] on link "Archive" at bounding box center [243, 97] width 46 height 36
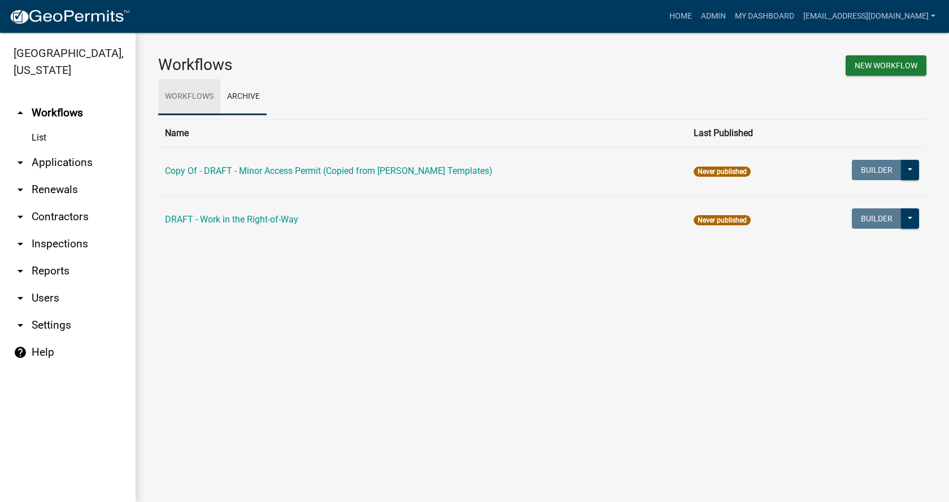
click at [191, 108] on link "Workflows" at bounding box center [189, 97] width 62 height 36
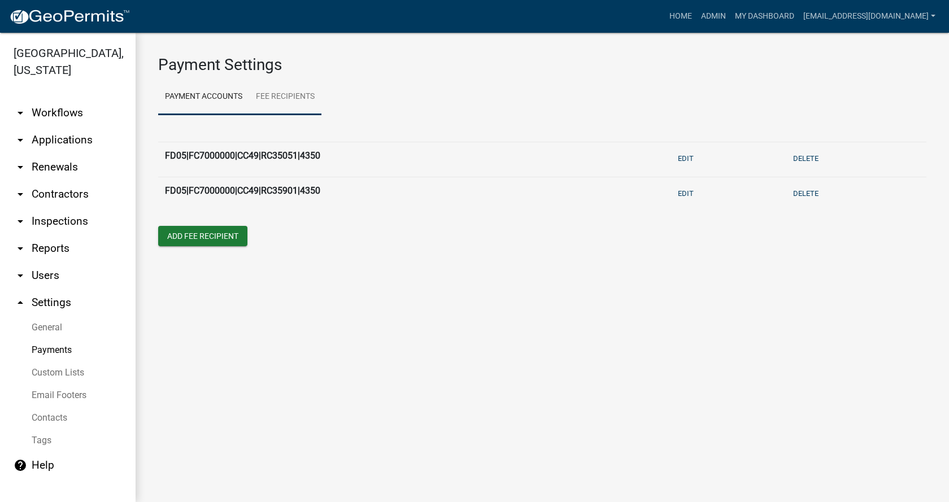
click at [300, 98] on link "Fee Recipients" at bounding box center [285, 97] width 72 height 36
click at [233, 95] on link "Payment Accounts" at bounding box center [203, 97] width 91 height 36
